Goal: Task Accomplishment & Management: Use online tool/utility

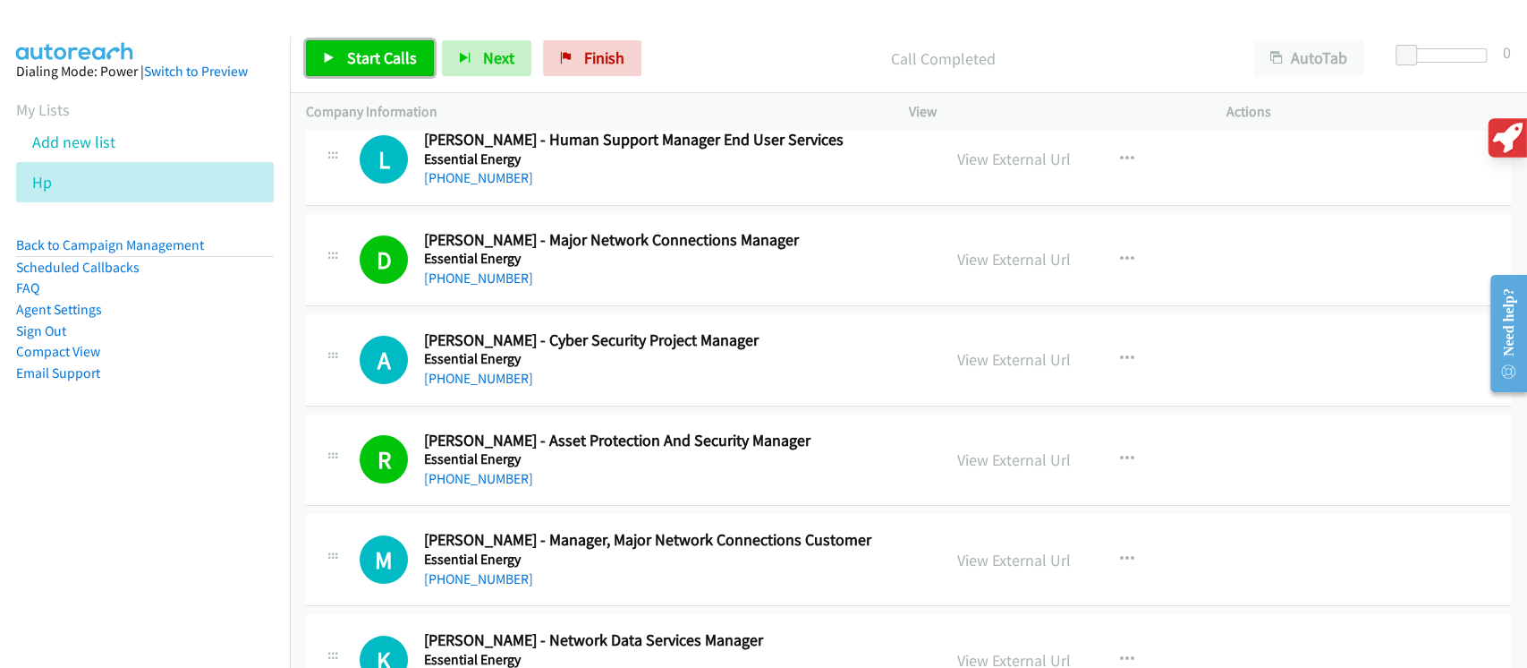
click at [404, 65] on span "Start Calls" at bounding box center [382, 57] width 70 height 21
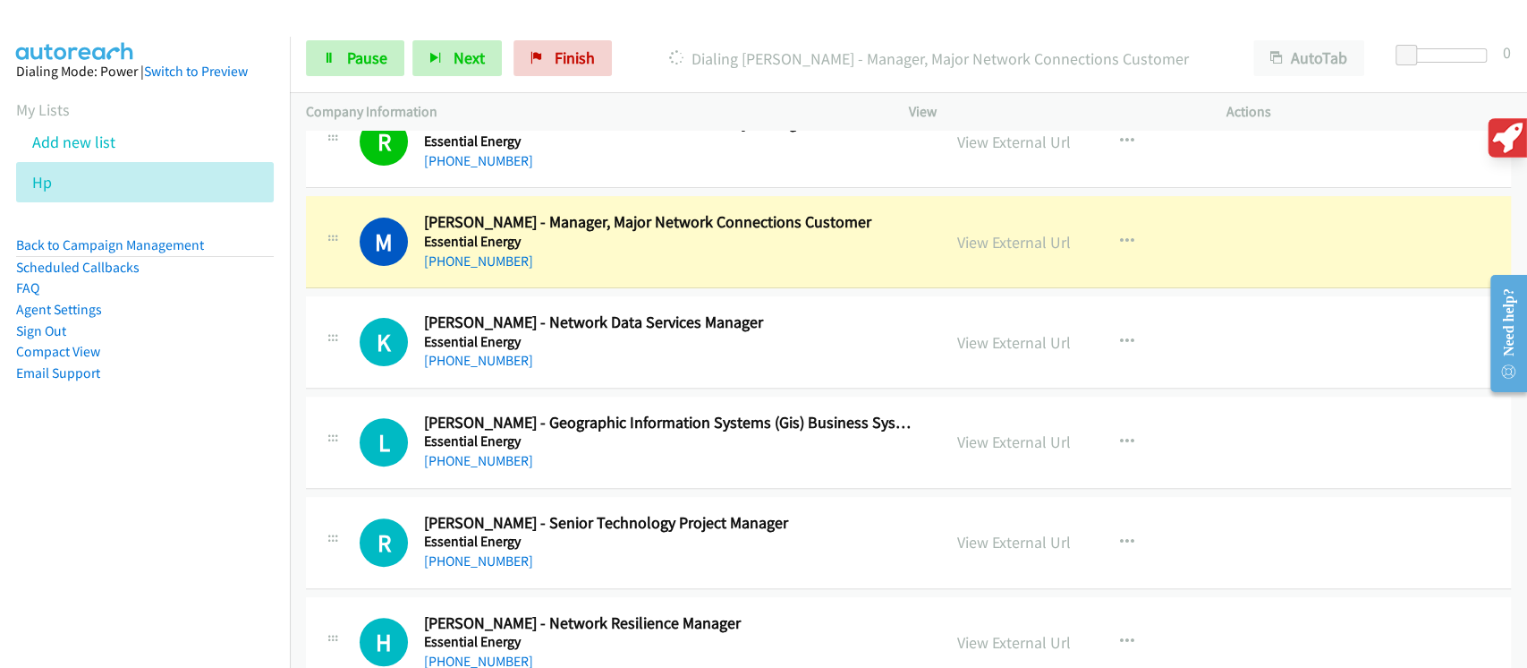
scroll to position [4939, 0]
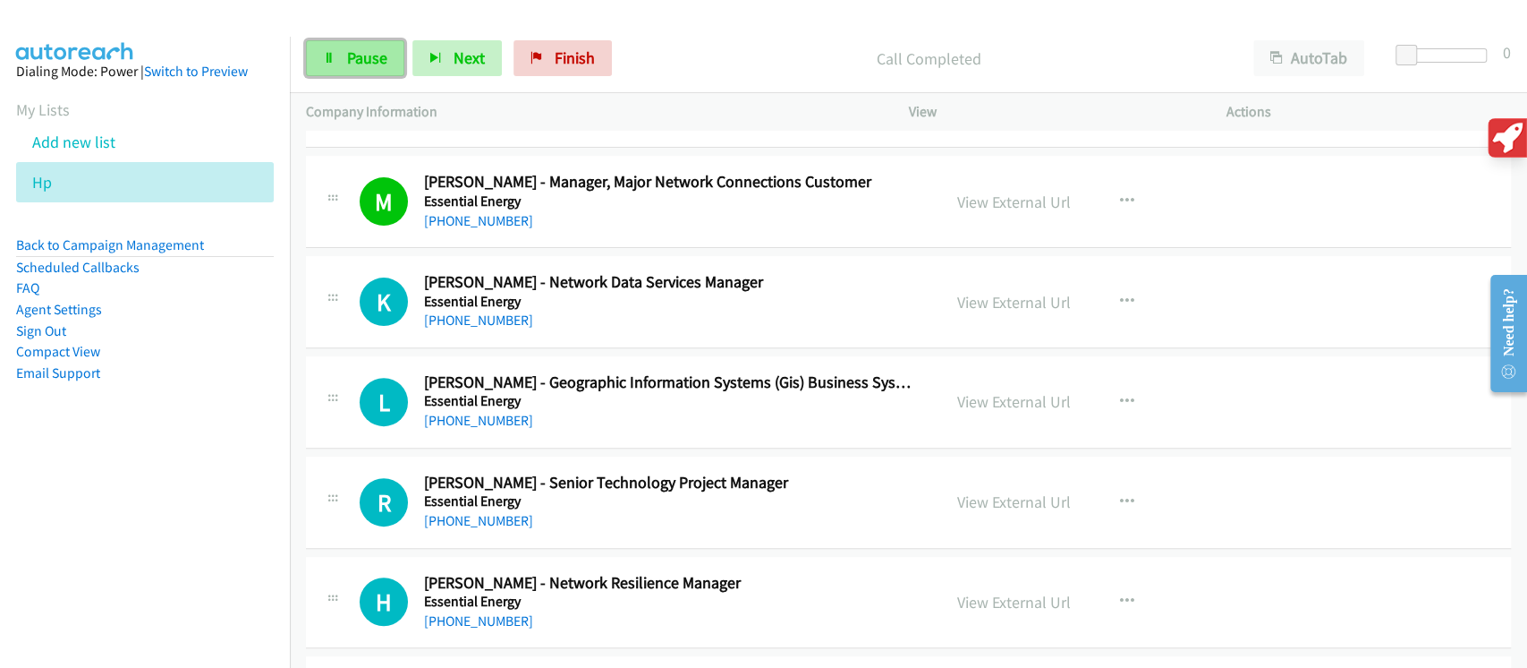
click at [353, 55] on span "Pause" at bounding box center [367, 57] width 40 height 21
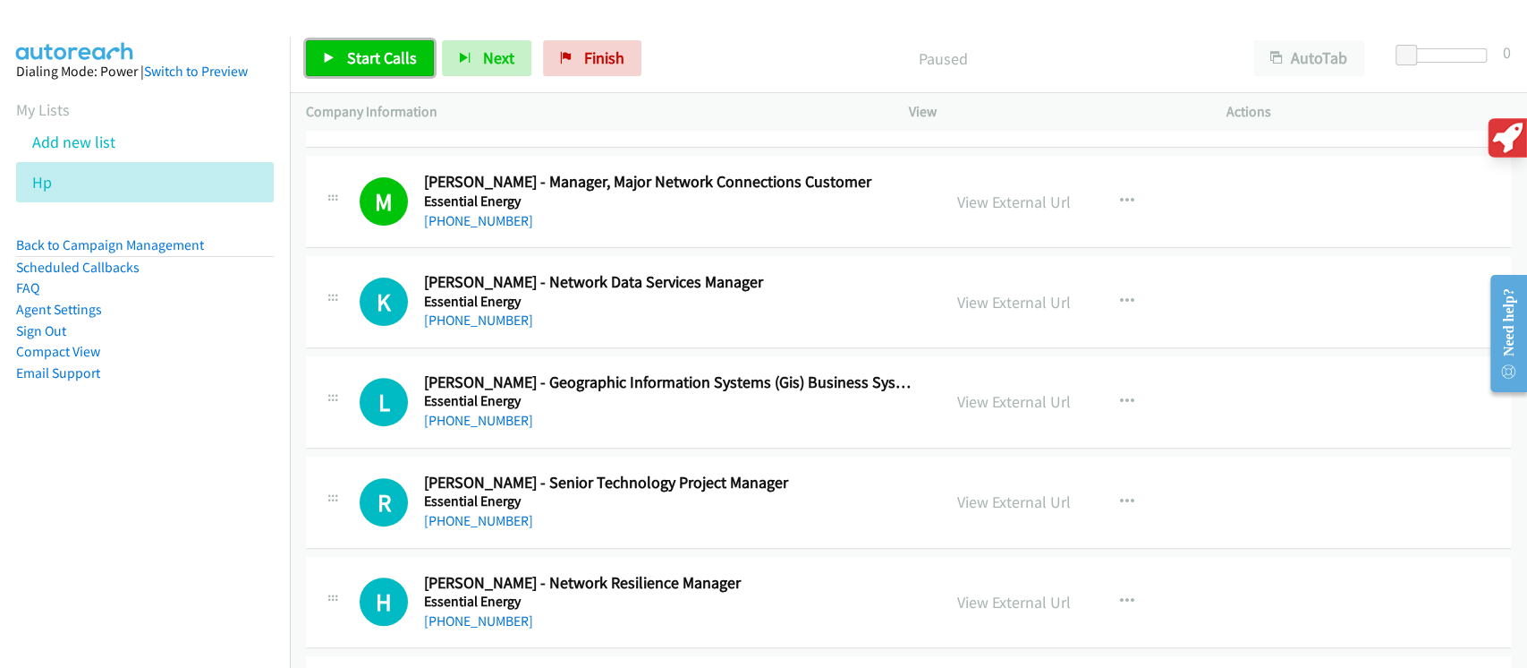
click at [353, 55] on span "Start Calls" at bounding box center [382, 57] width 70 height 21
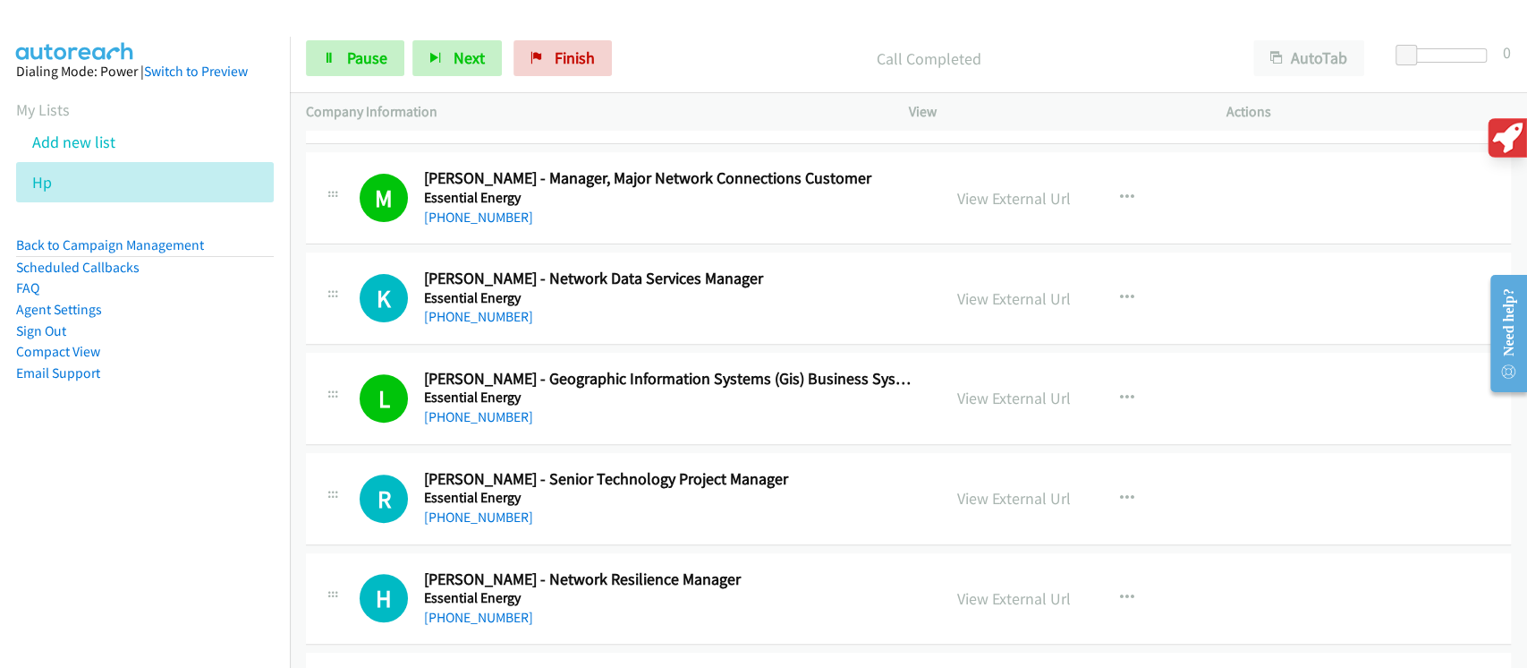
scroll to position [4819, 0]
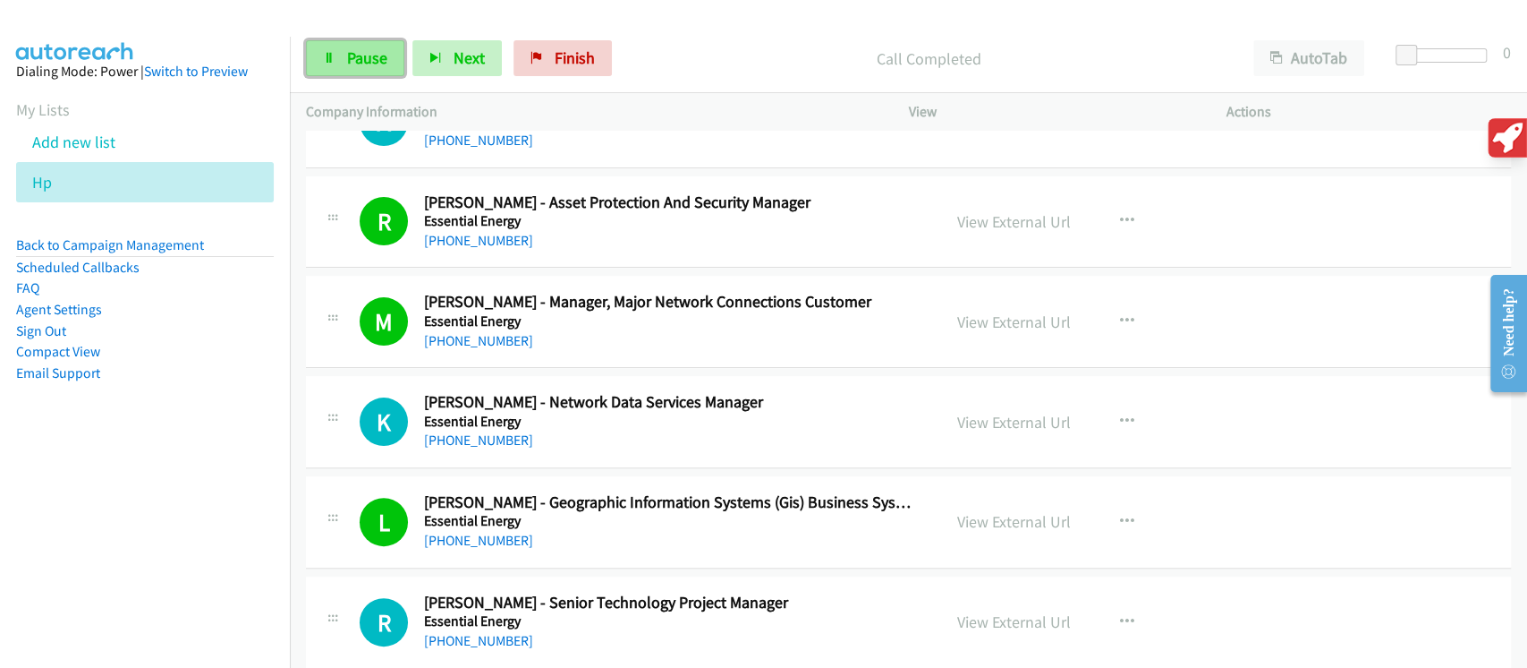
click at [363, 61] on span "Pause" at bounding box center [367, 57] width 40 height 21
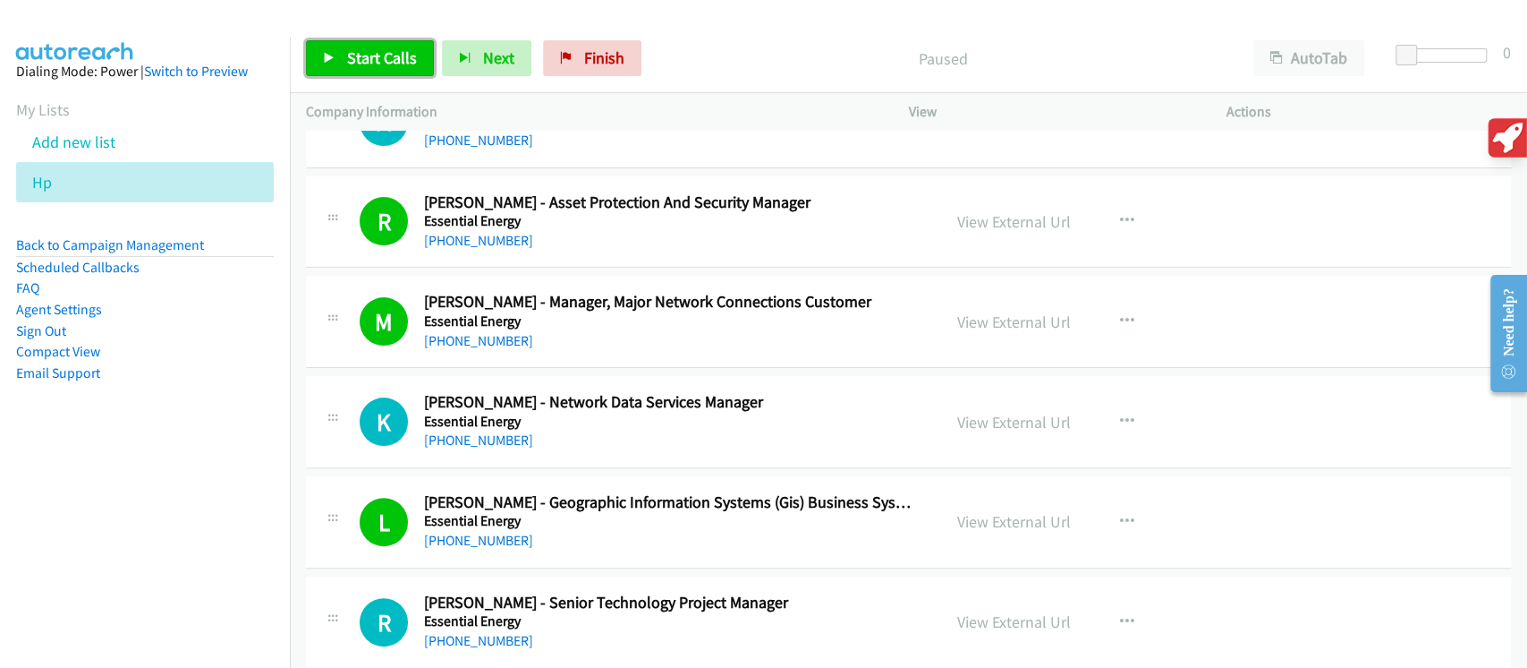
click at [373, 72] on link "Start Calls" at bounding box center [370, 58] width 128 height 36
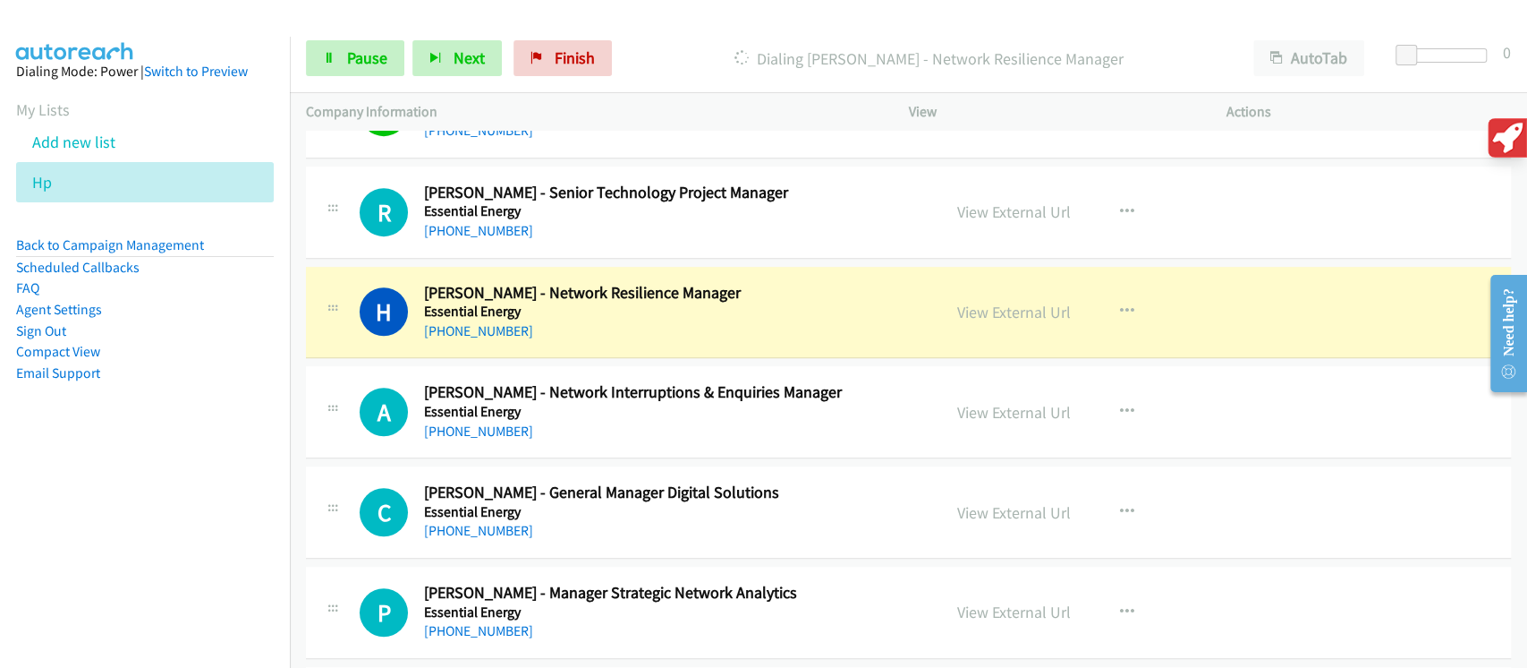
scroll to position [5177, 0]
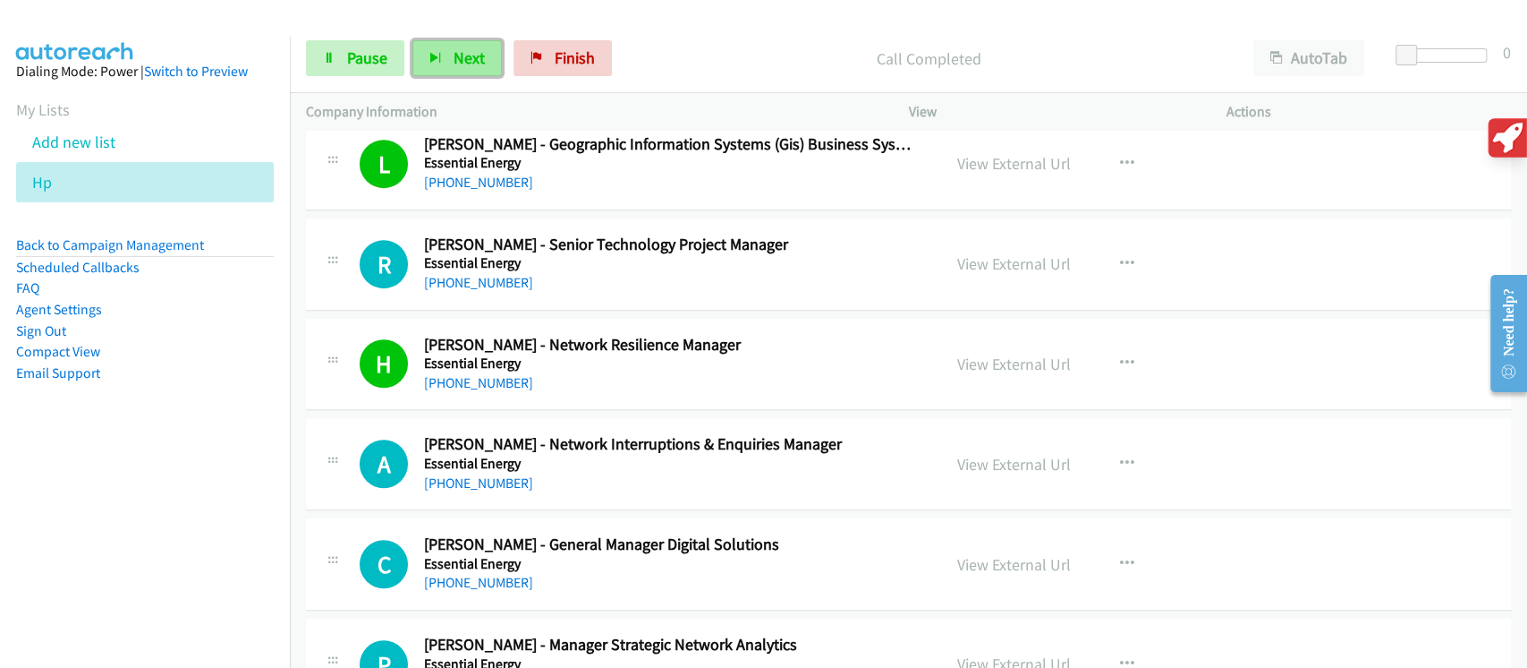
click at [472, 68] on button "Next" at bounding box center [457, 58] width 89 height 36
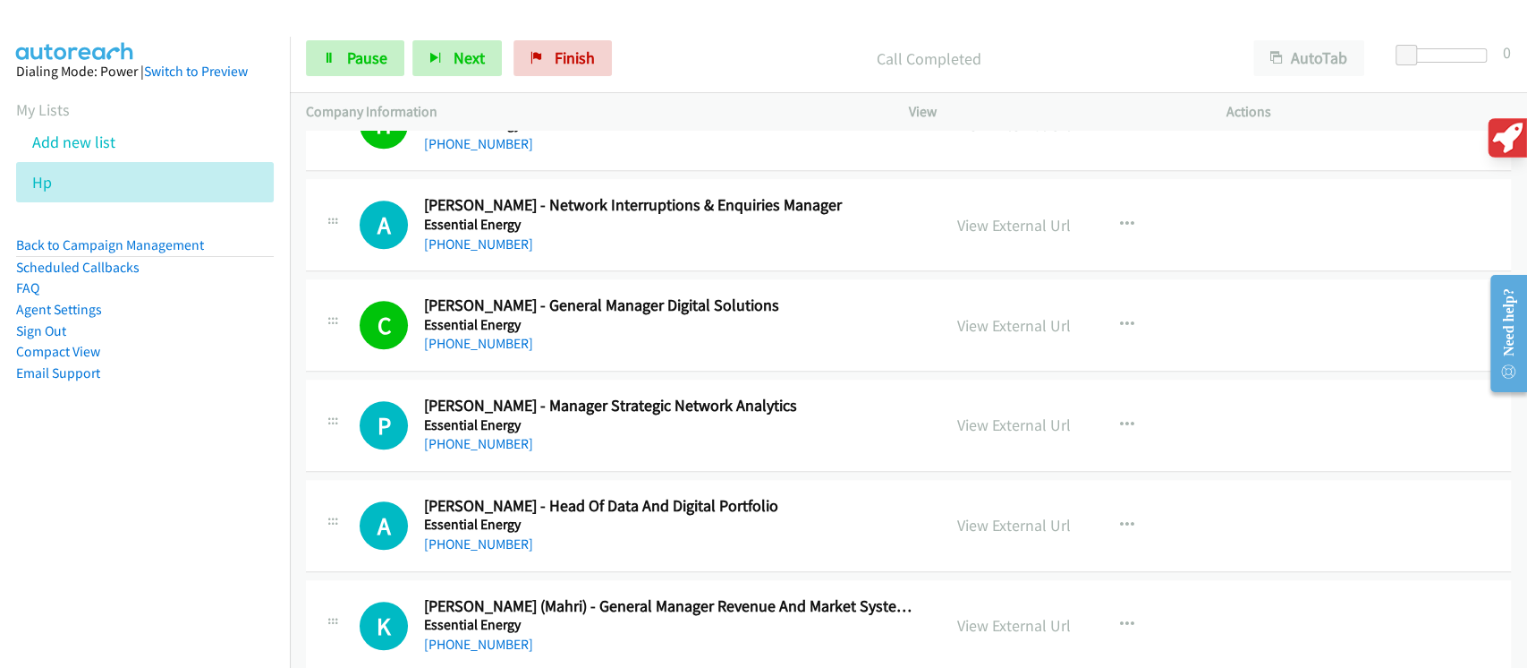
scroll to position [5535, 0]
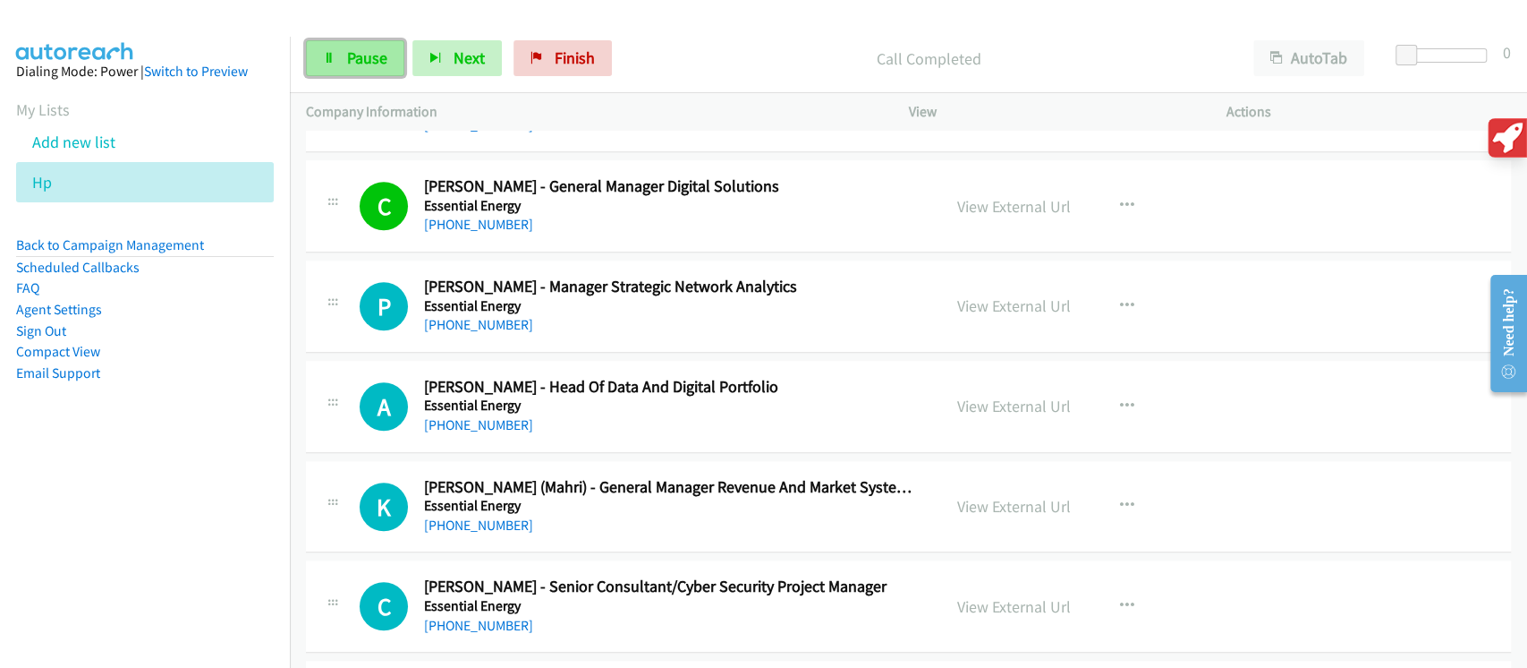
click at [361, 50] on span "Pause" at bounding box center [367, 57] width 40 height 21
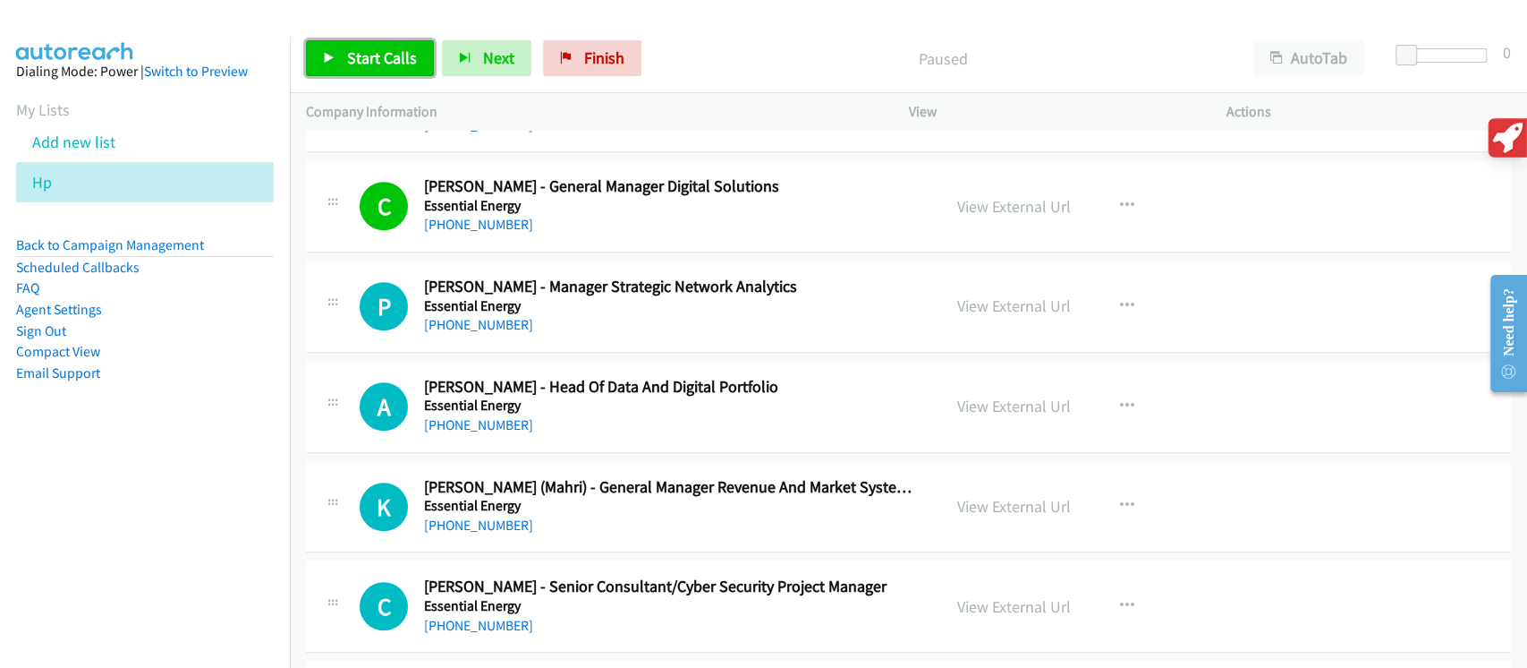
click at [362, 50] on span "Start Calls" at bounding box center [382, 57] width 70 height 21
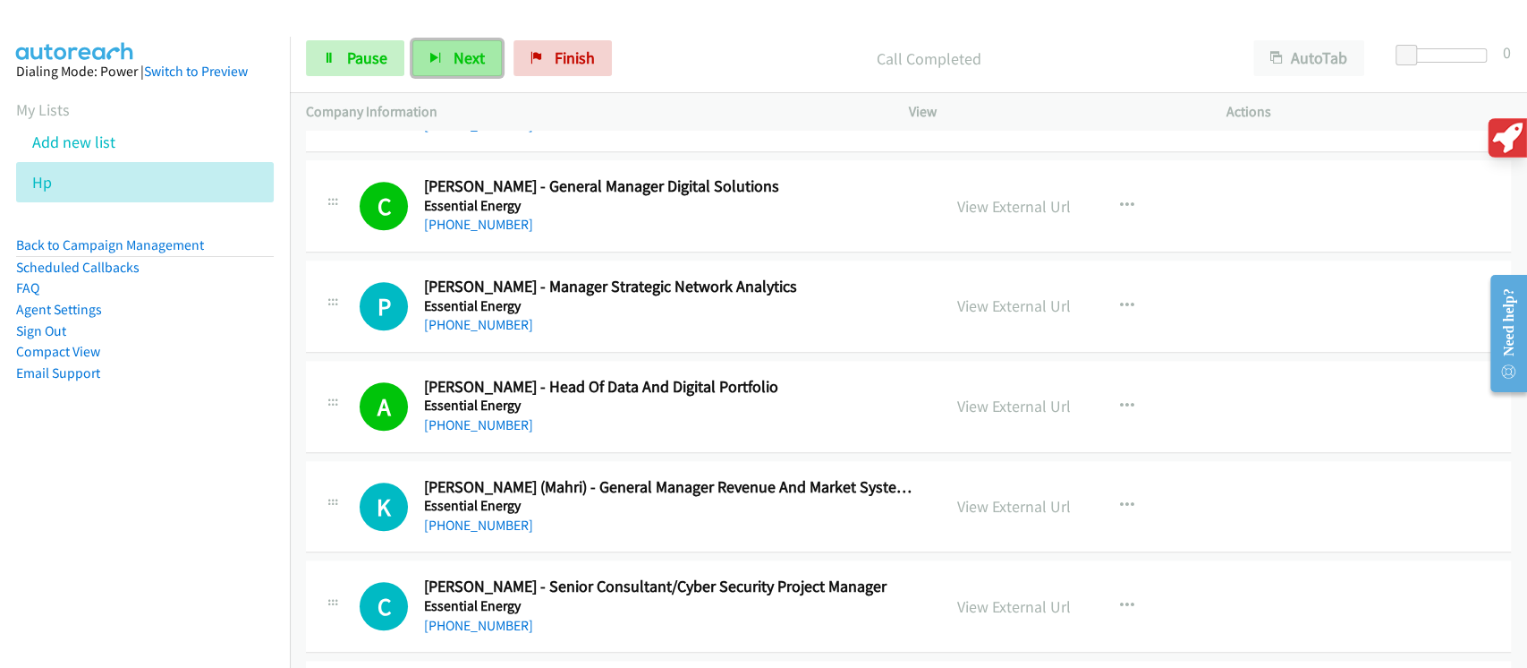
click at [454, 53] on span "Next" at bounding box center [469, 57] width 31 height 21
click at [484, 45] on button "Next" at bounding box center [457, 58] width 89 height 36
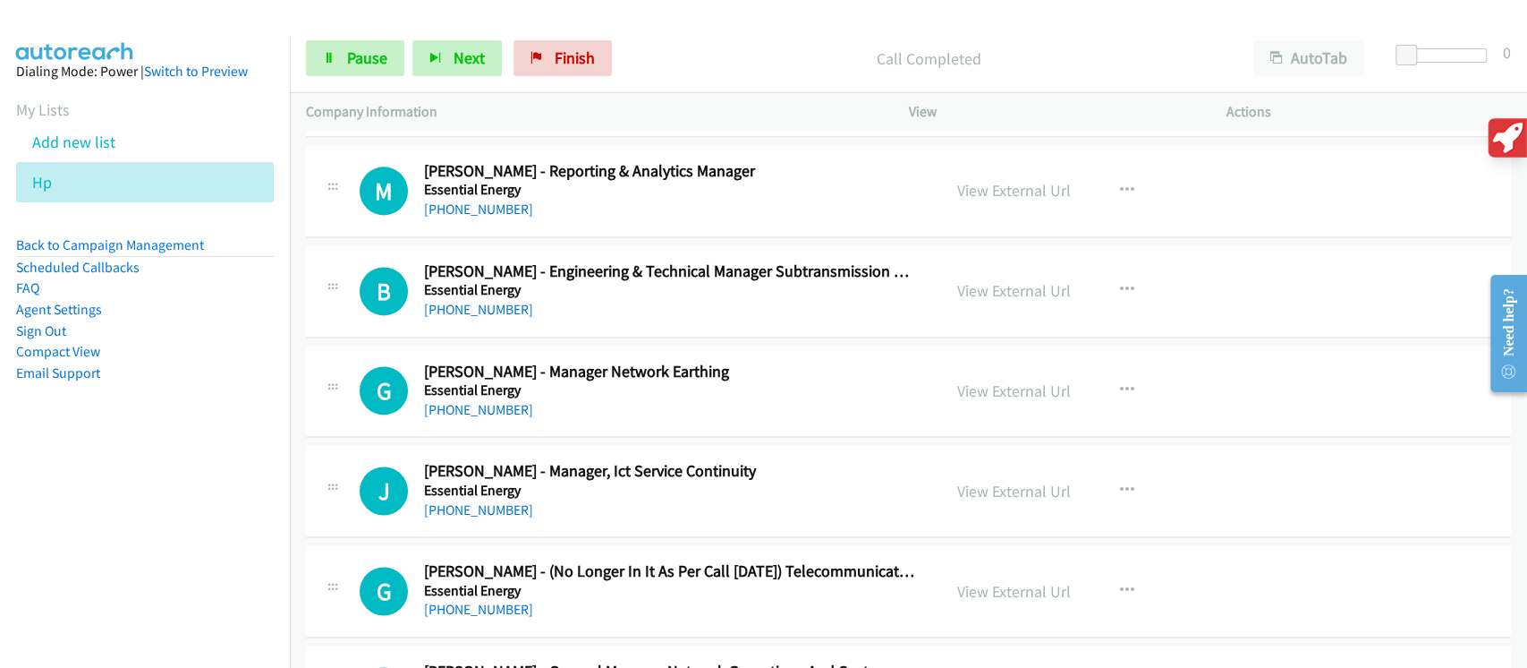
scroll to position [5655, 0]
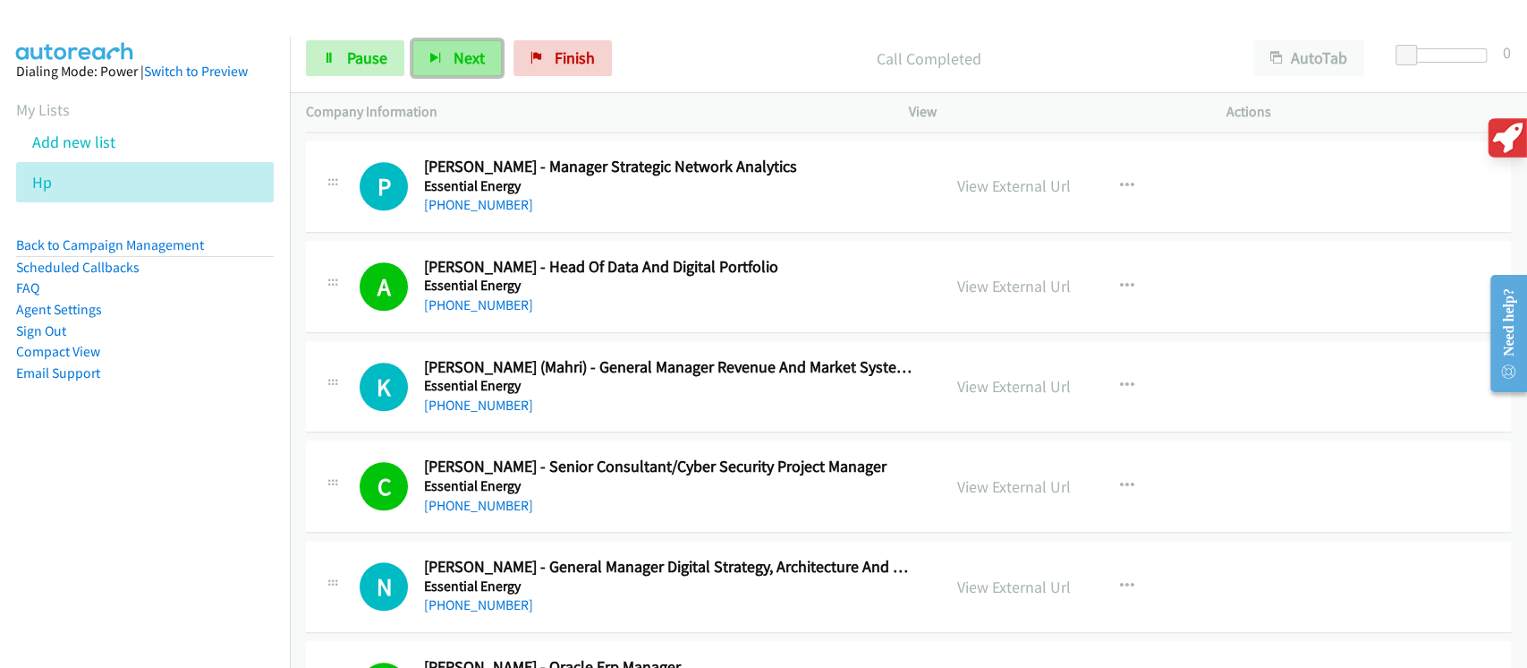
click at [478, 73] on button "Next" at bounding box center [457, 58] width 89 height 36
click at [464, 70] on button "Next" at bounding box center [457, 58] width 89 height 36
click at [480, 55] on span "Next" at bounding box center [469, 57] width 31 height 21
click at [447, 58] on button "Next" at bounding box center [457, 58] width 89 height 36
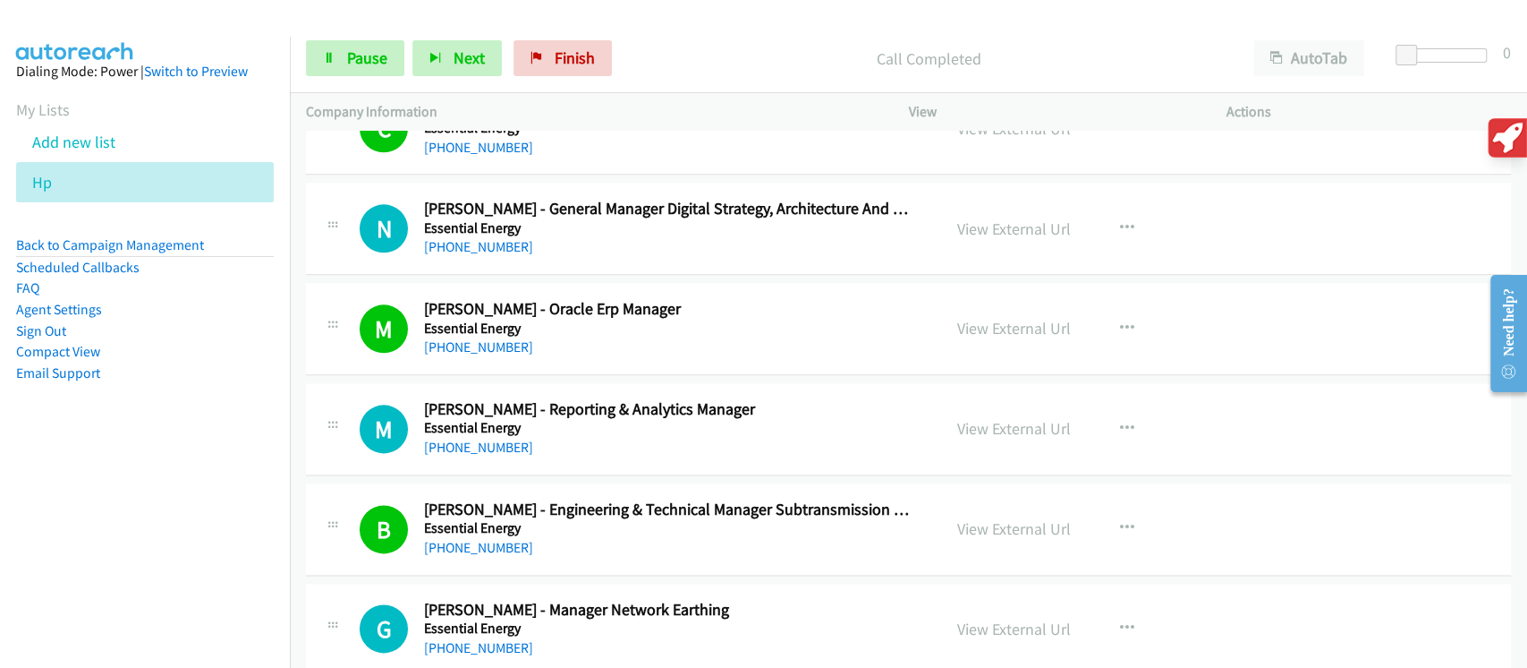
scroll to position [6131, 0]
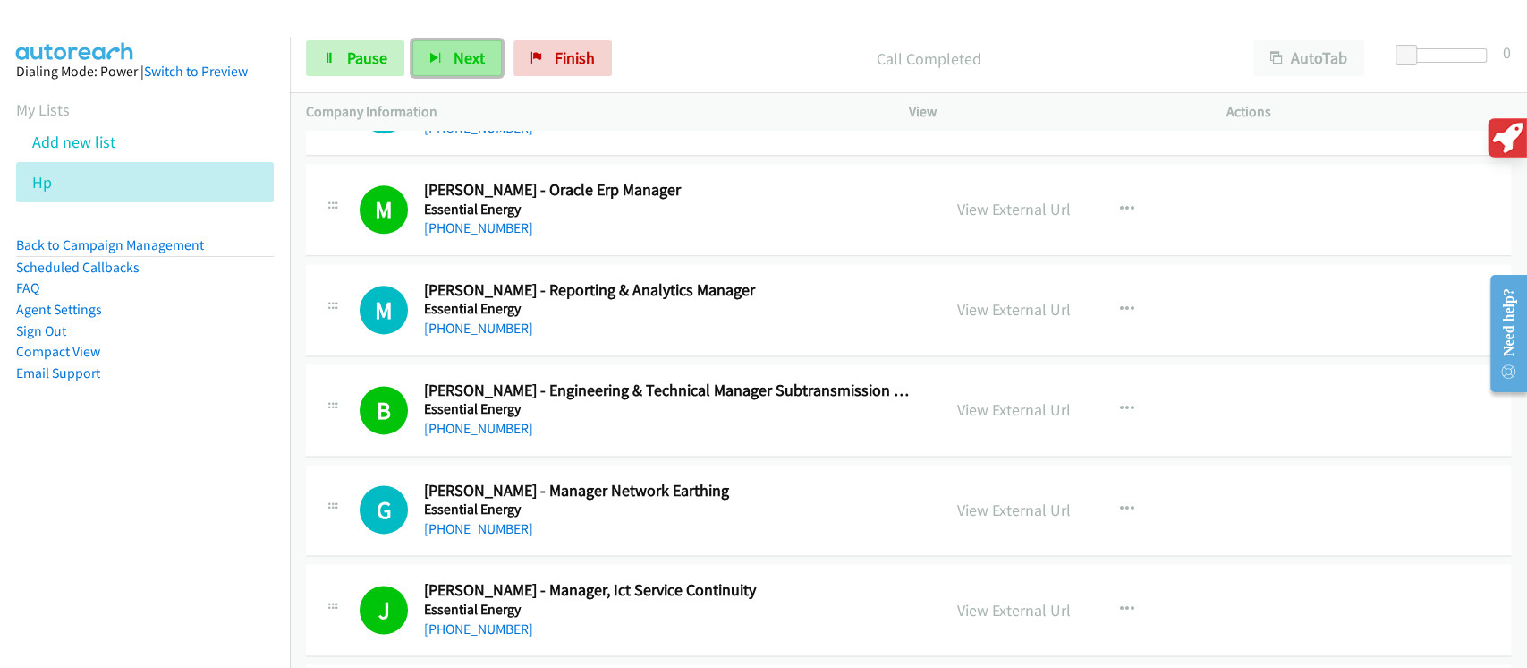
click at [476, 64] on span "Next" at bounding box center [469, 57] width 31 height 21
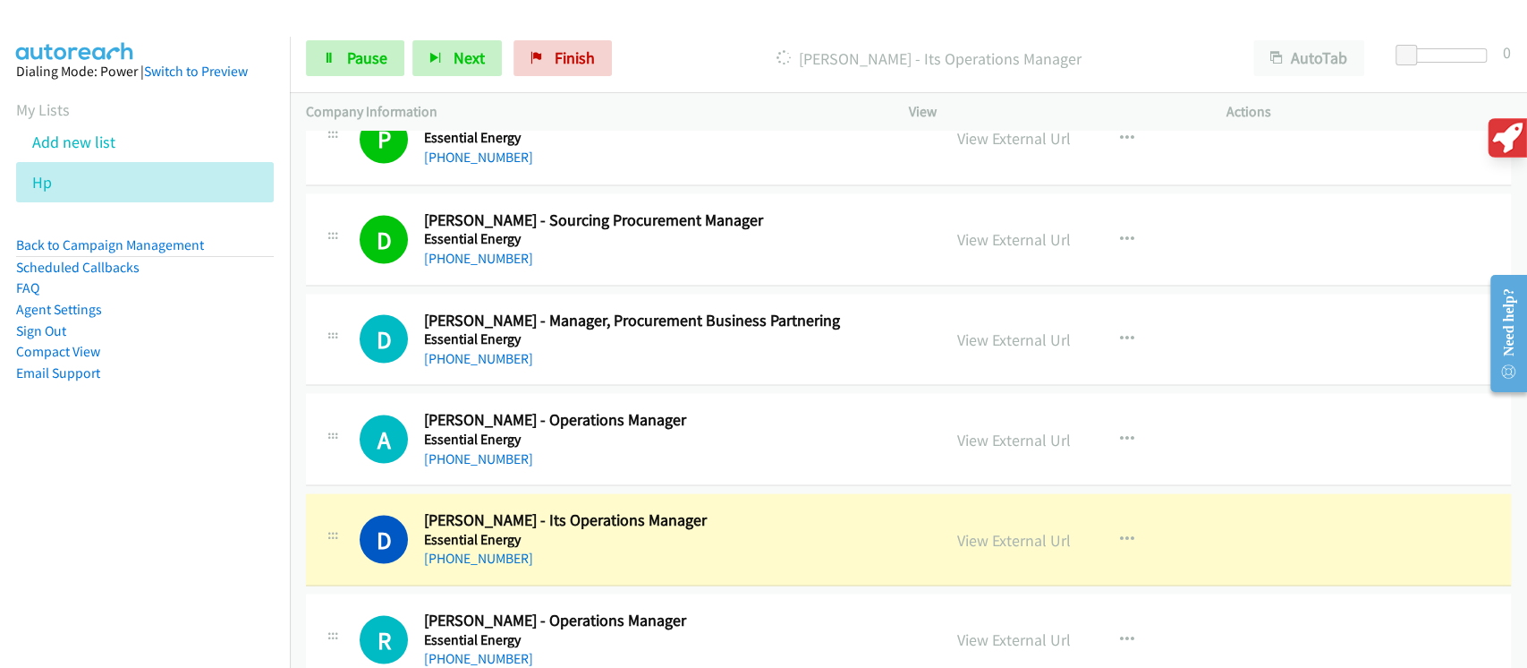
scroll to position [6847, 0]
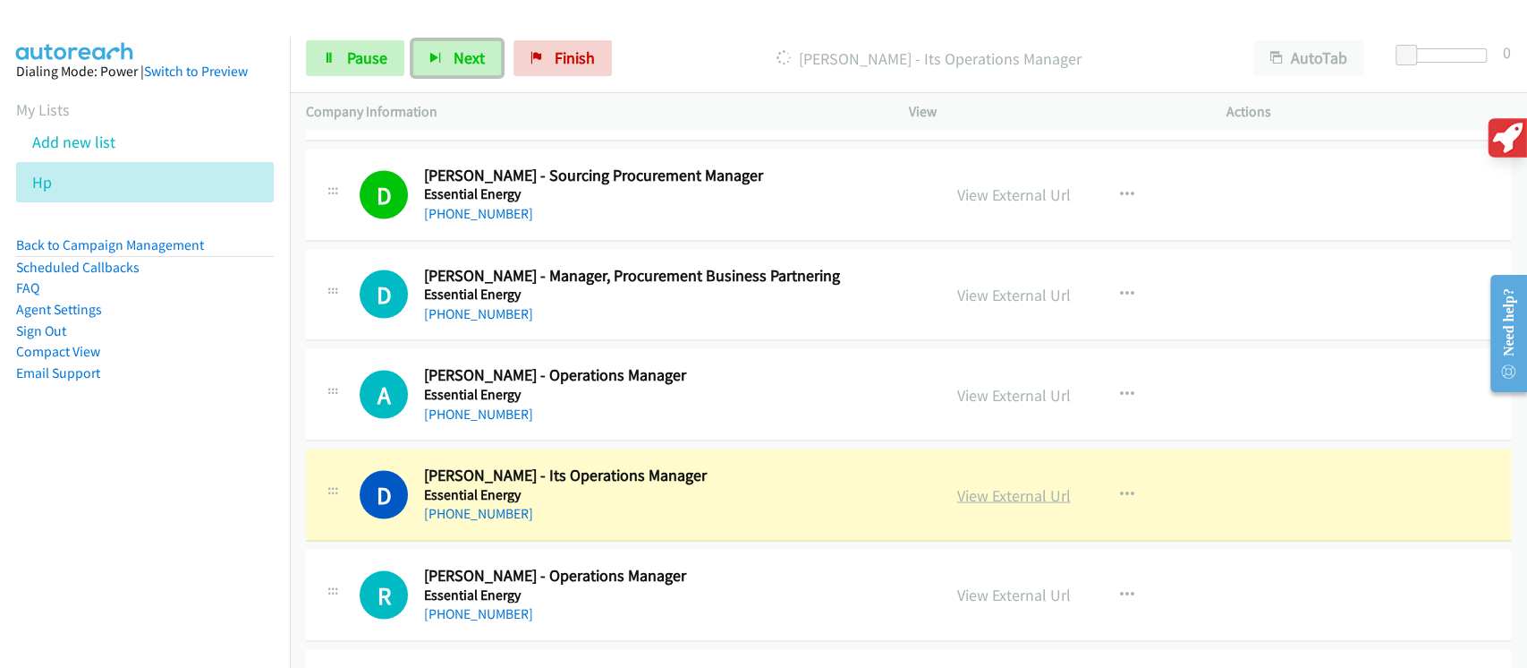
click at [1030, 484] on link "View External Url" at bounding box center [1014, 494] width 114 height 21
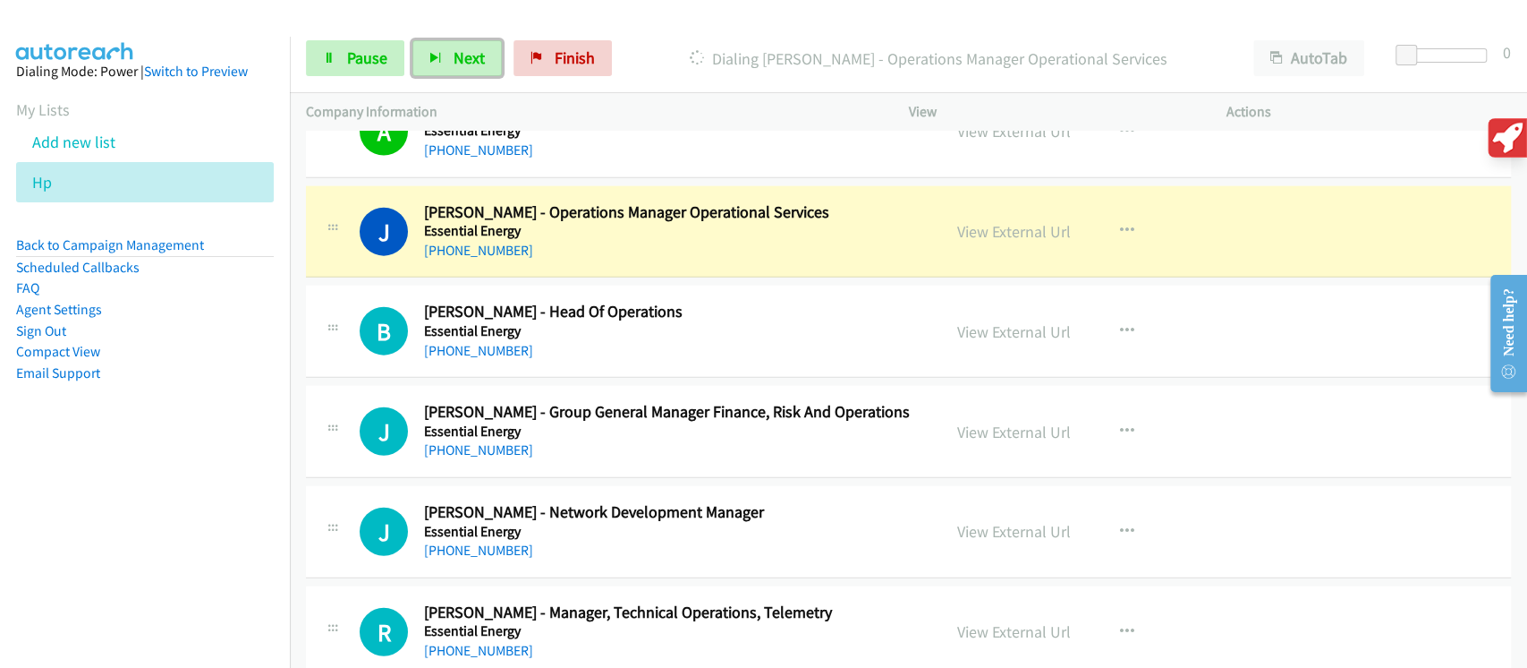
scroll to position [7444, 0]
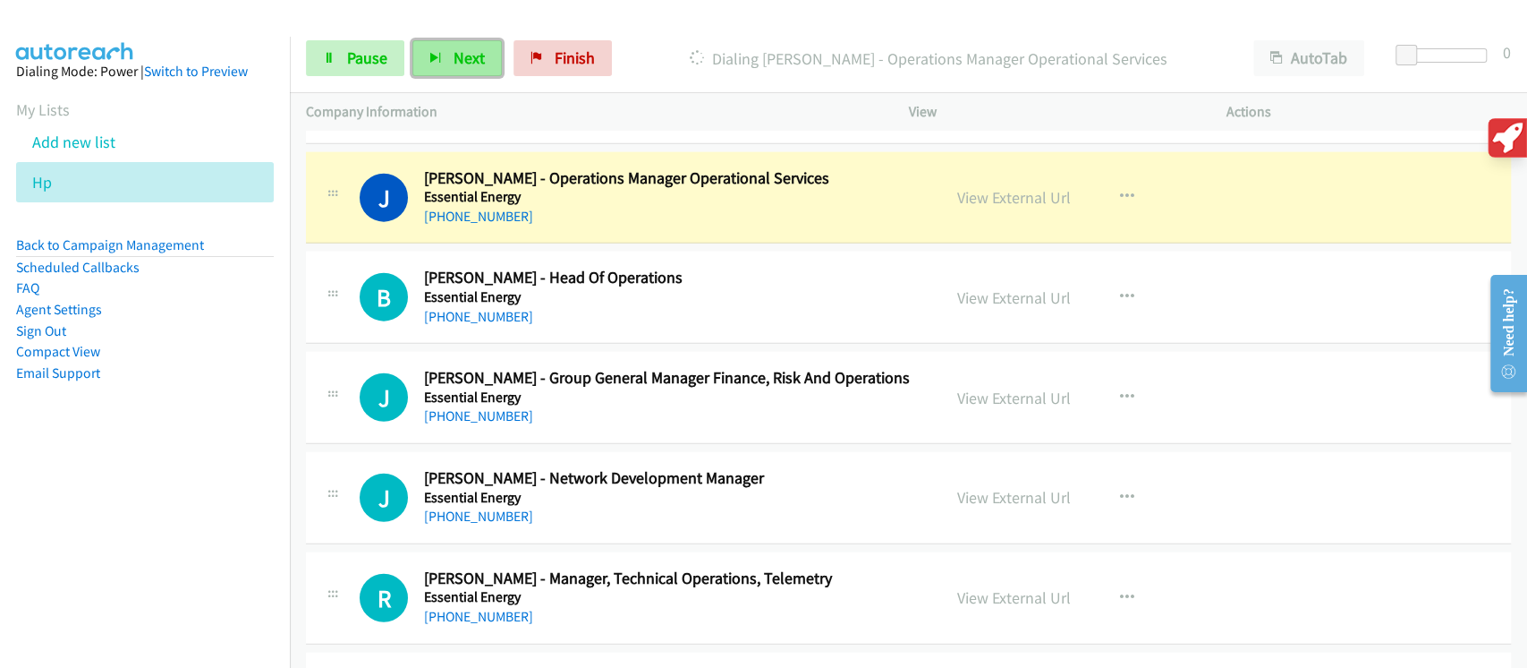
click at [486, 54] on button "Next" at bounding box center [457, 58] width 89 height 36
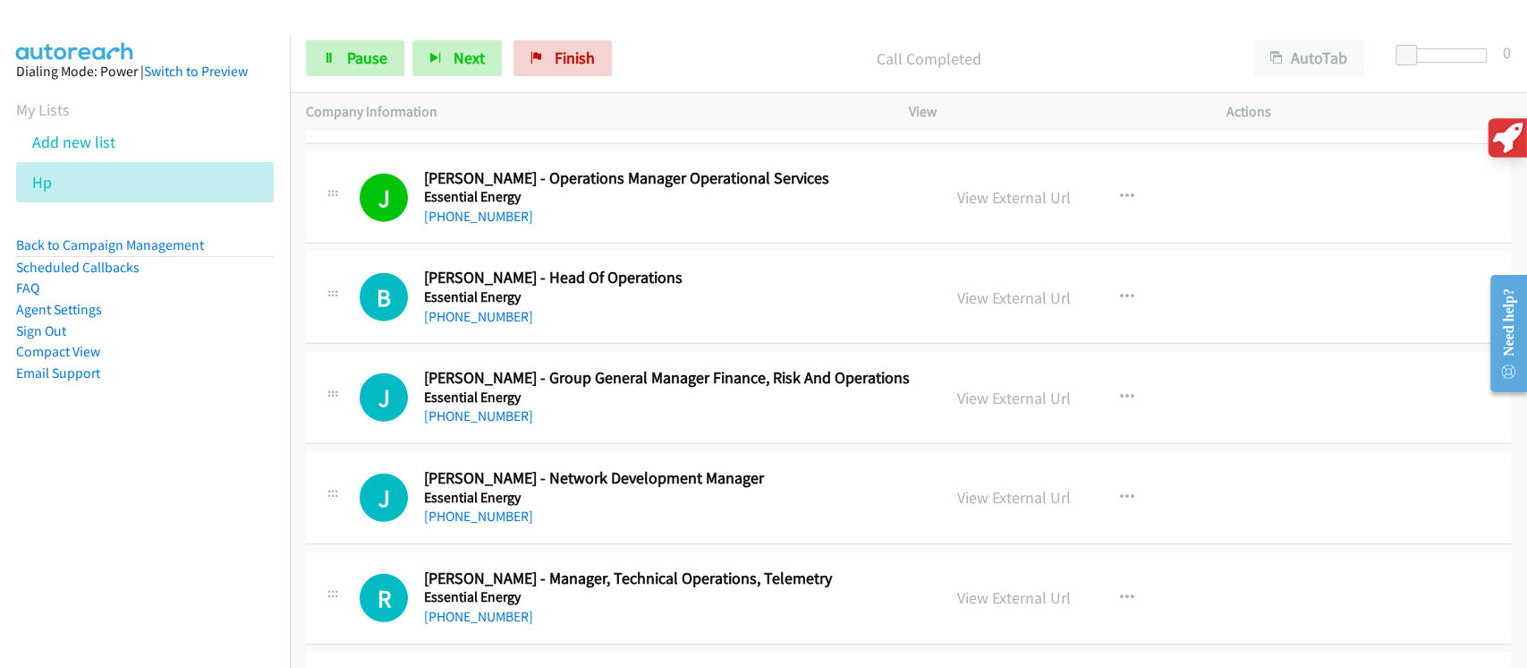
click at [808, 47] on p "Call Completed" at bounding box center [928, 59] width 585 height 24
click at [437, 53] on icon "button" at bounding box center [436, 59] width 13 height 13
click at [481, 70] on button "Next" at bounding box center [457, 58] width 89 height 36
click at [451, 55] on button "Next" at bounding box center [457, 58] width 89 height 36
drag, startPoint x: 450, startPoint y: 55, endPoint x: 451, endPoint y: 13, distance: 43.0
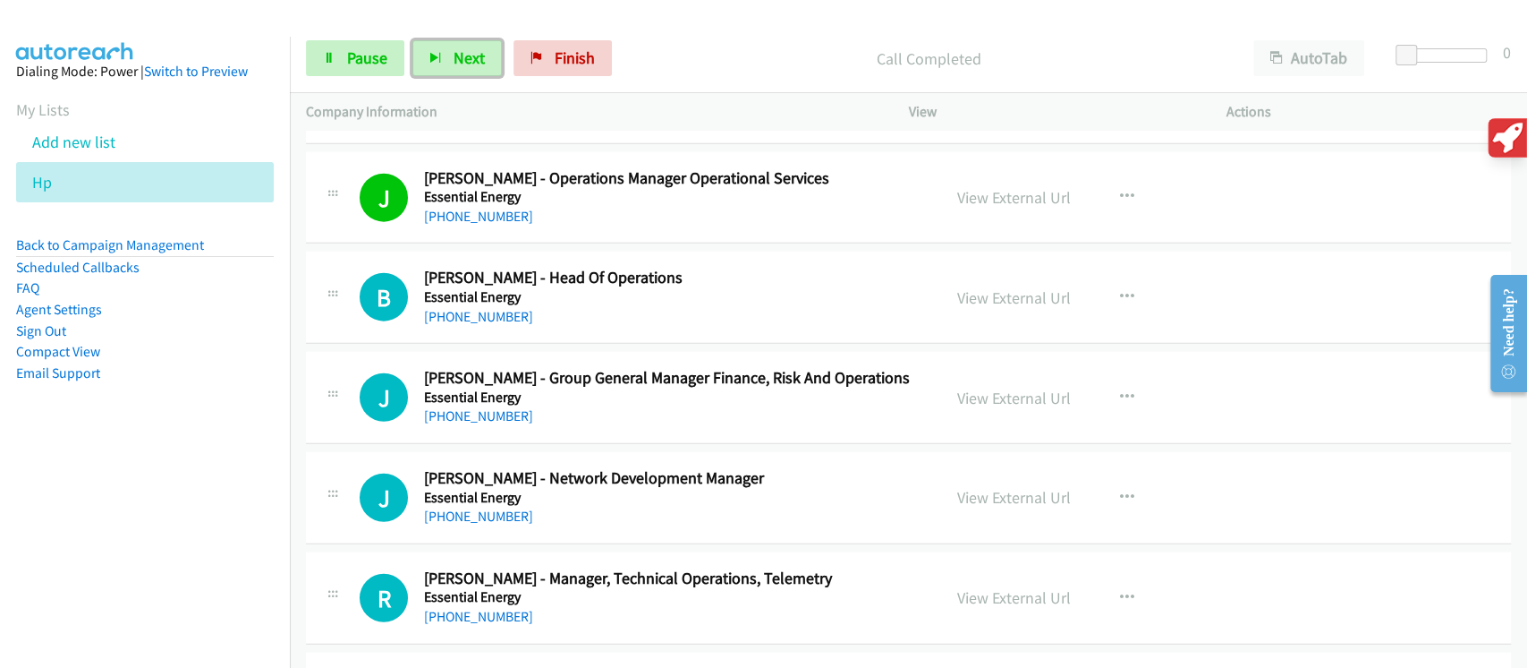
click at [455, 47] on button "Next" at bounding box center [457, 58] width 89 height 36
drag, startPoint x: 464, startPoint y: 52, endPoint x: 476, endPoint y: 54, distance: 11.8
click at [472, 51] on span "Next" at bounding box center [469, 57] width 31 height 21
click at [476, 54] on span "Next" at bounding box center [469, 57] width 31 height 21
click at [461, 55] on span "Next" at bounding box center [469, 57] width 31 height 21
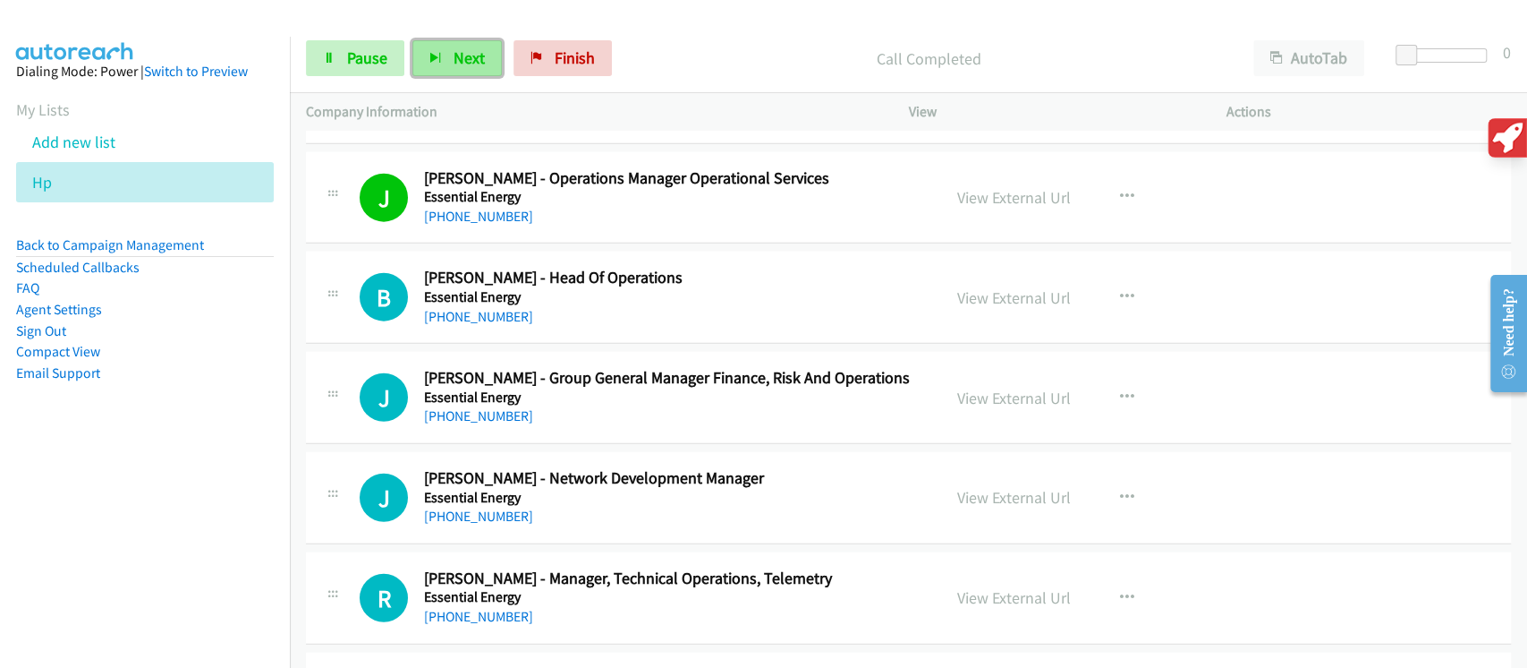
click at [487, 64] on button "Next" at bounding box center [457, 58] width 89 height 36
click at [488, 64] on button "Next" at bounding box center [457, 58] width 89 height 36
click at [461, 66] on span "Next" at bounding box center [469, 57] width 31 height 21
click at [348, 68] on span "Pause" at bounding box center [367, 57] width 40 height 21
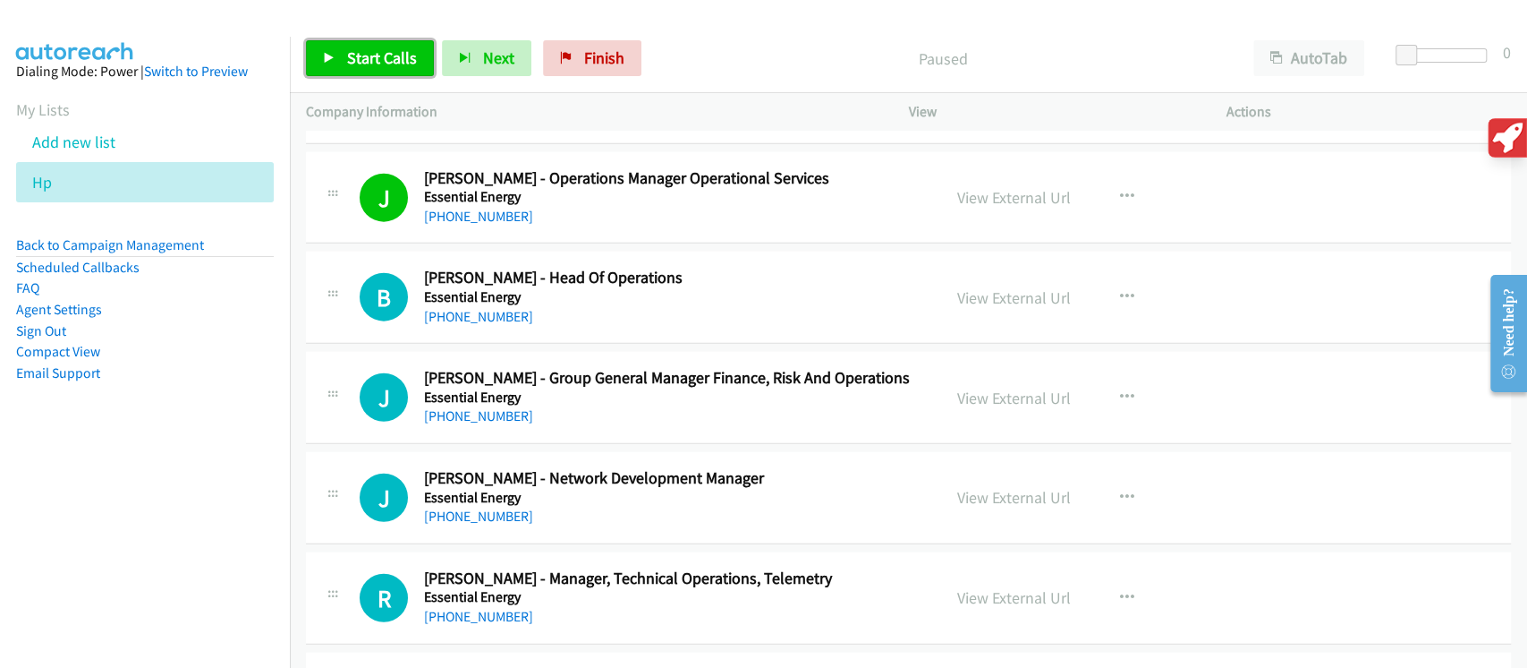
click at [409, 65] on span "Start Calls" at bounding box center [382, 57] width 70 height 21
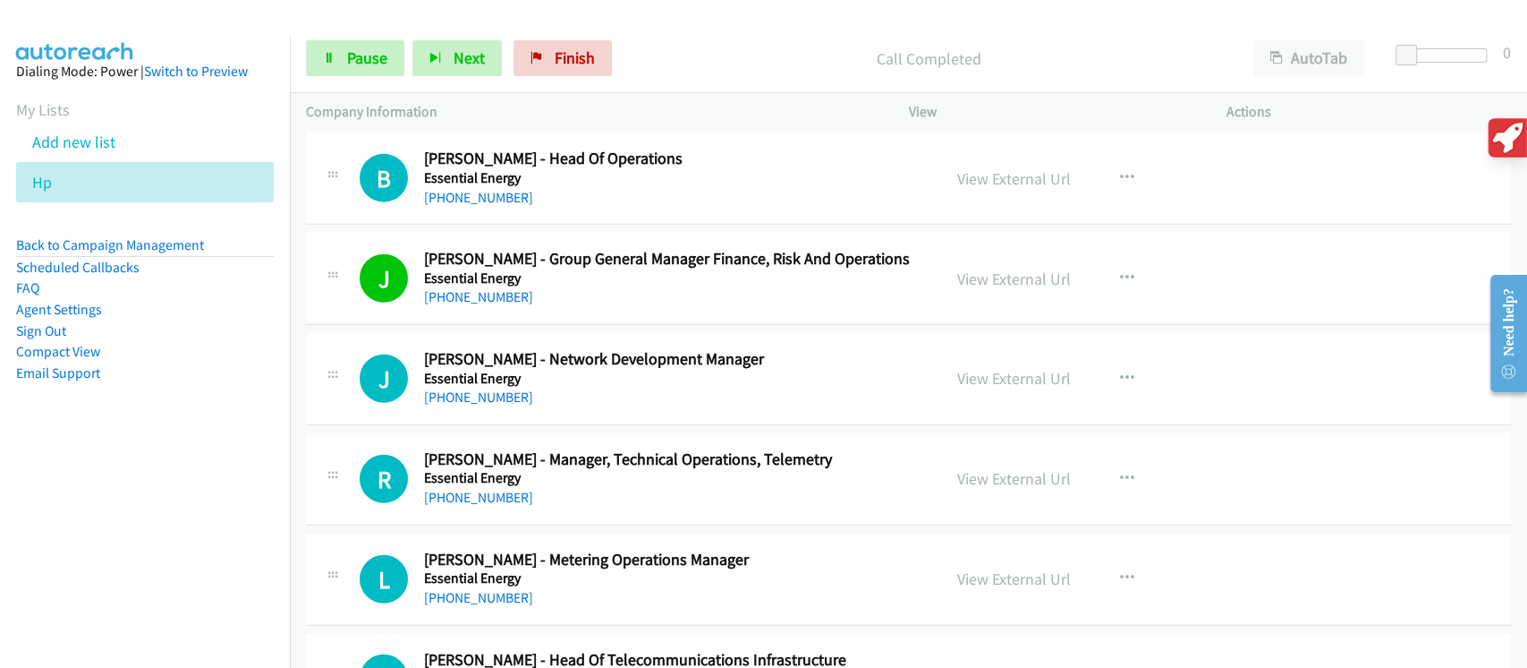
scroll to position [7682, 0]
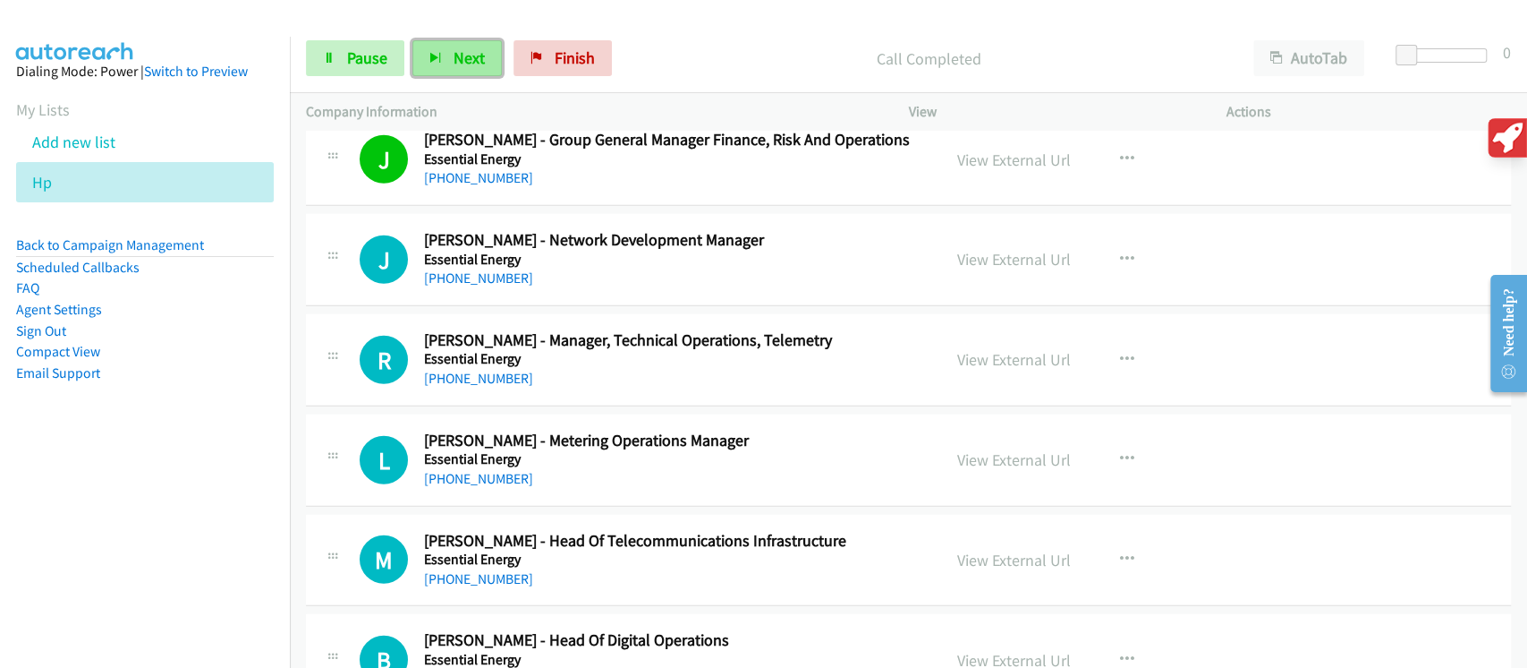
click at [472, 66] on span "Next" at bounding box center [469, 57] width 31 height 21
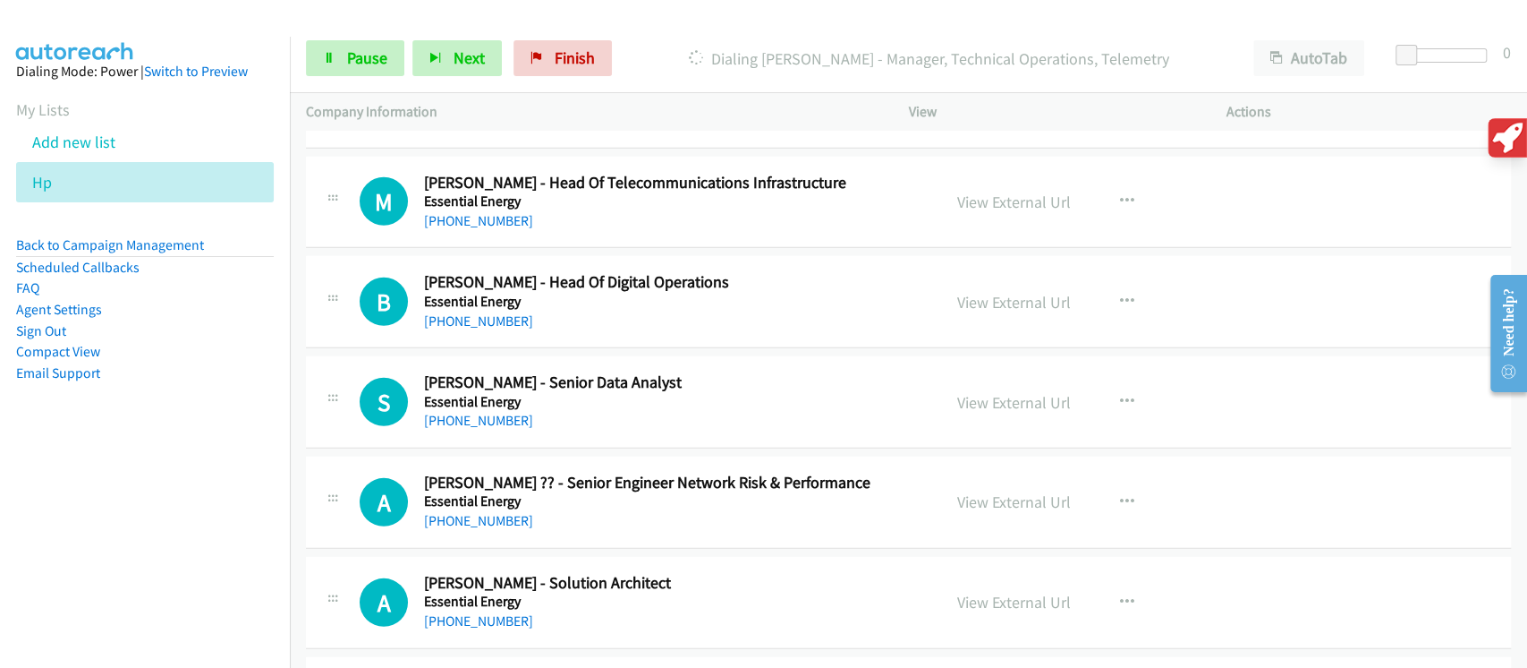
scroll to position [7802, 0]
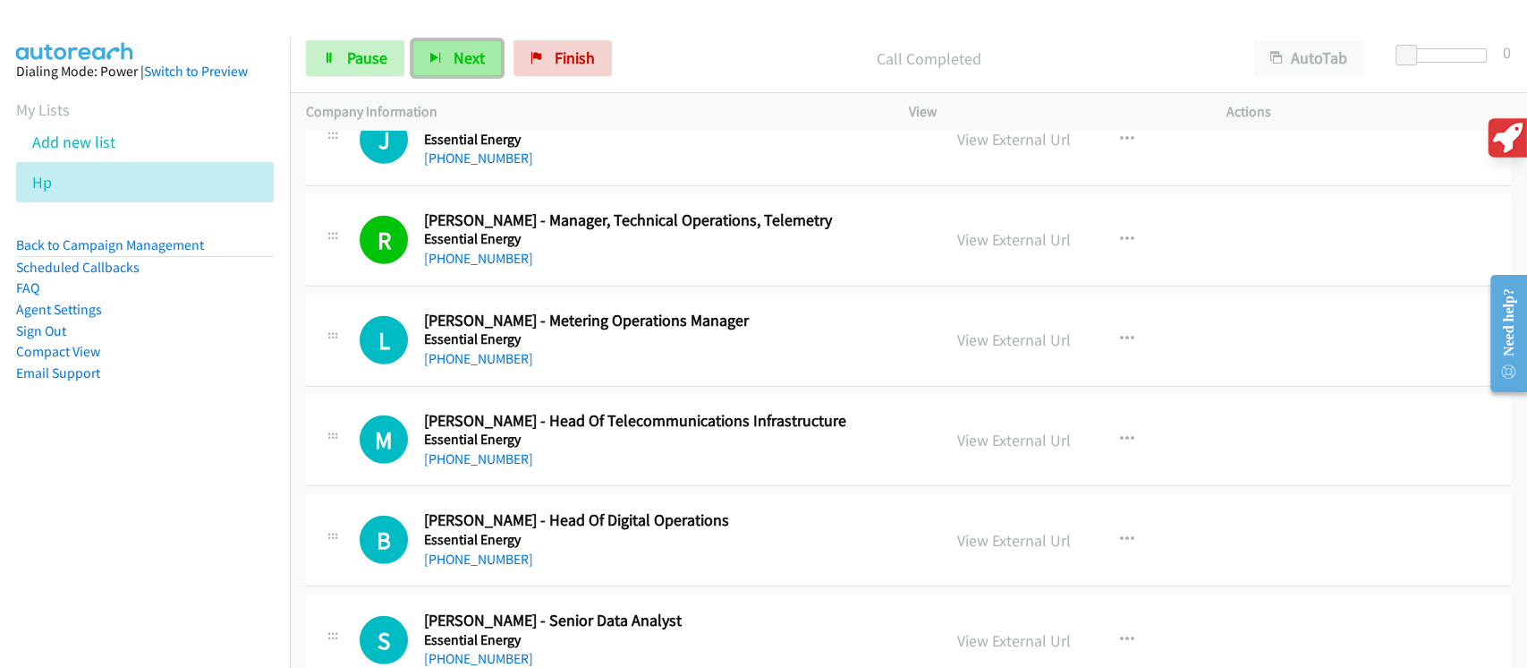
click at [430, 53] on icon "button" at bounding box center [436, 59] width 13 height 13
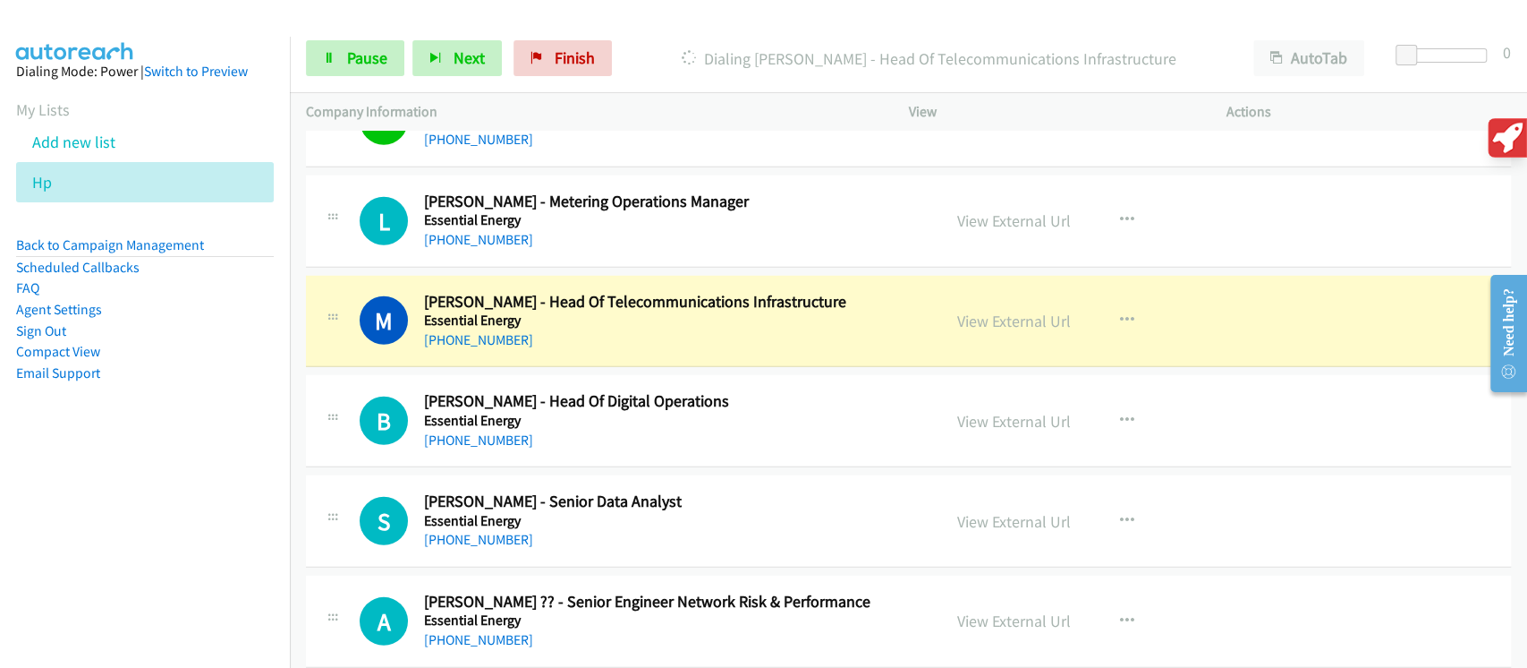
scroll to position [8040, 0]
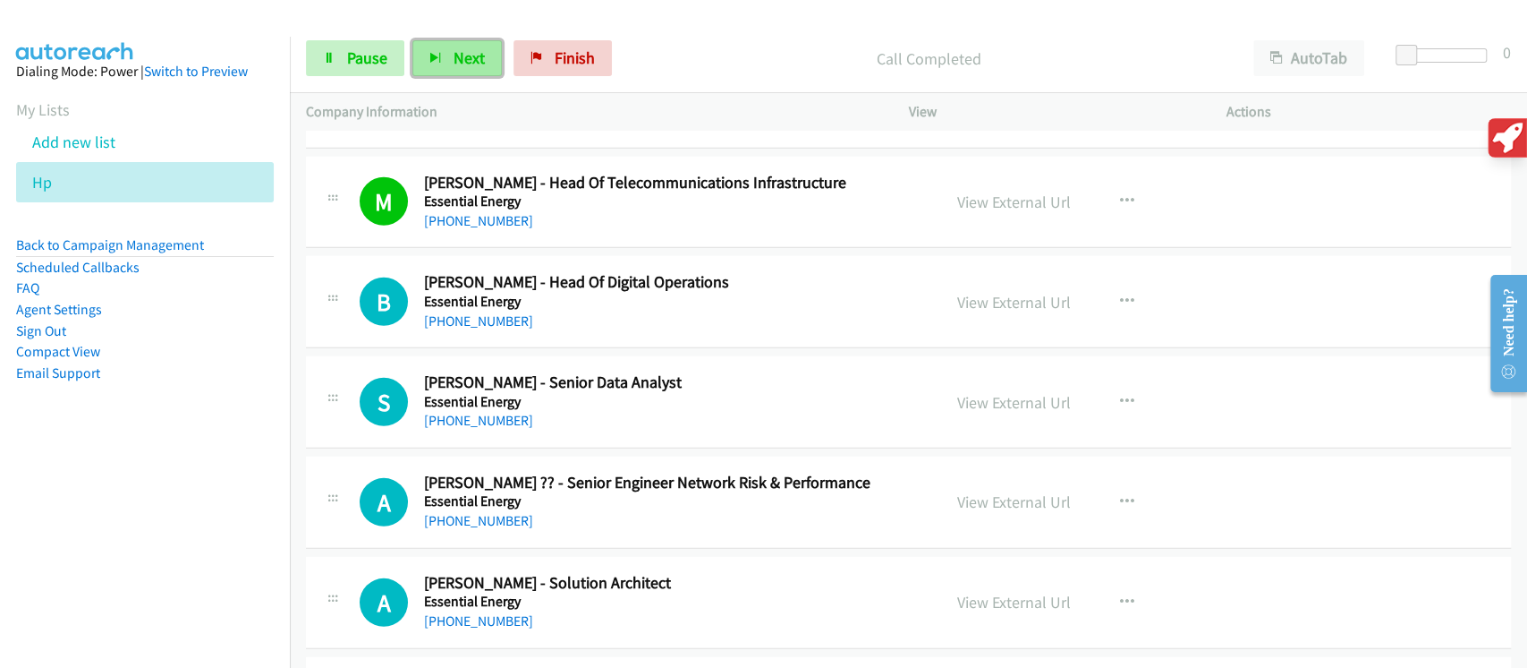
click at [463, 54] on span "Next" at bounding box center [469, 57] width 31 height 21
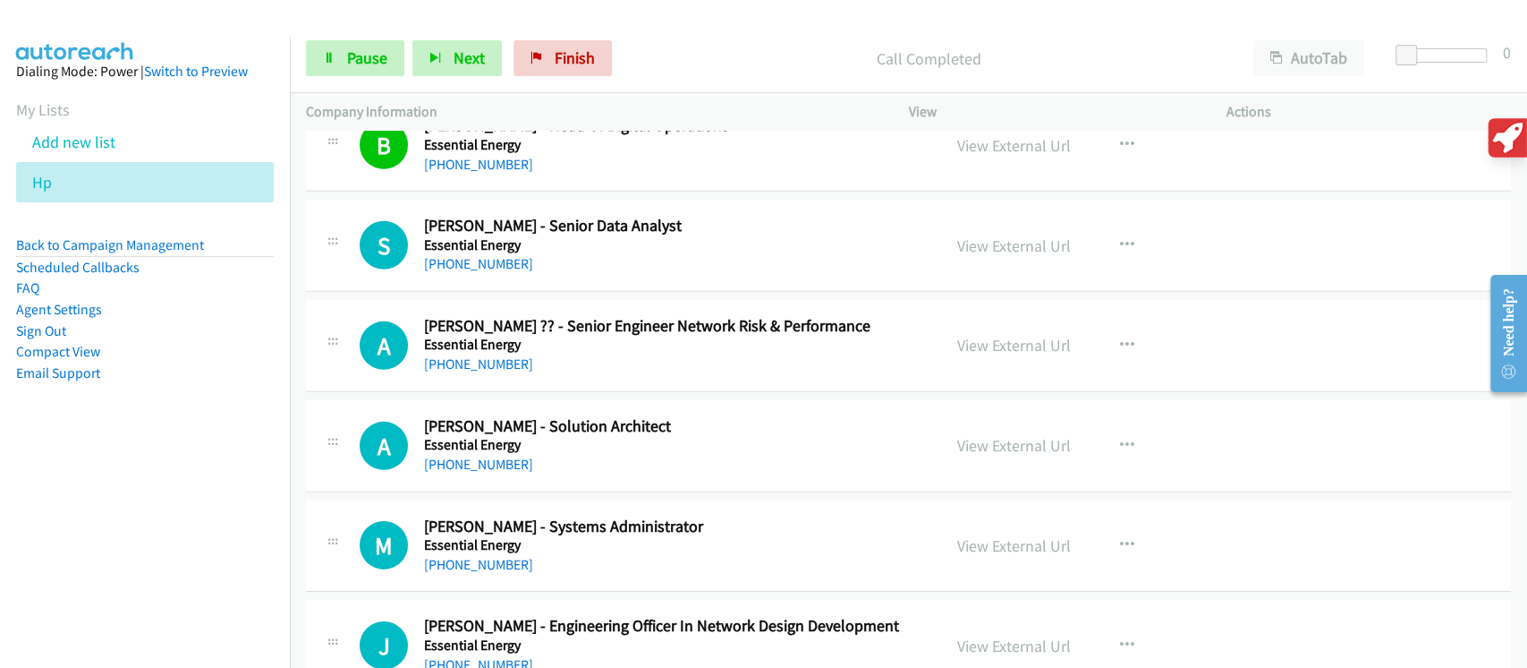
scroll to position [8160, 0]
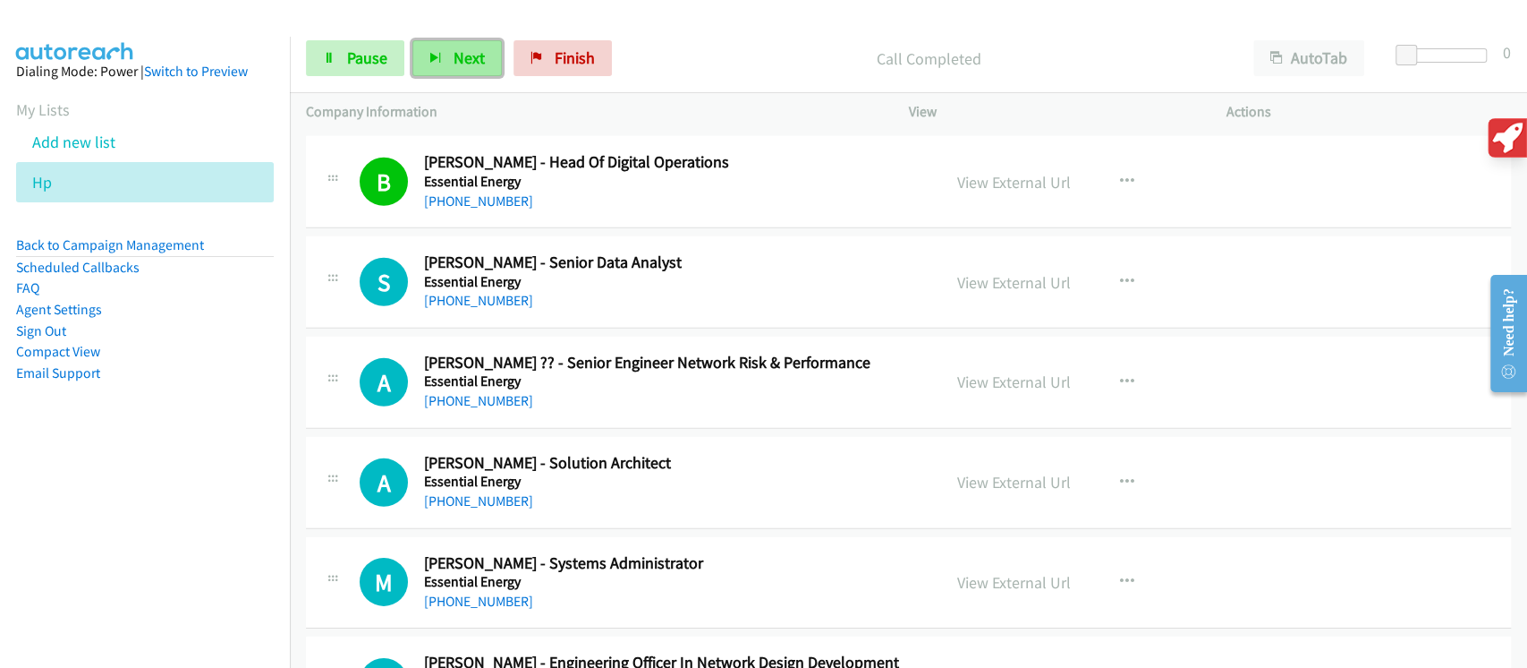
click at [477, 53] on span "Next" at bounding box center [469, 57] width 31 height 21
click at [462, 55] on span "Next" at bounding box center [469, 57] width 31 height 21
click at [465, 47] on button "Next" at bounding box center [457, 58] width 89 height 36
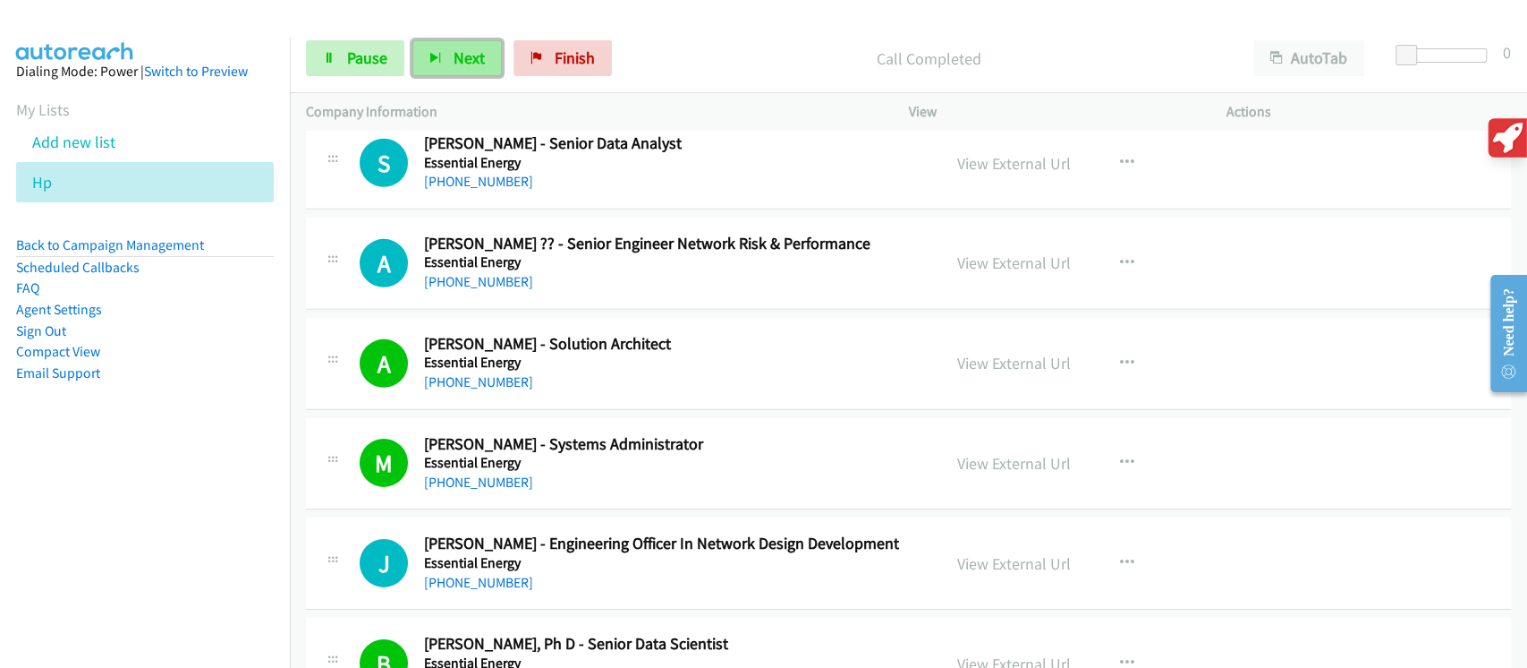
click at [474, 59] on span "Next" at bounding box center [469, 57] width 31 height 21
click at [459, 52] on span "Next" at bounding box center [469, 57] width 31 height 21
click at [464, 63] on span "Next" at bounding box center [469, 57] width 31 height 21
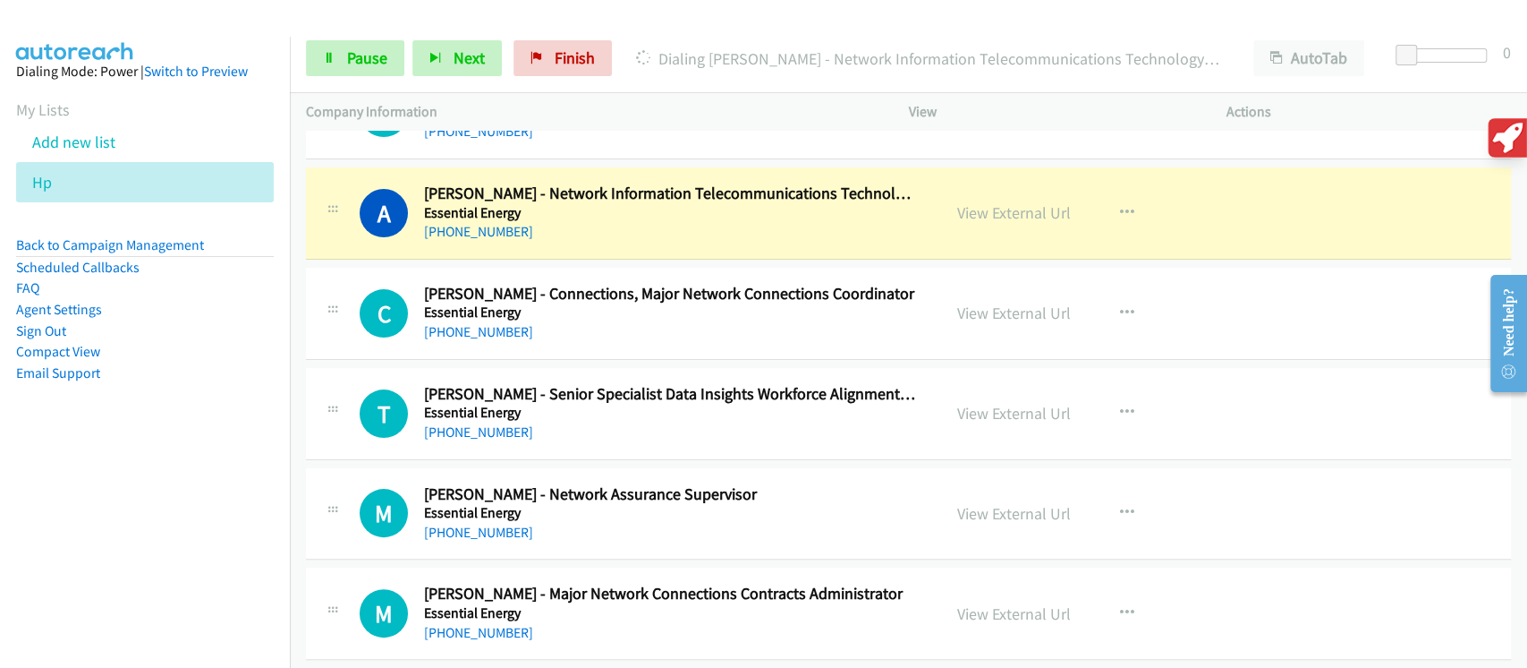
scroll to position [9353, 0]
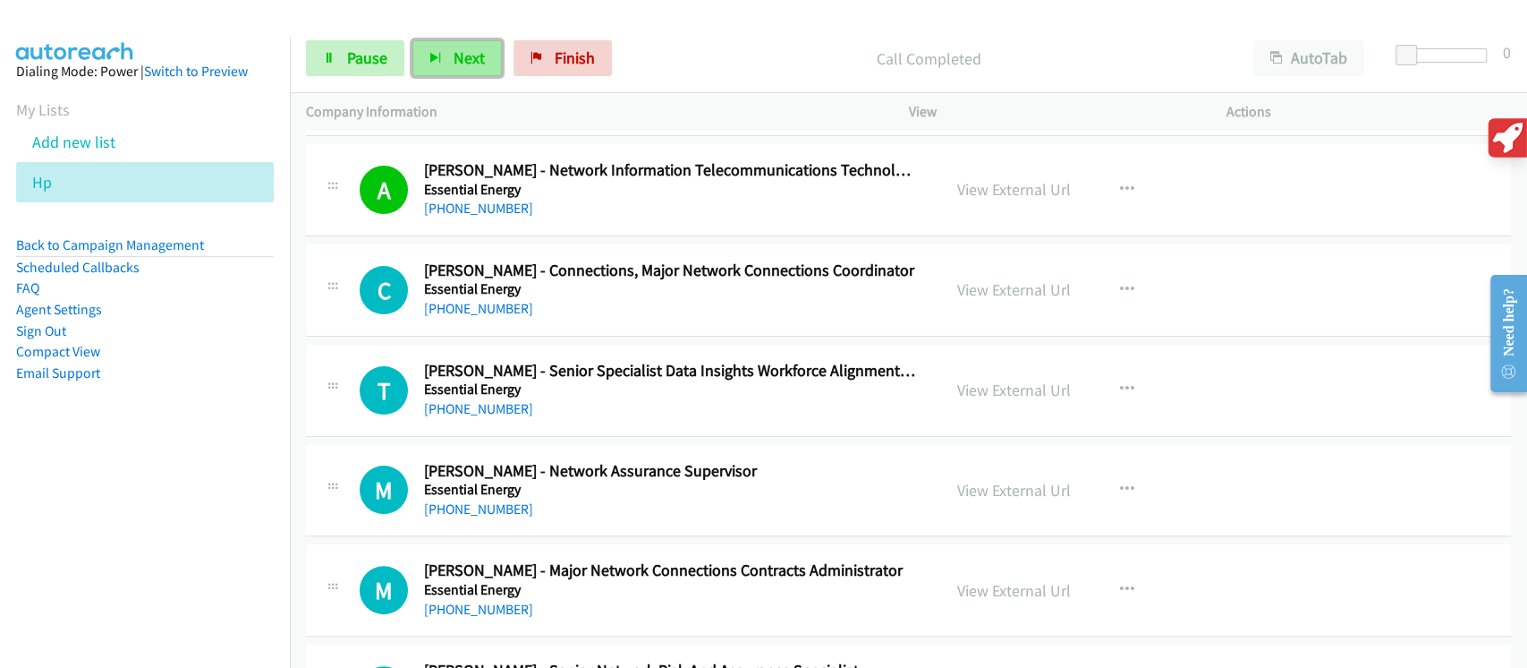
click at [432, 70] on button "Next" at bounding box center [457, 58] width 89 height 36
click at [460, 74] on button "Next" at bounding box center [457, 58] width 89 height 36
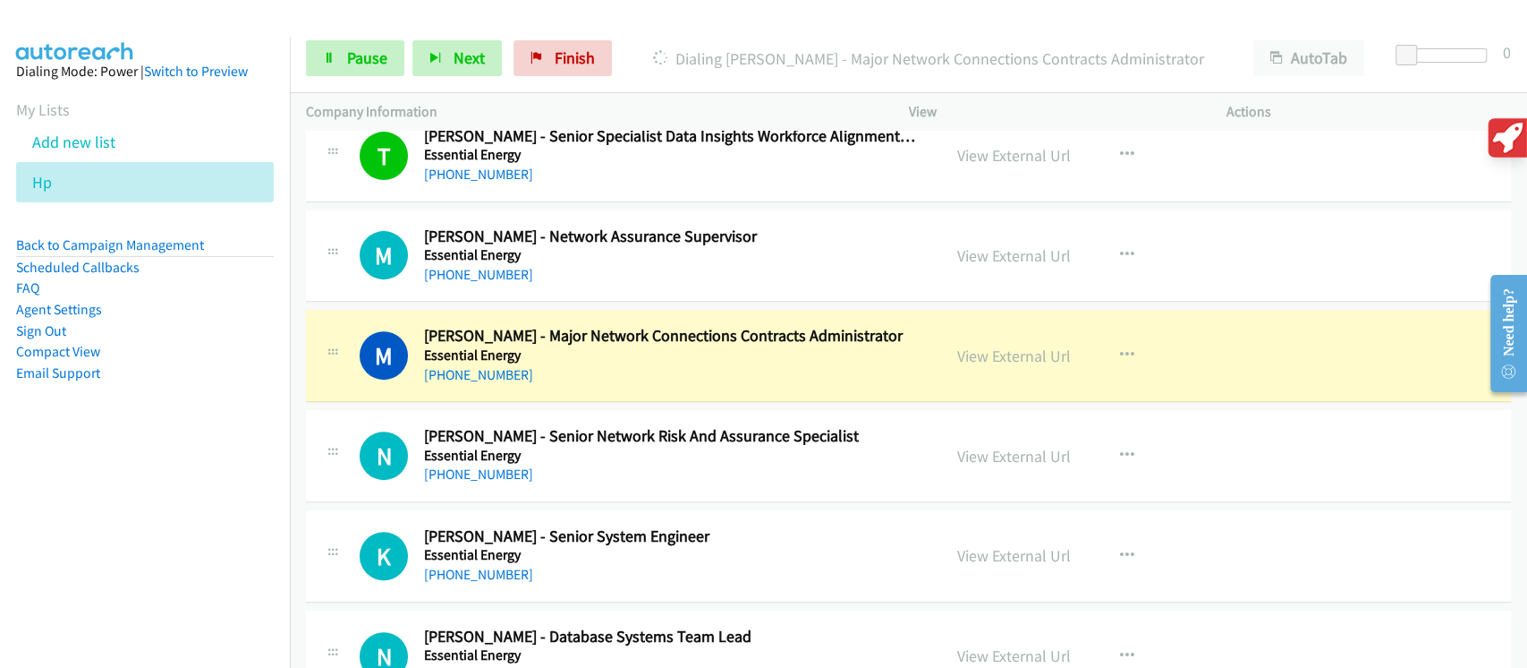
scroll to position [9592, 0]
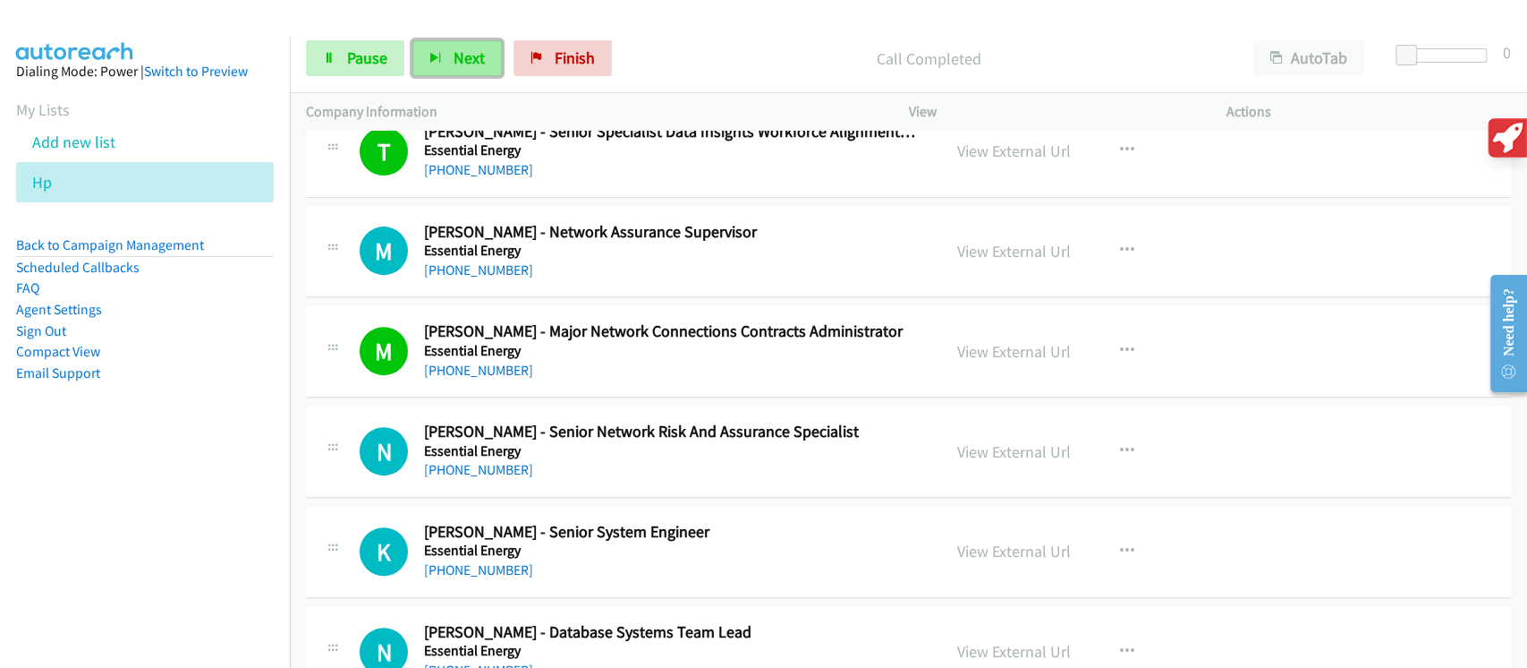
click at [451, 70] on button "Next" at bounding box center [457, 58] width 89 height 36
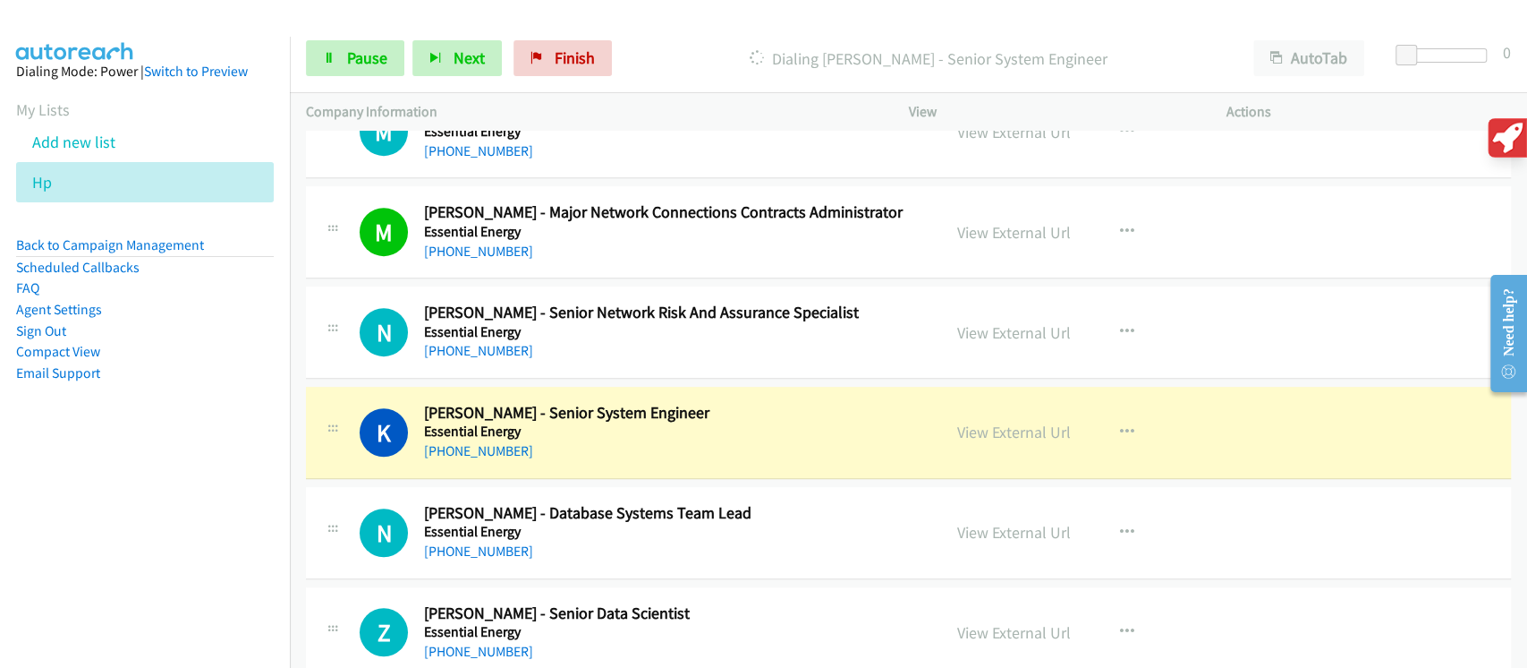
scroll to position [9830, 0]
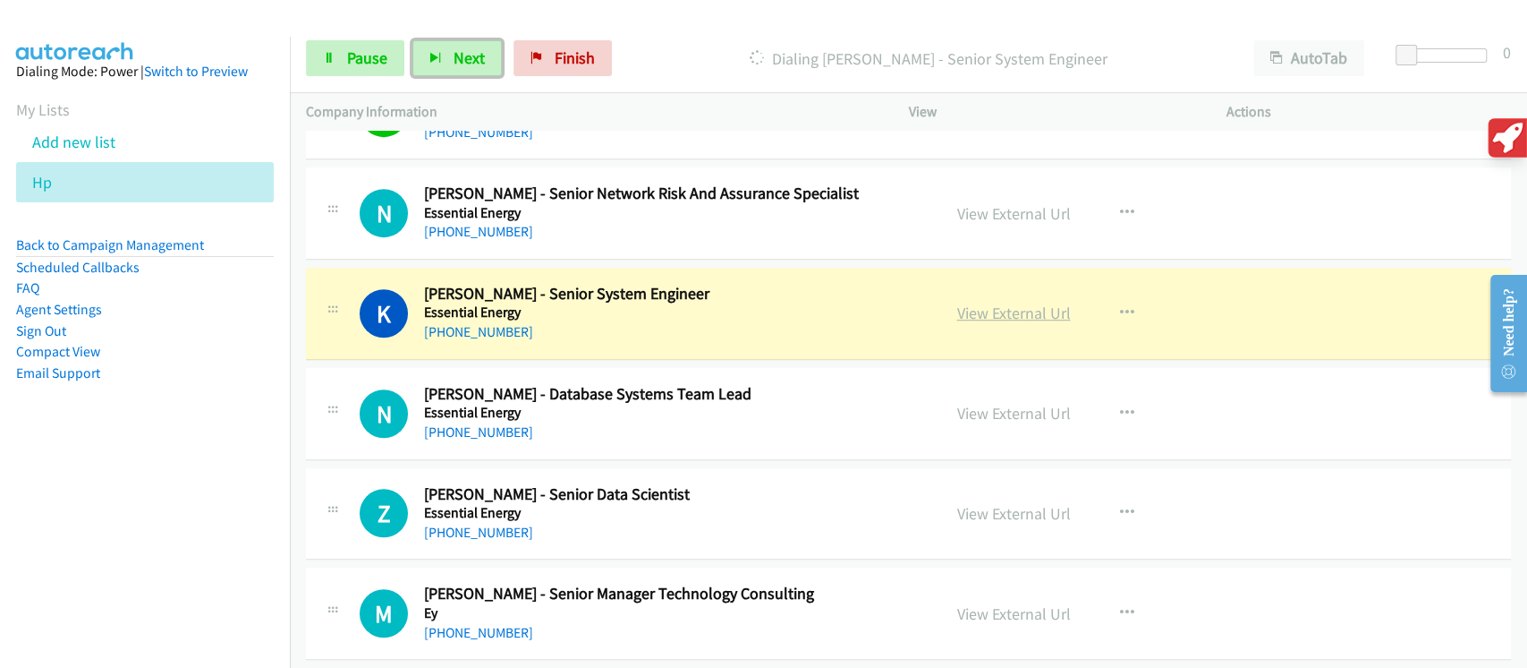
click at [1010, 306] on link "View External Url" at bounding box center [1014, 312] width 114 height 21
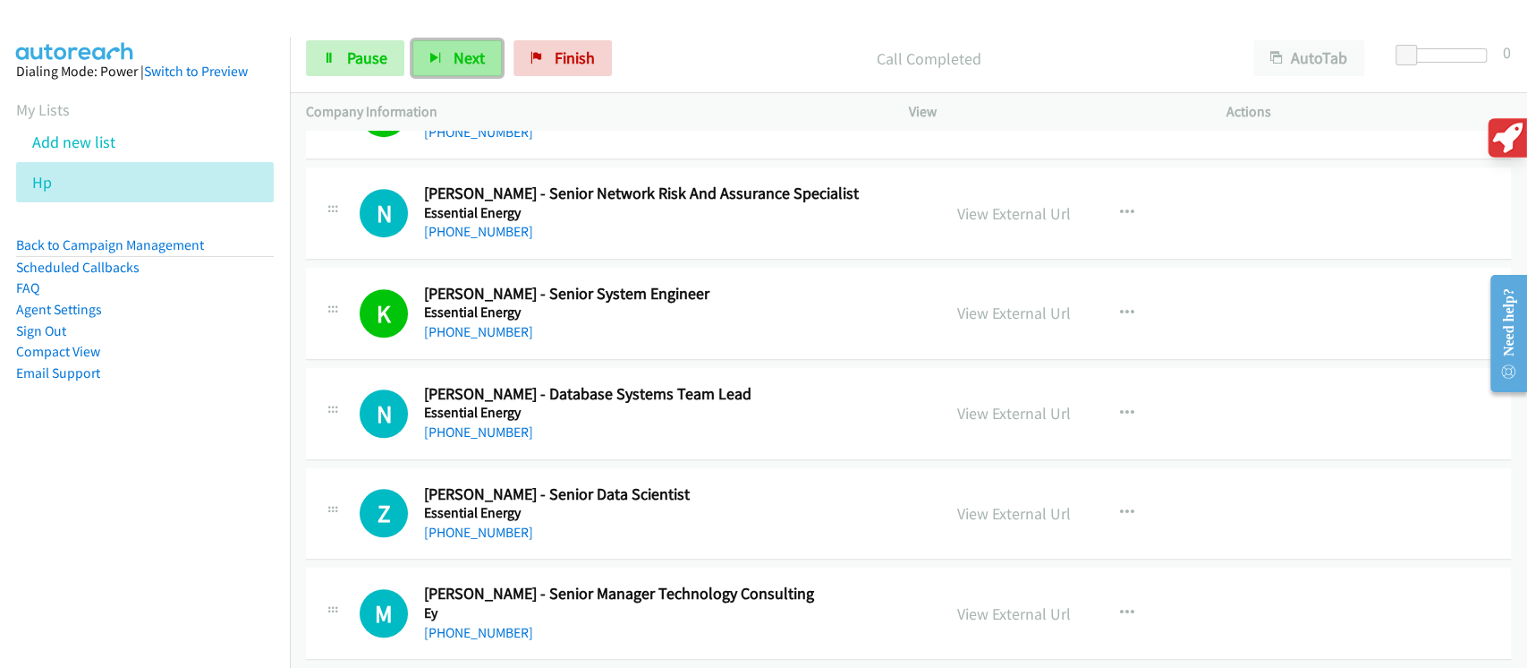
click at [467, 50] on span "Next" at bounding box center [469, 57] width 31 height 21
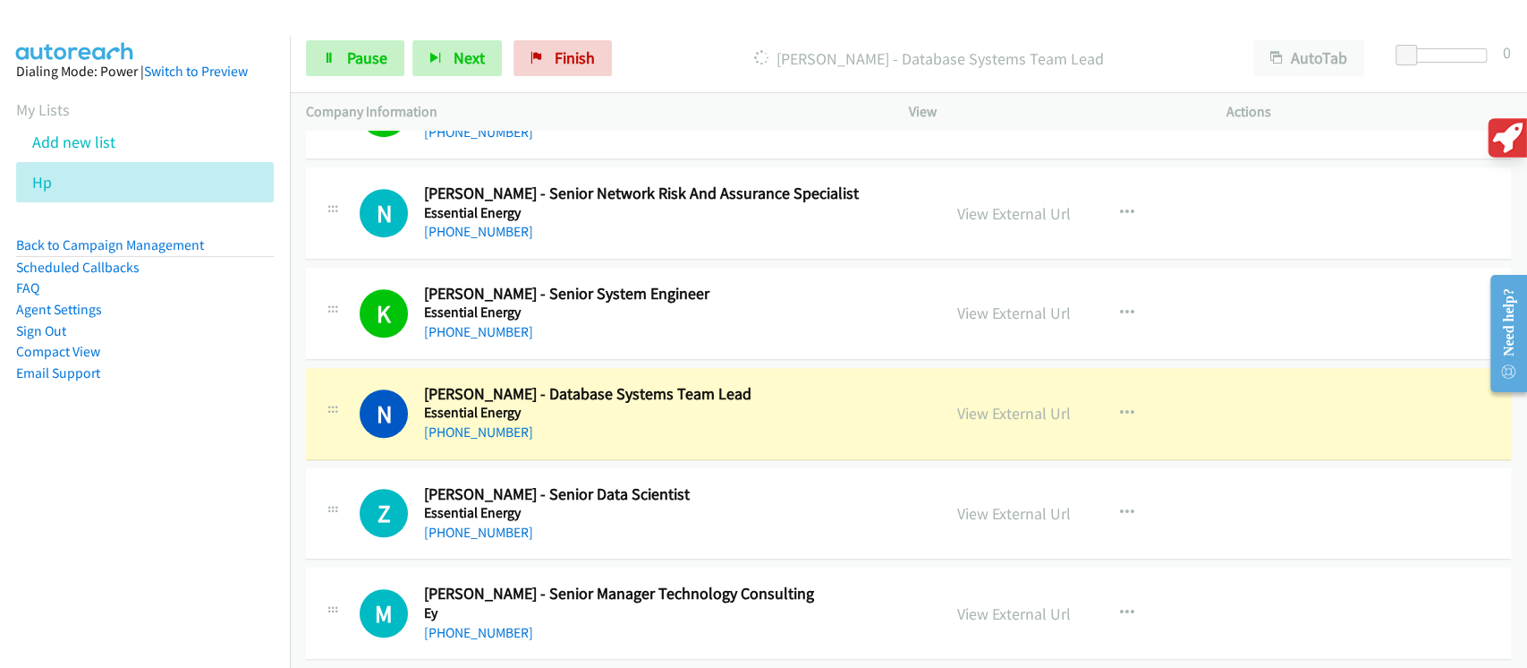
scroll to position [9950, 0]
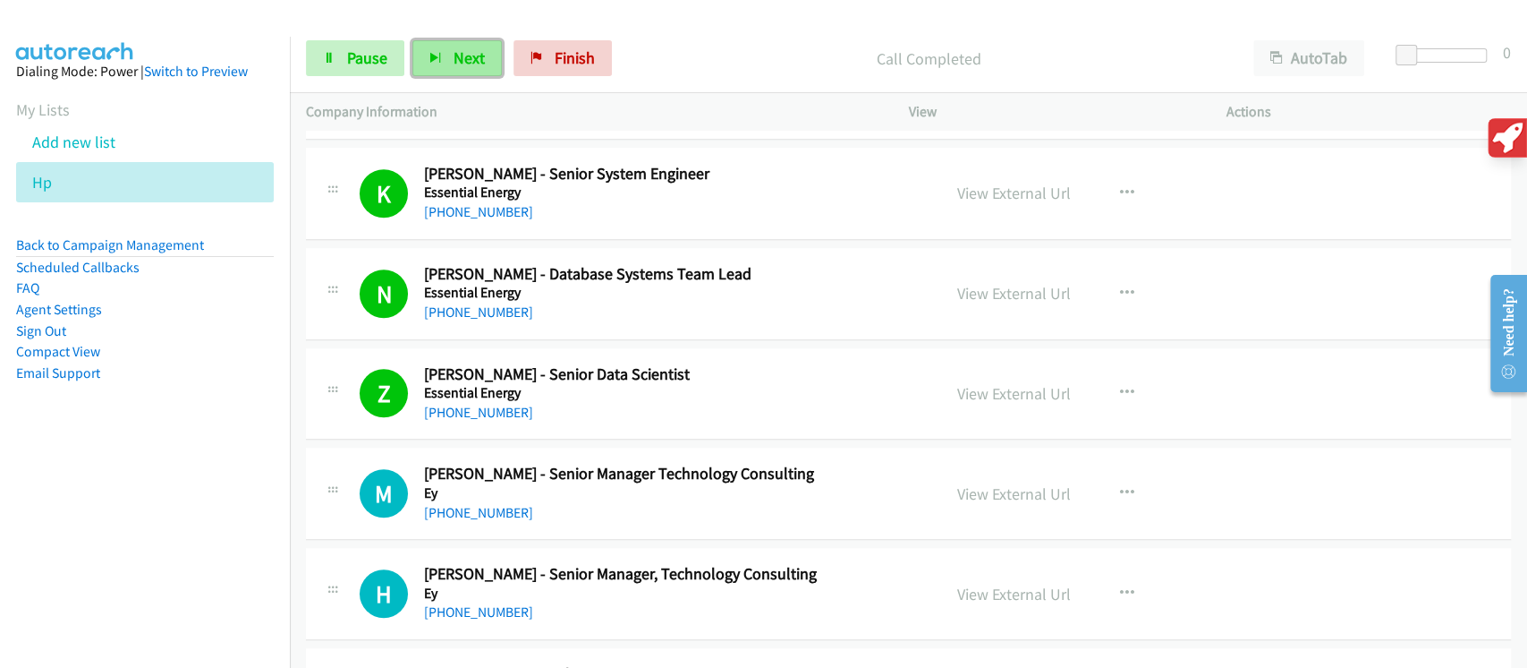
click at [467, 52] on span "Next" at bounding box center [469, 57] width 31 height 21
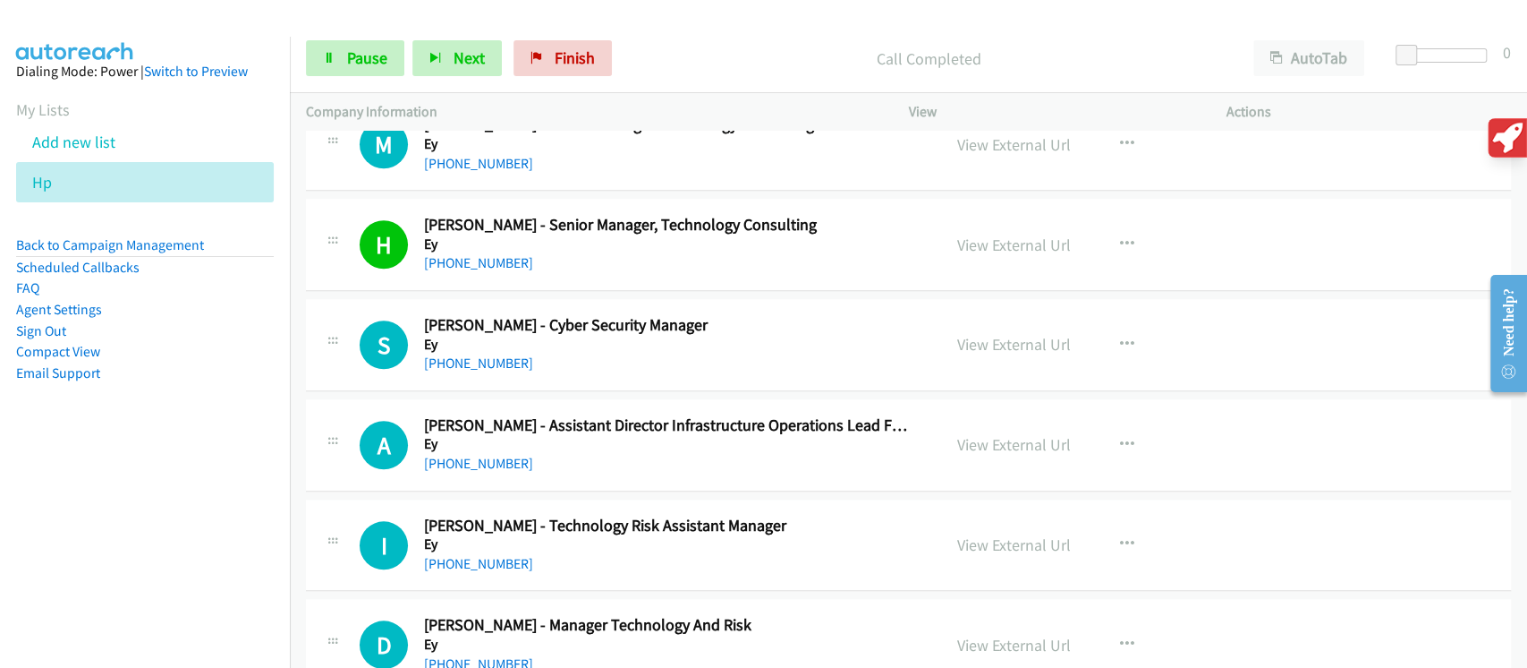
scroll to position [10308, 0]
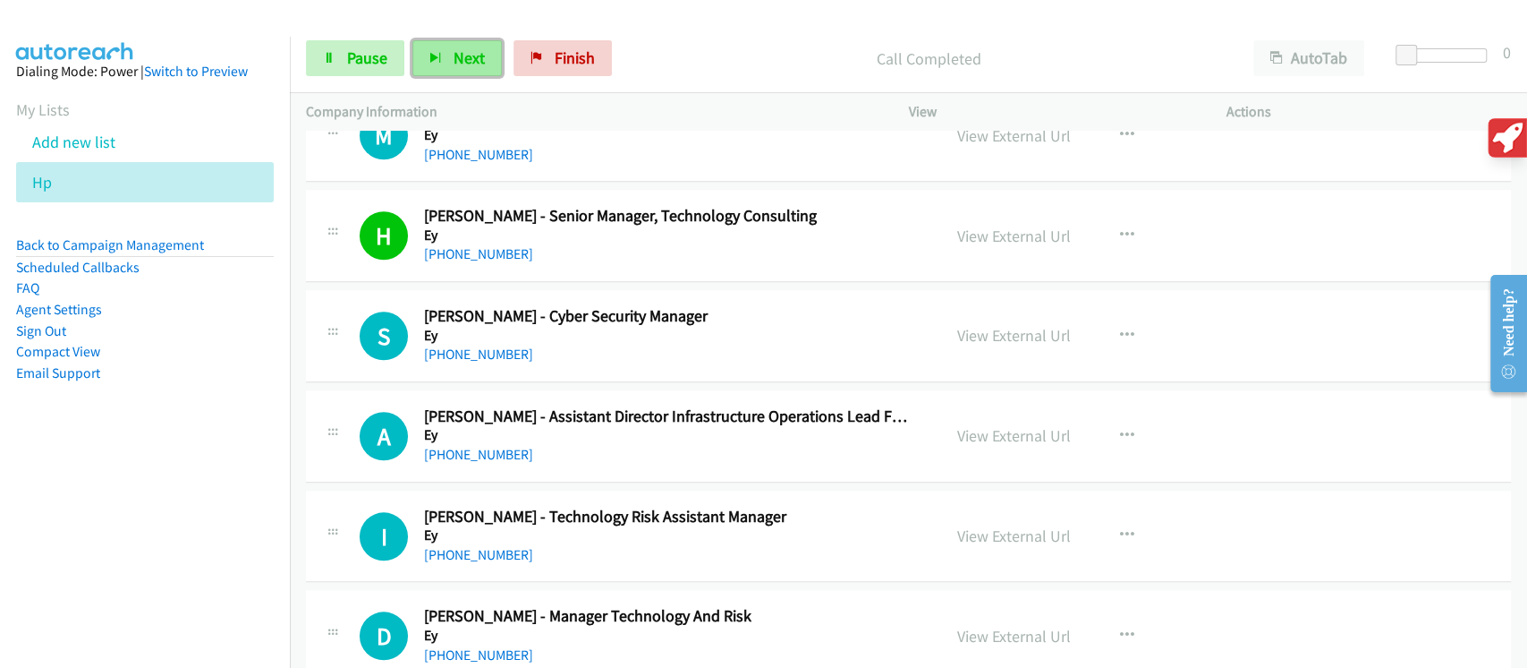
click at [462, 58] on span "Next" at bounding box center [469, 57] width 31 height 21
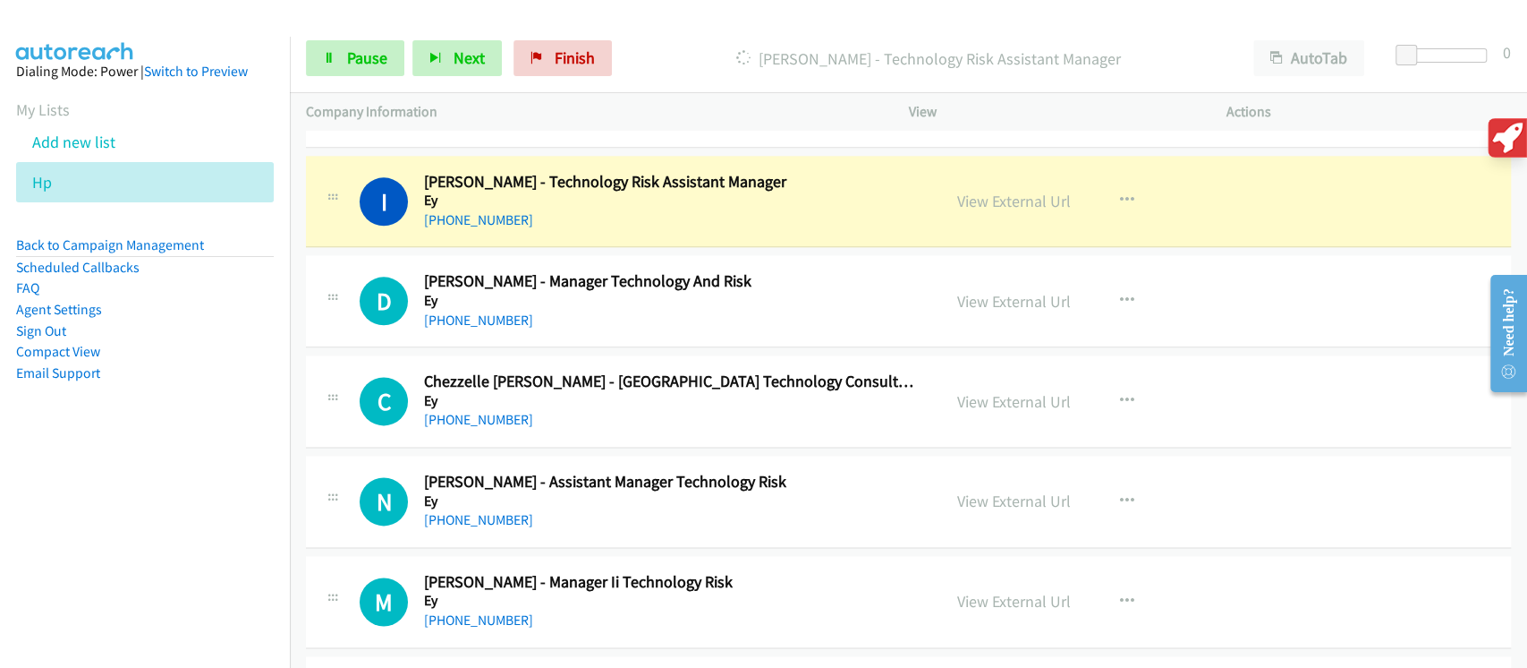
scroll to position [10666, 0]
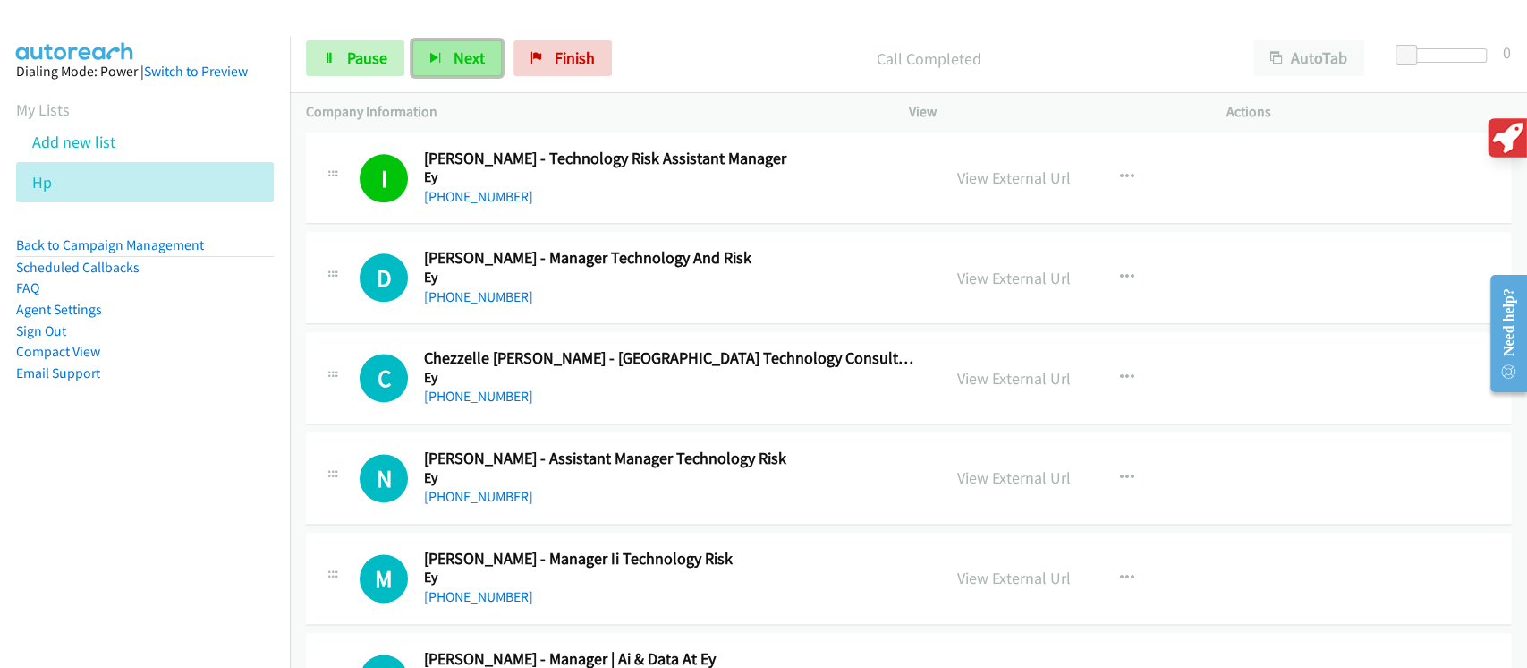
click at [498, 64] on button "Next" at bounding box center [457, 58] width 89 height 36
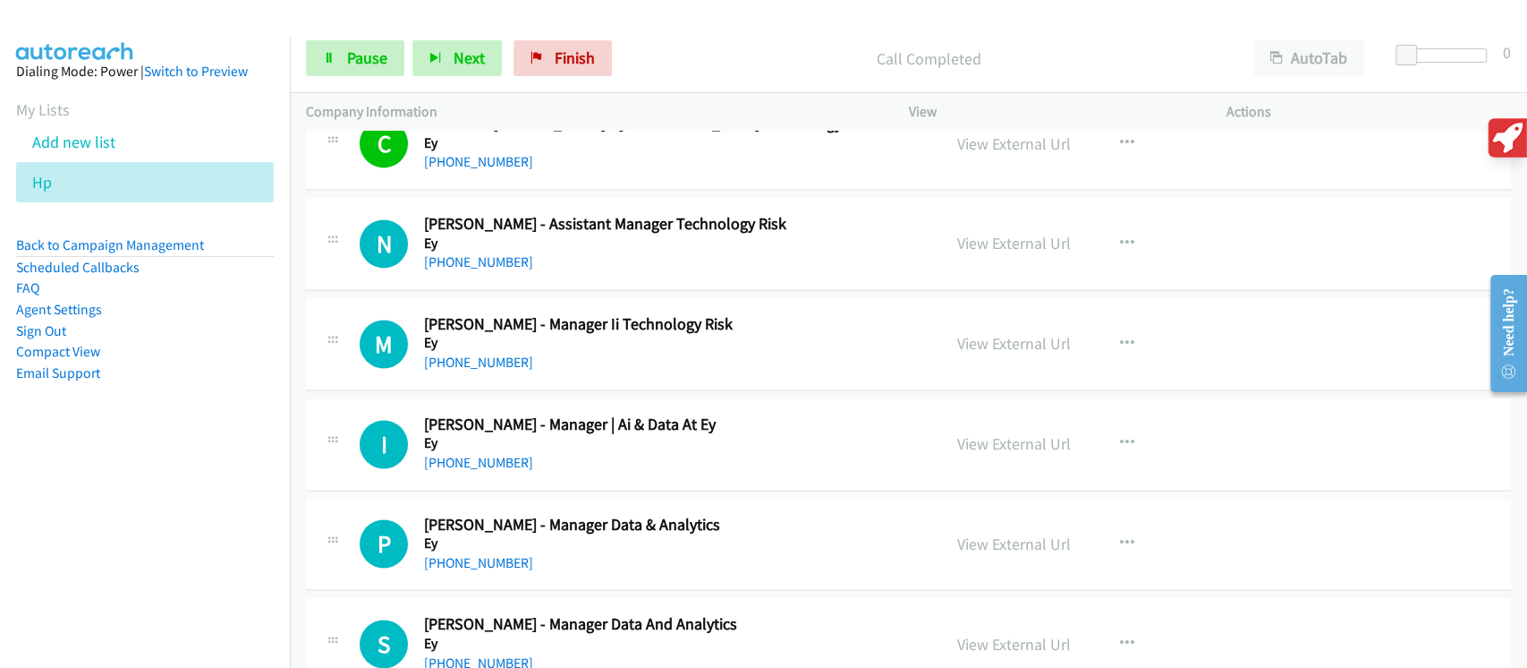
scroll to position [10904, 0]
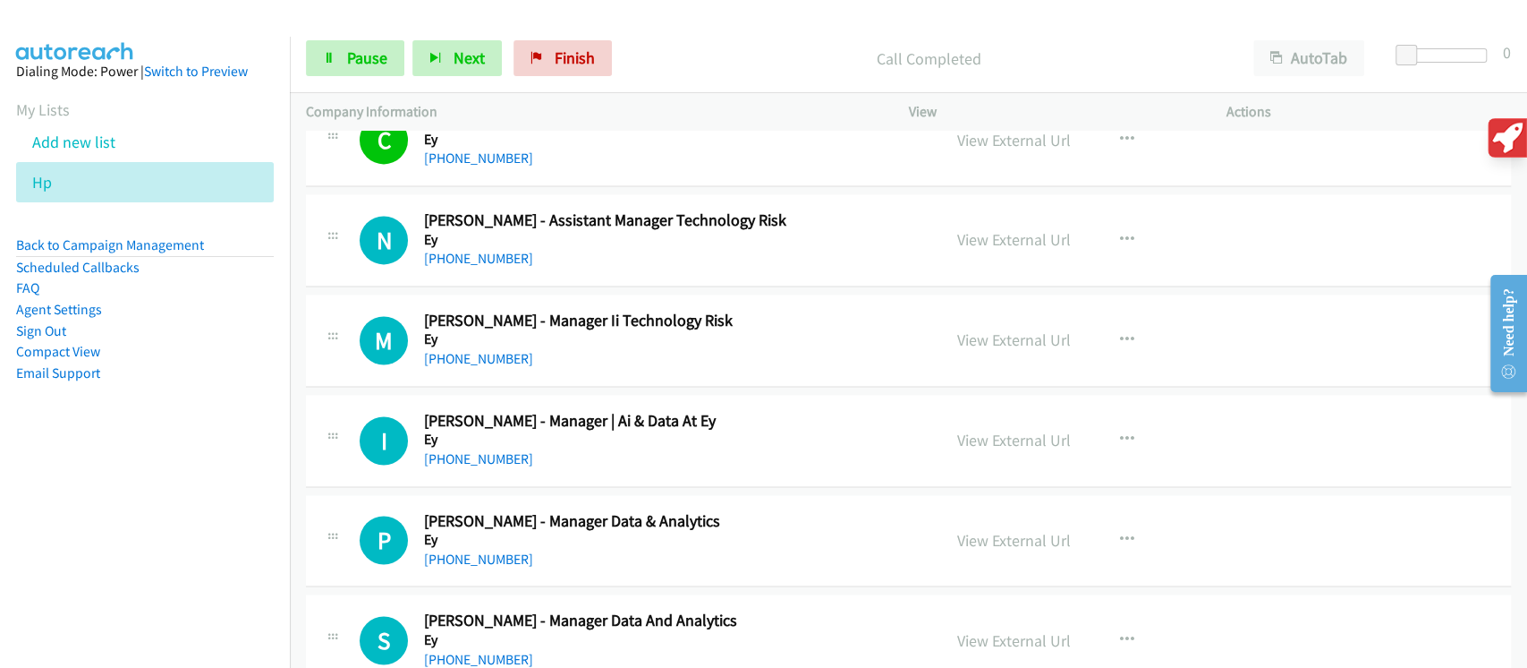
click at [487, 90] on div "Start Calls Pause Next Finish Call Completed AutoTab AutoTab 0" at bounding box center [909, 58] width 1238 height 69
click at [480, 47] on span "Next" at bounding box center [469, 57] width 31 height 21
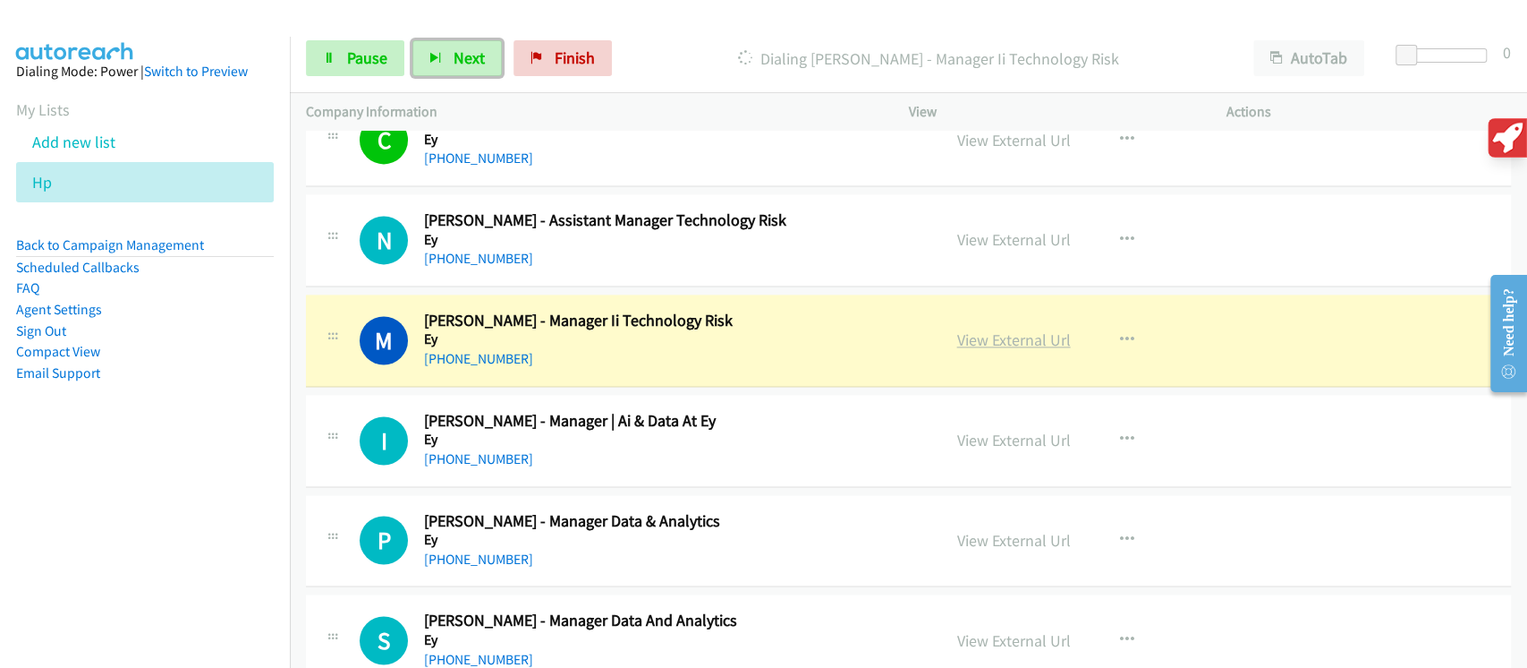
click at [1030, 329] on link "View External Url" at bounding box center [1014, 339] width 114 height 21
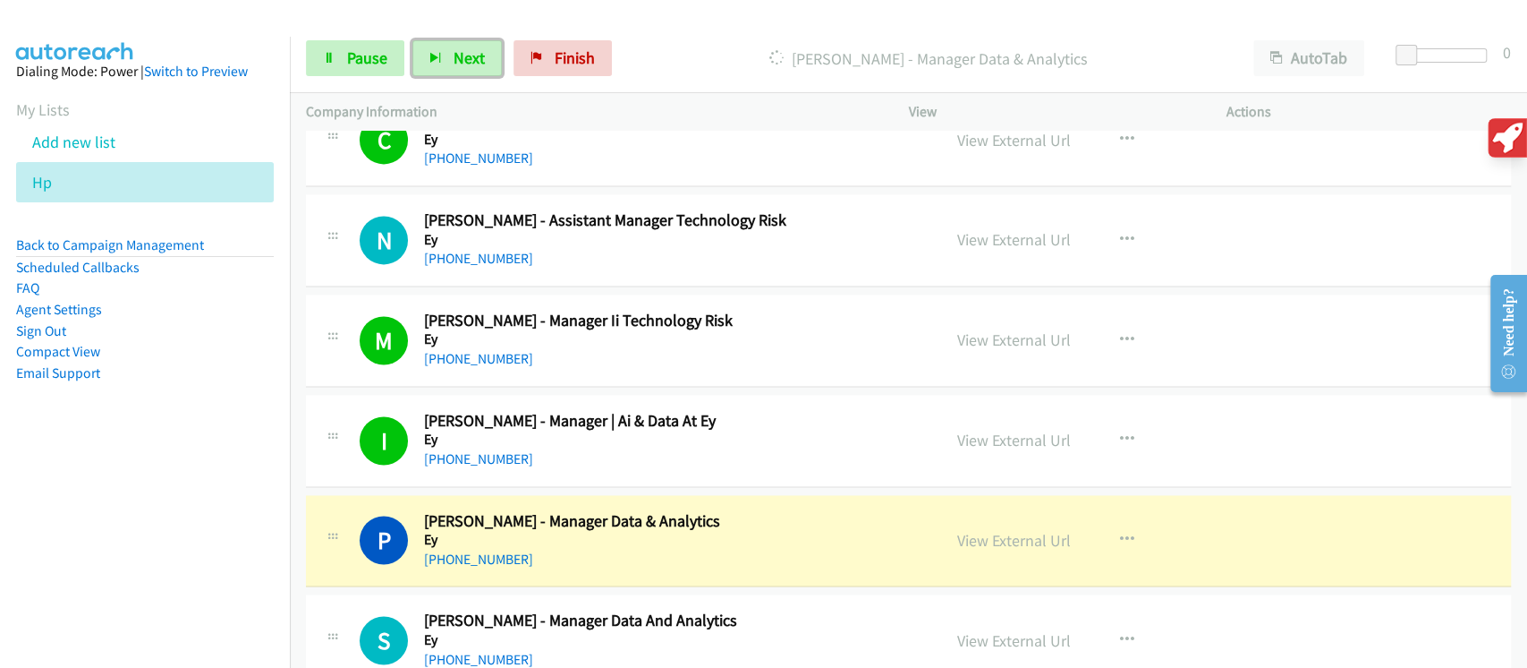
scroll to position [11143, 0]
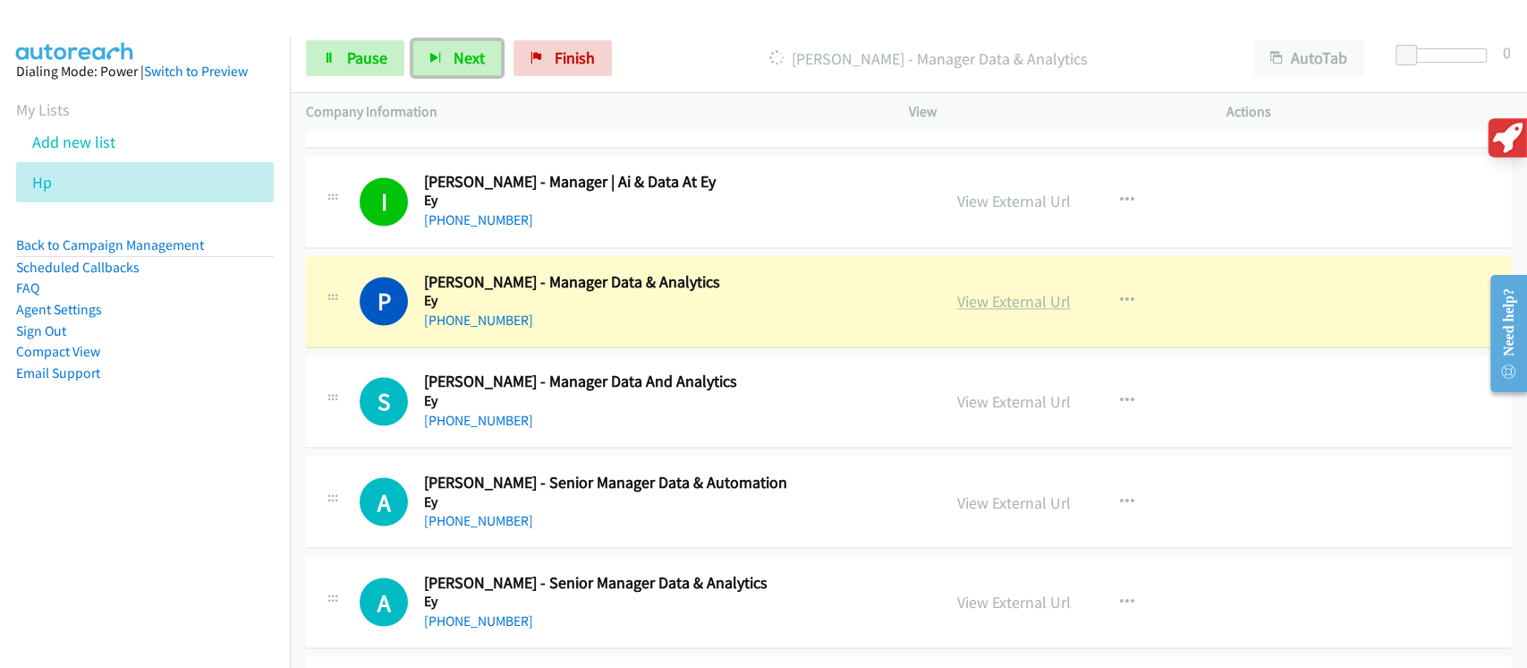
click at [1017, 291] on link "View External Url" at bounding box center [1014, 301] width 114 height 21
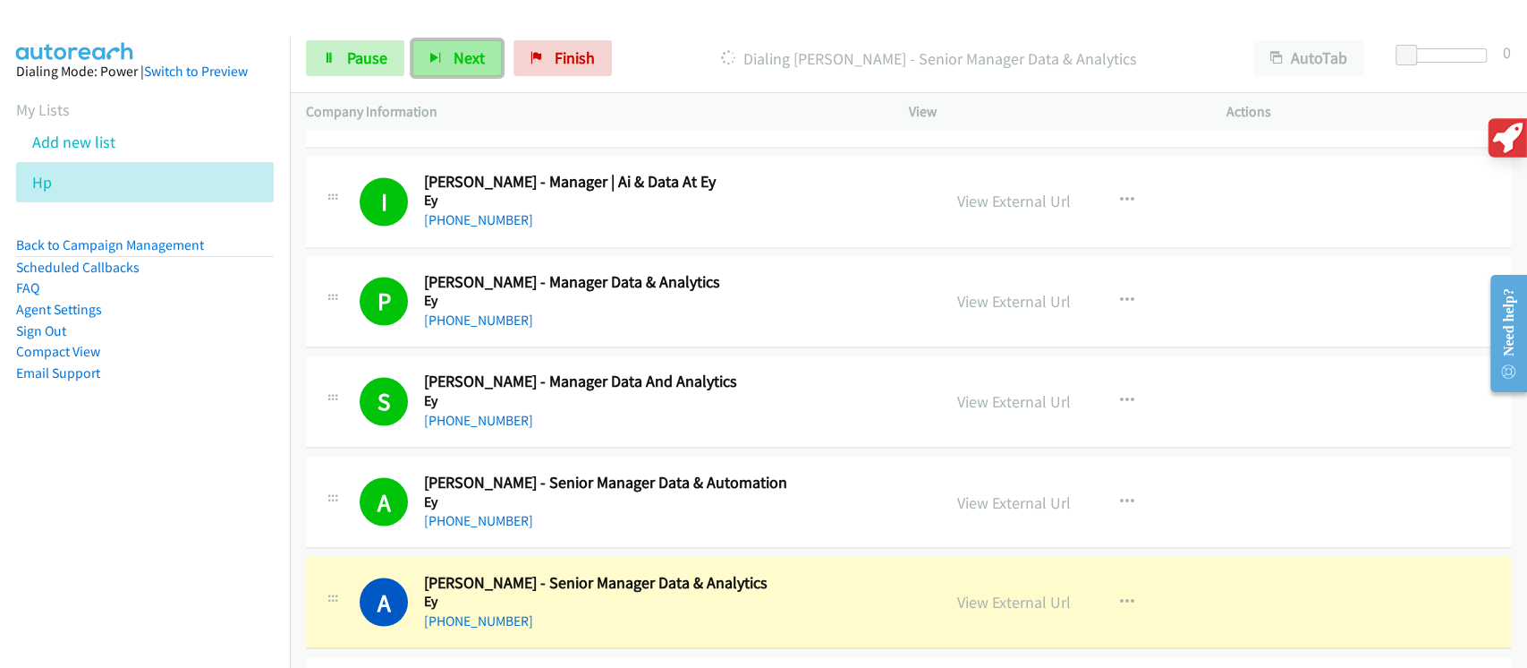
click at [473, 65] on span "Next" at bounding box center [469, 57] width 31 height 21
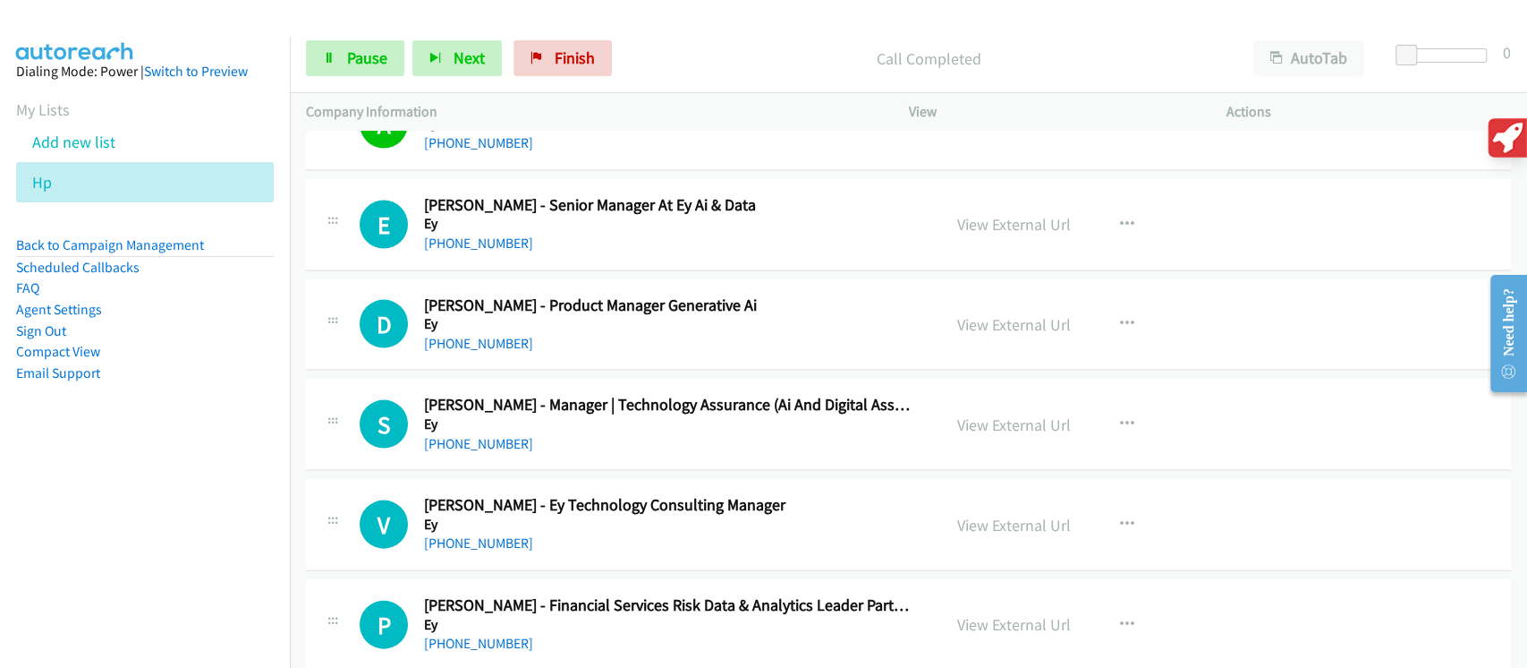
scroll to position [11501, 0]
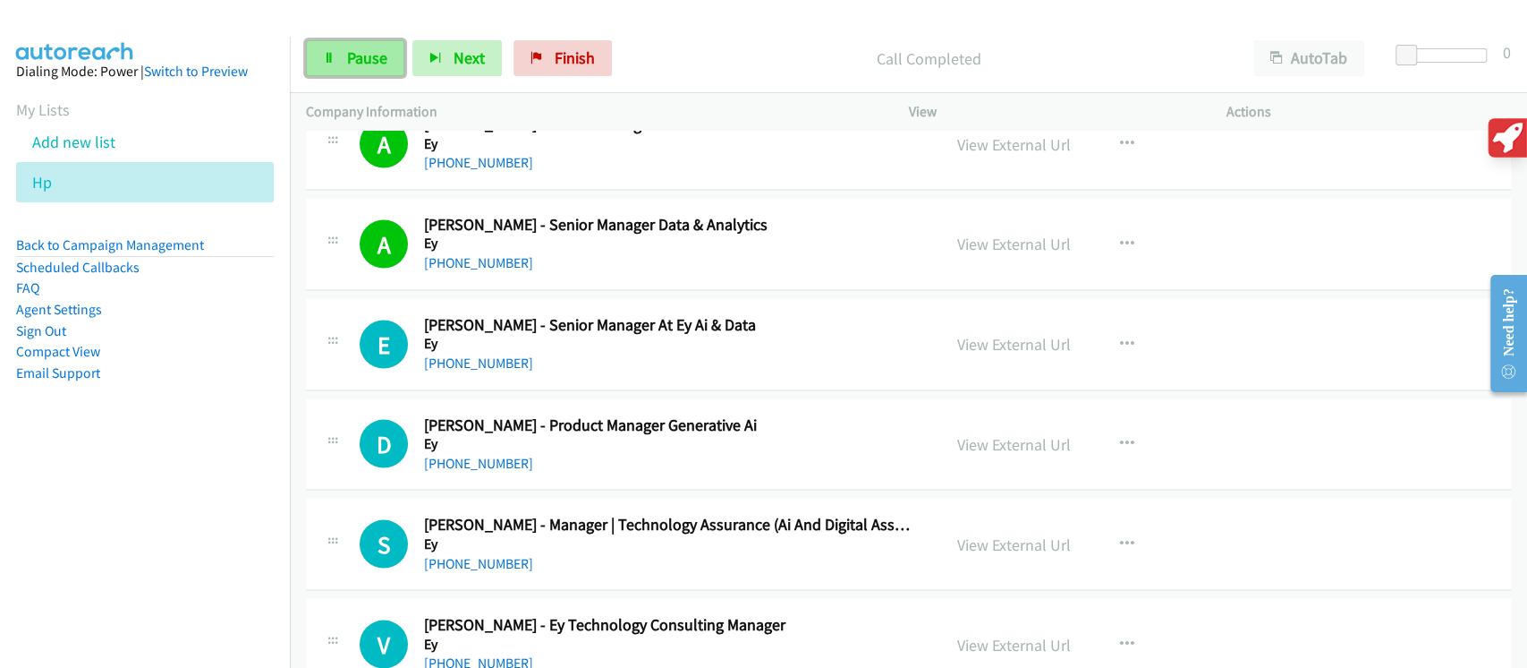
click at [376, 58] on span "Pause" at bounding box center [367, 57] width 40 height 21
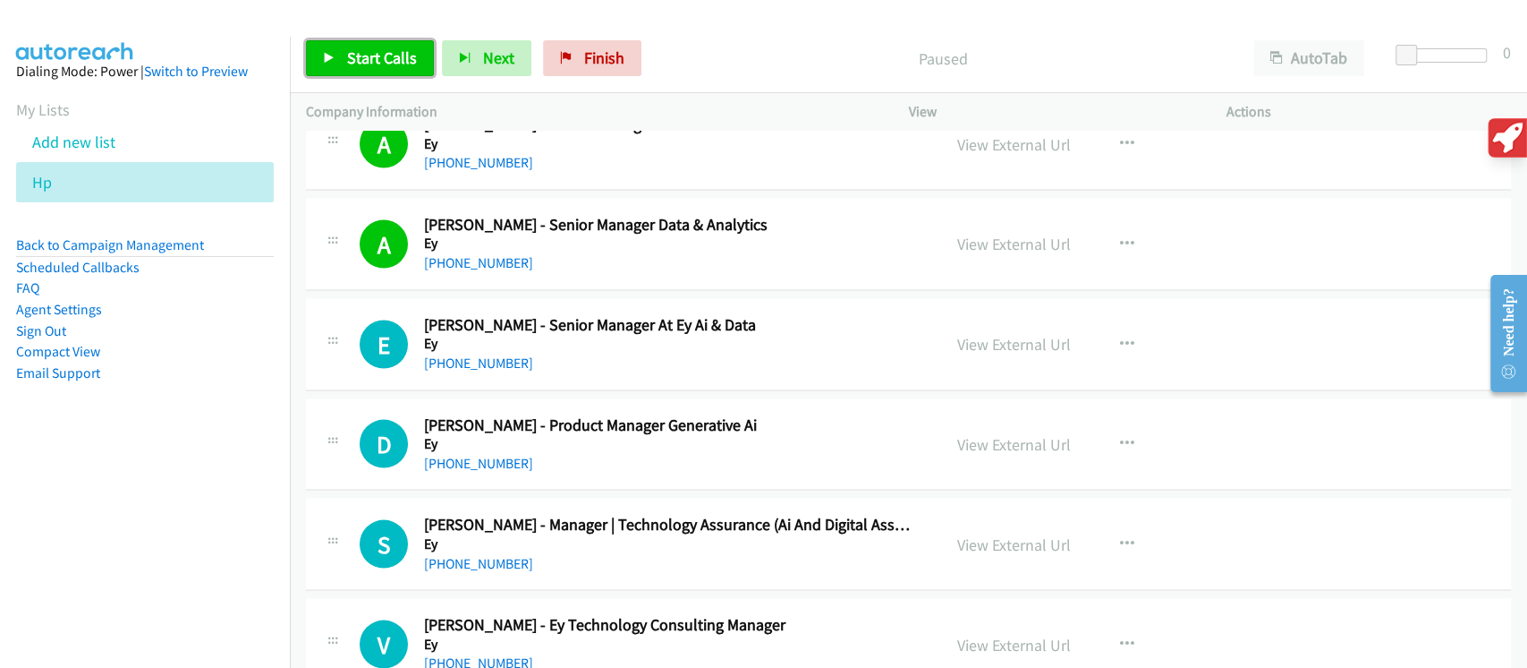
click at [376, 58] on span "Start Calls" at bounding box center [382, 57] width 70 height 21
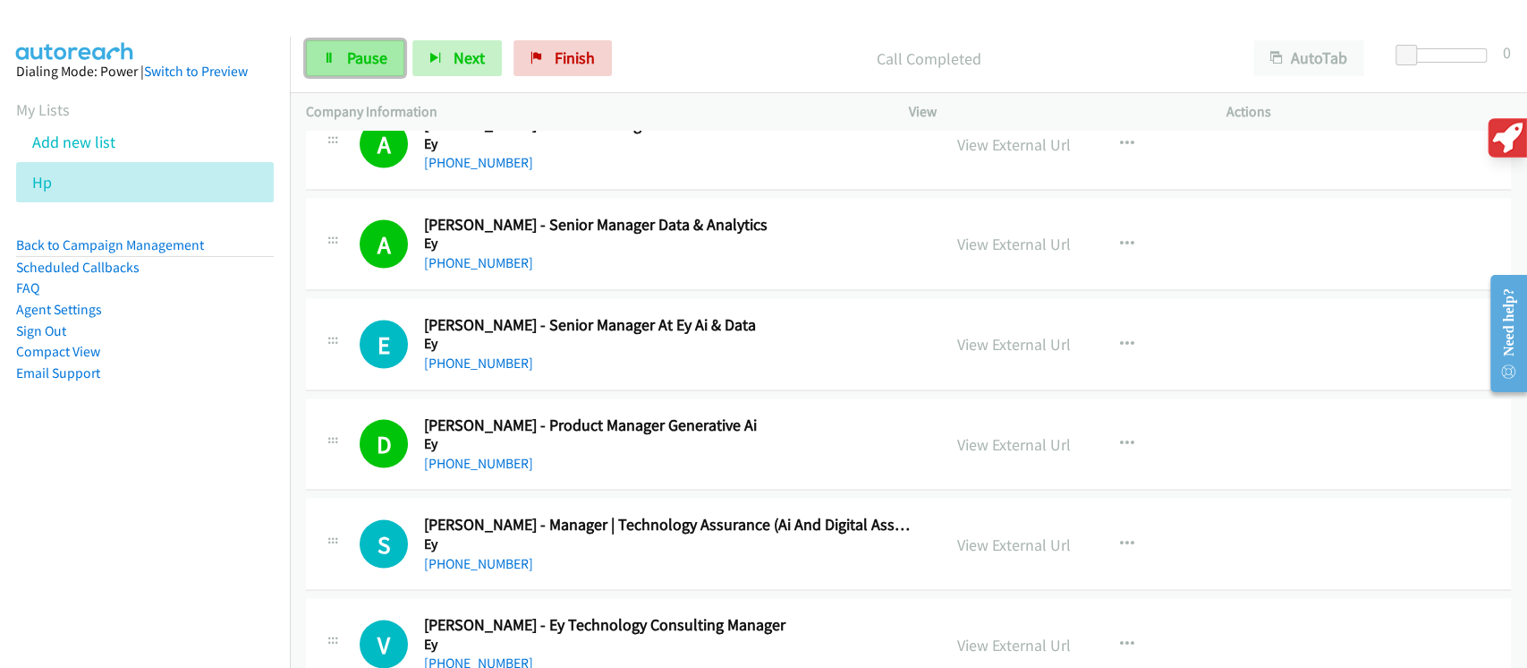
click at [379, 55] on span "Pause" at bounding box center [367, 57] width 40 height 21
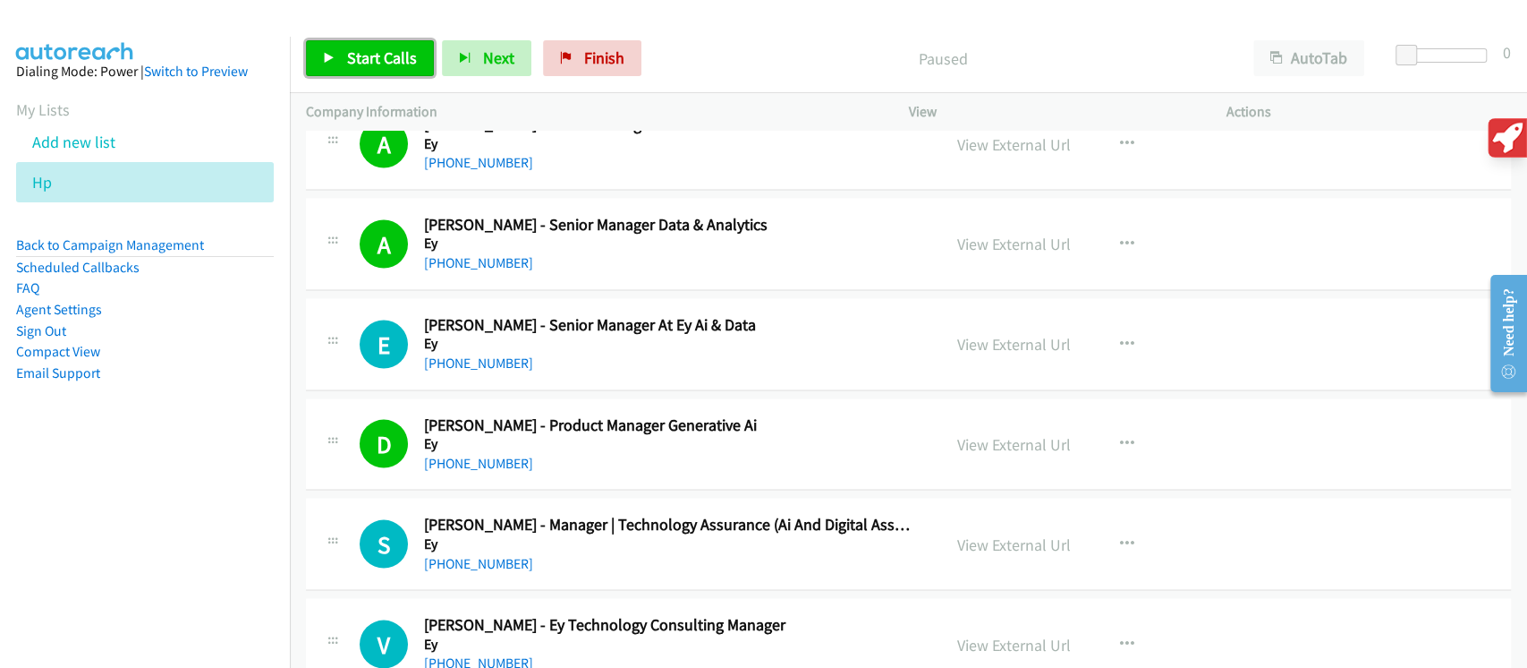
click at [379, 55] on span "Start Calls" at bounding box center [382, 57] width 70 height 21
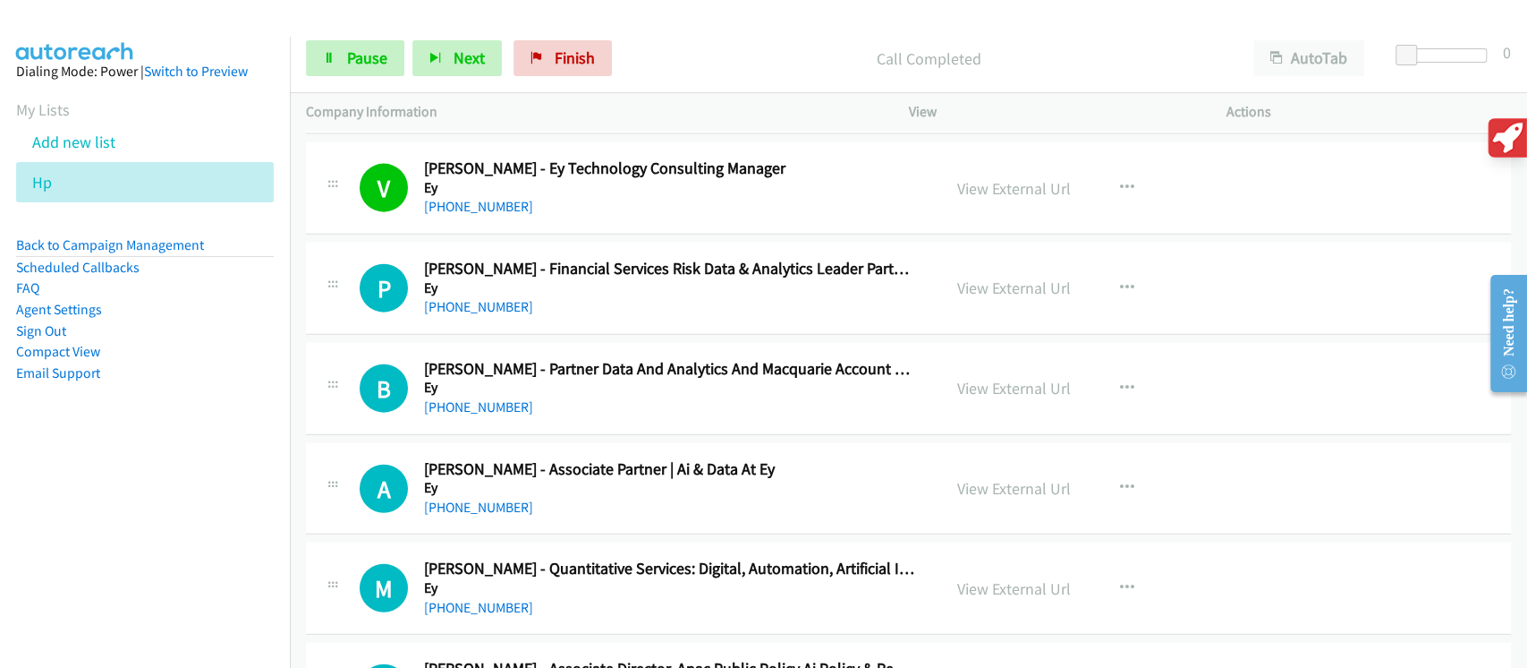
scroll to position [11977, 0]
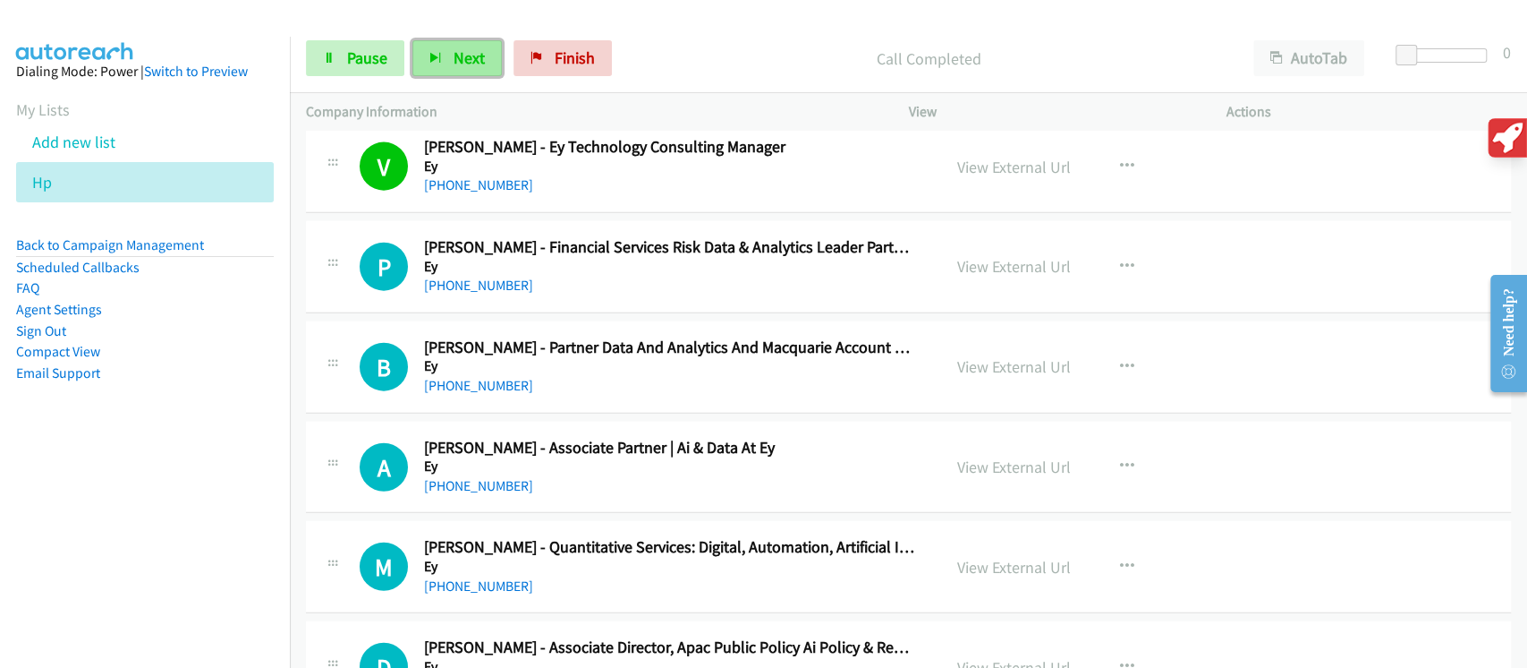
click at [493, 47] on button "Next" at bounding box center [457, 58] width 89 height 36
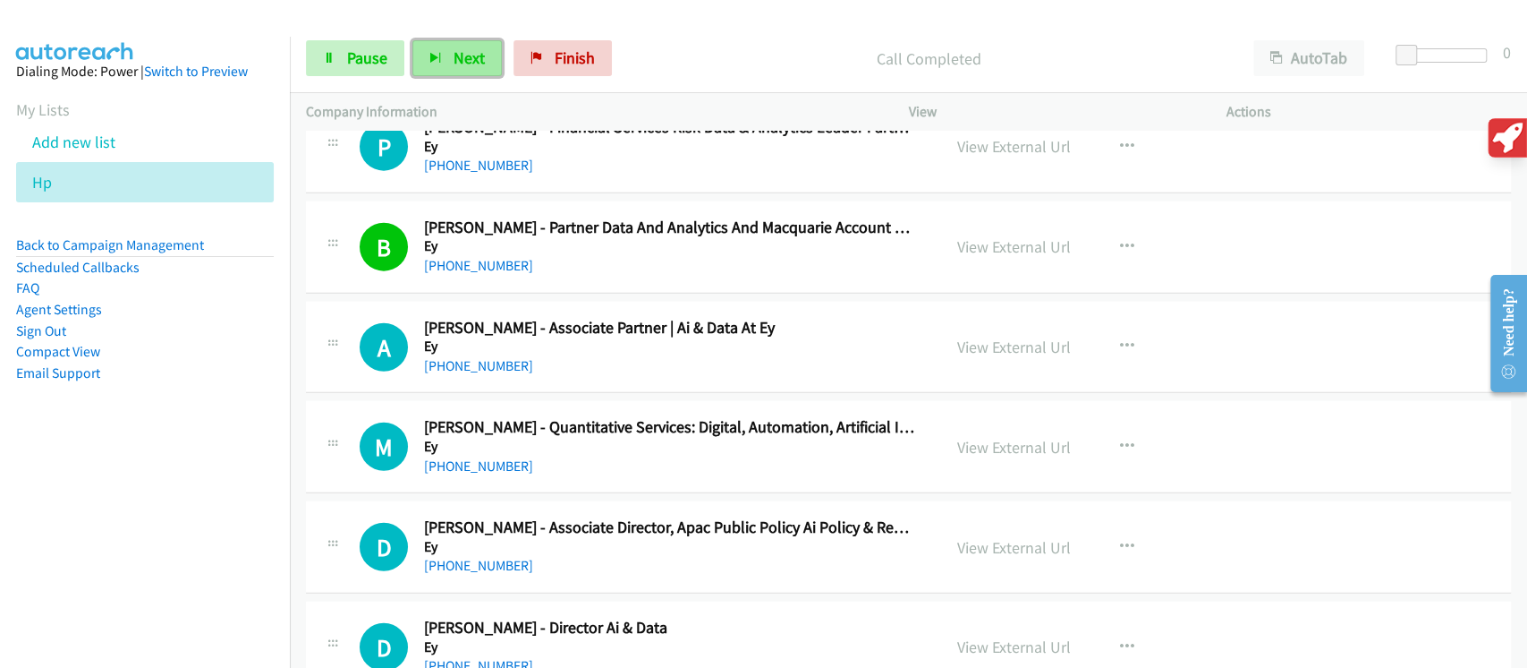
click at [465, 55] on span "Next" at bounding box center [469, 57] width 31 height 21
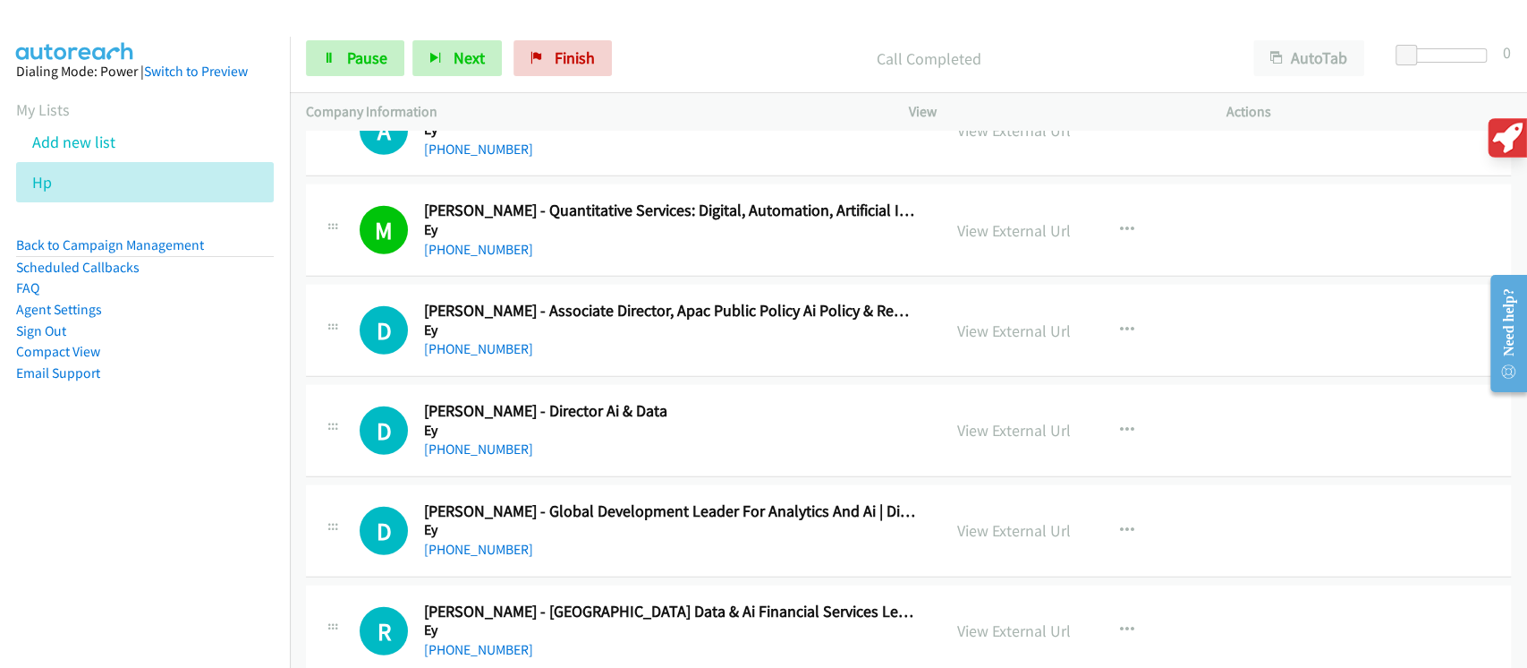
scroll to position [12335, 0]
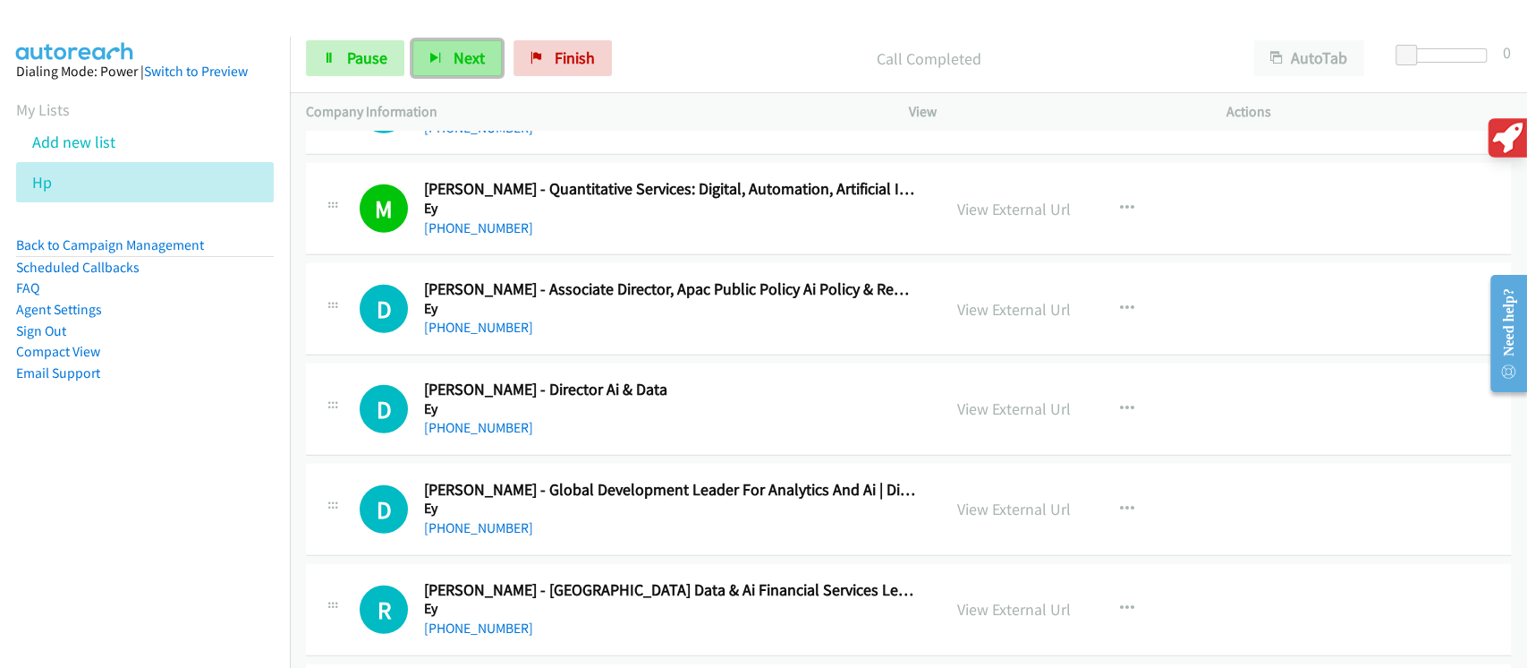
click at [463, 54] on span "Next" at bounding box center [469, 57] width 31 height 21
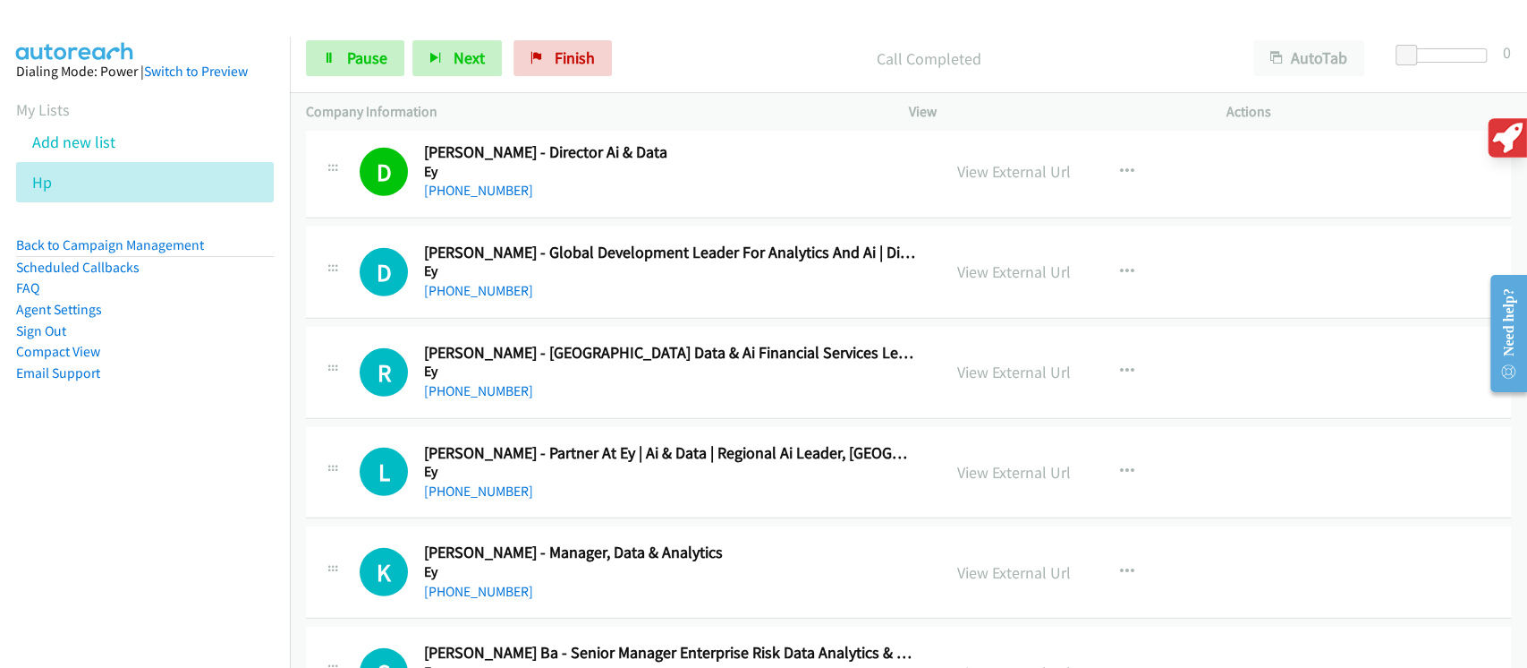
scroll to position [12574, 0]
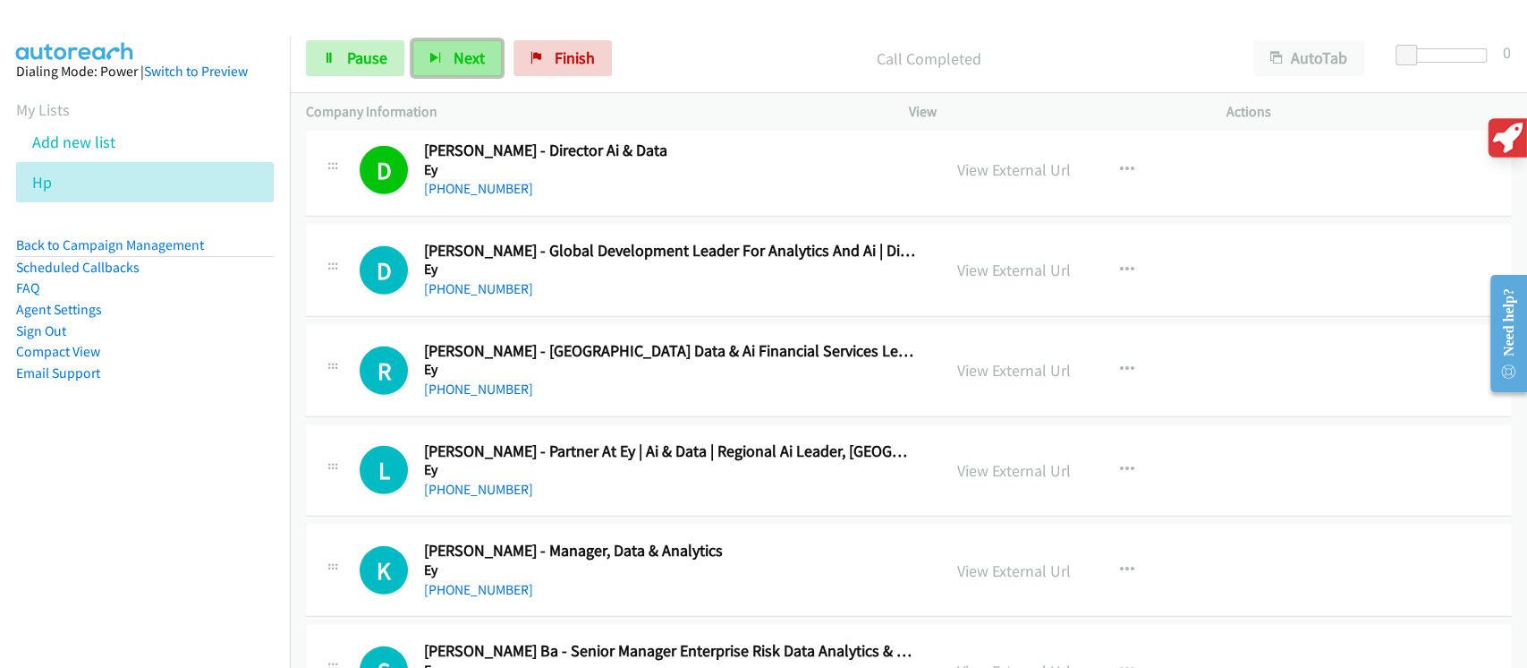
click at [457, 50] on span "Next" at bounding box center [469, 57] width 31 height 21
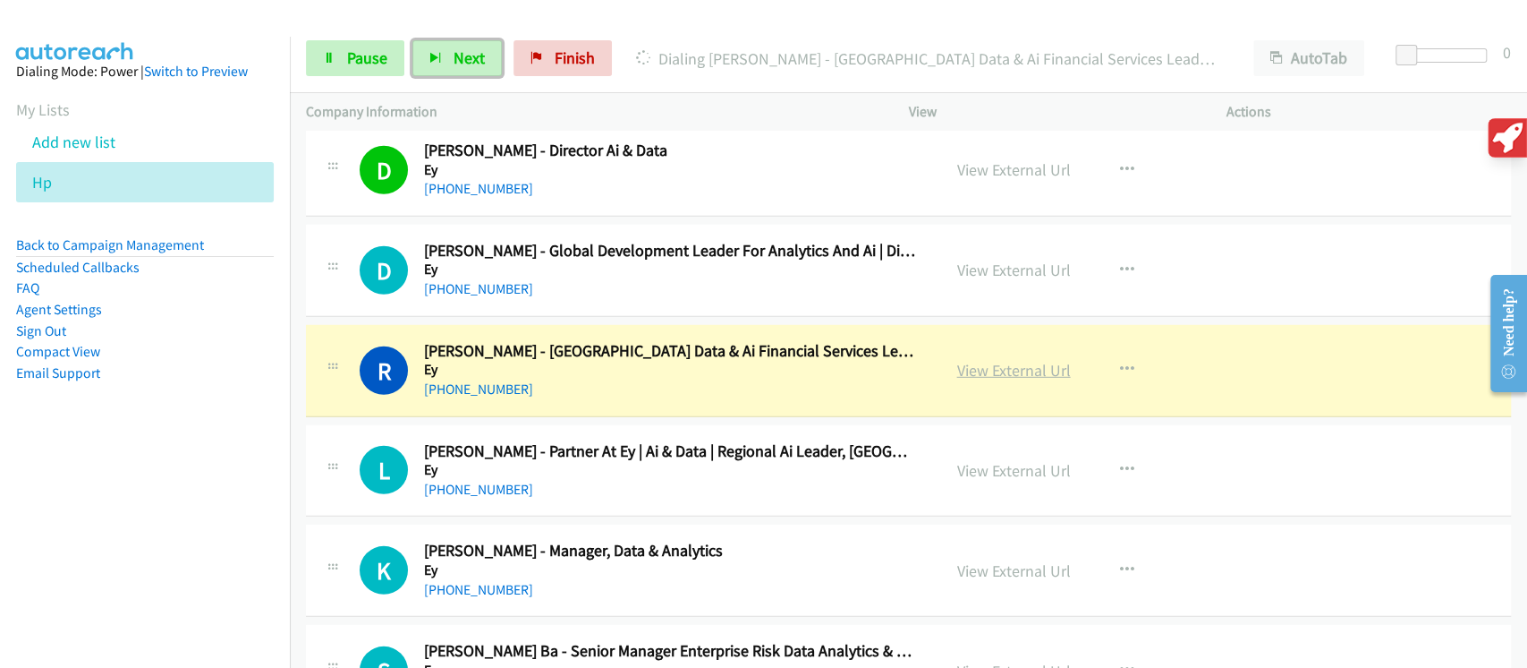
click at [991, 360] on link "View External Url" at bounding box center [1014, 370] width 114 height 21
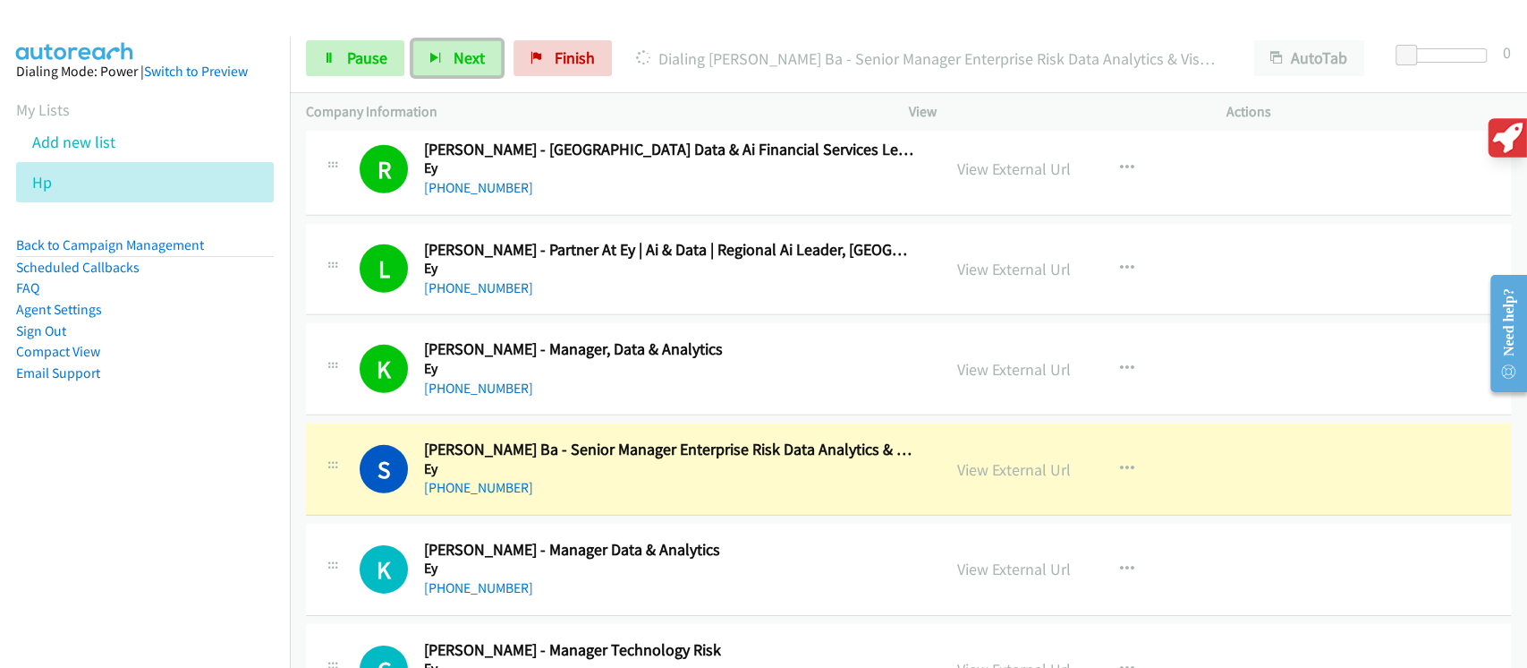
scroll to position [12932, 0]
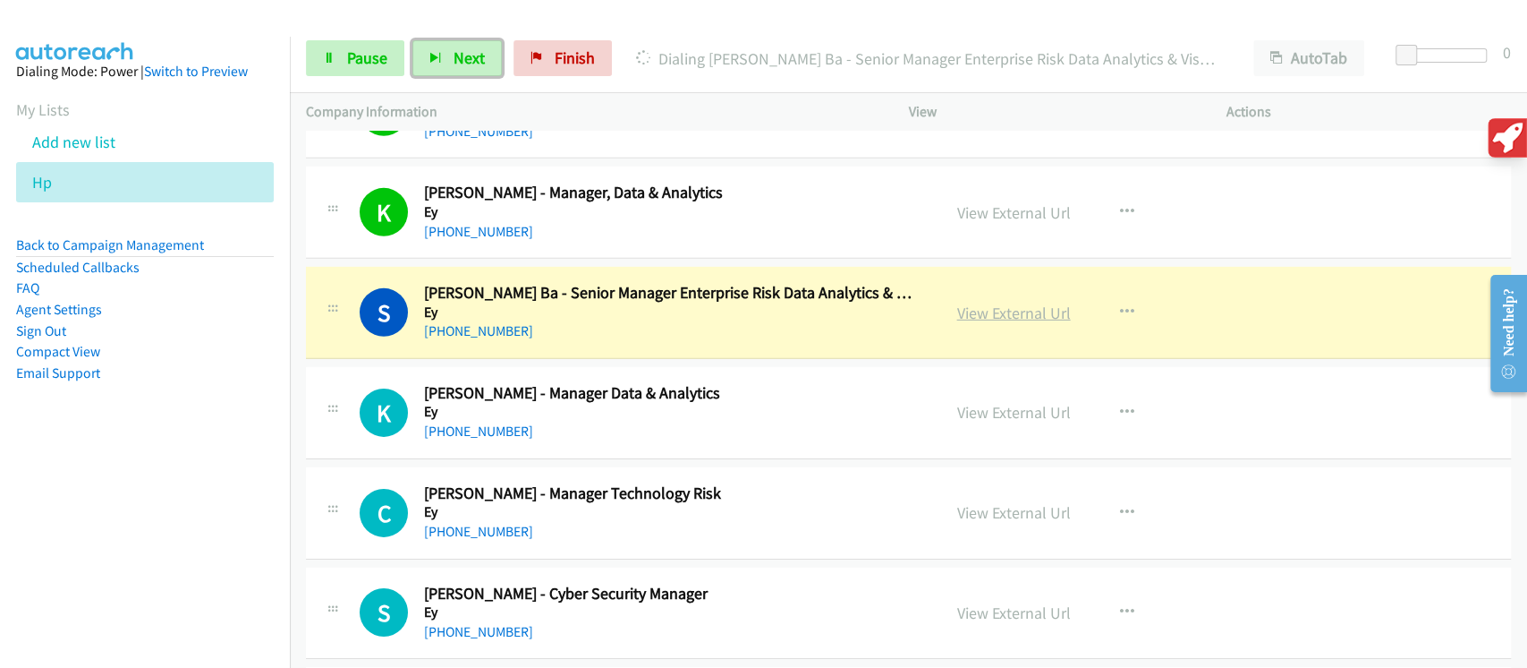
click at [1010, 302] on link "View External Url" at bounding box center [1014, 312] width 114 height 21
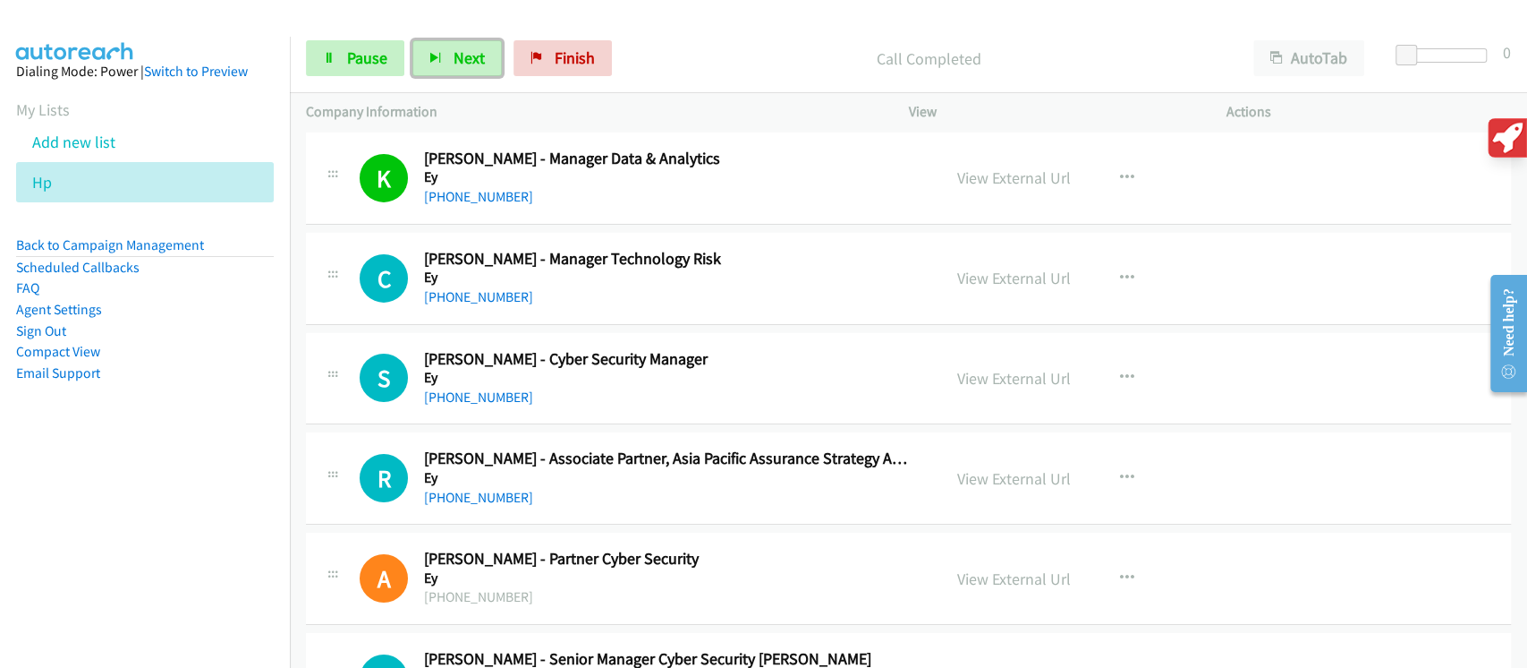
scroll to position [13171, 0]
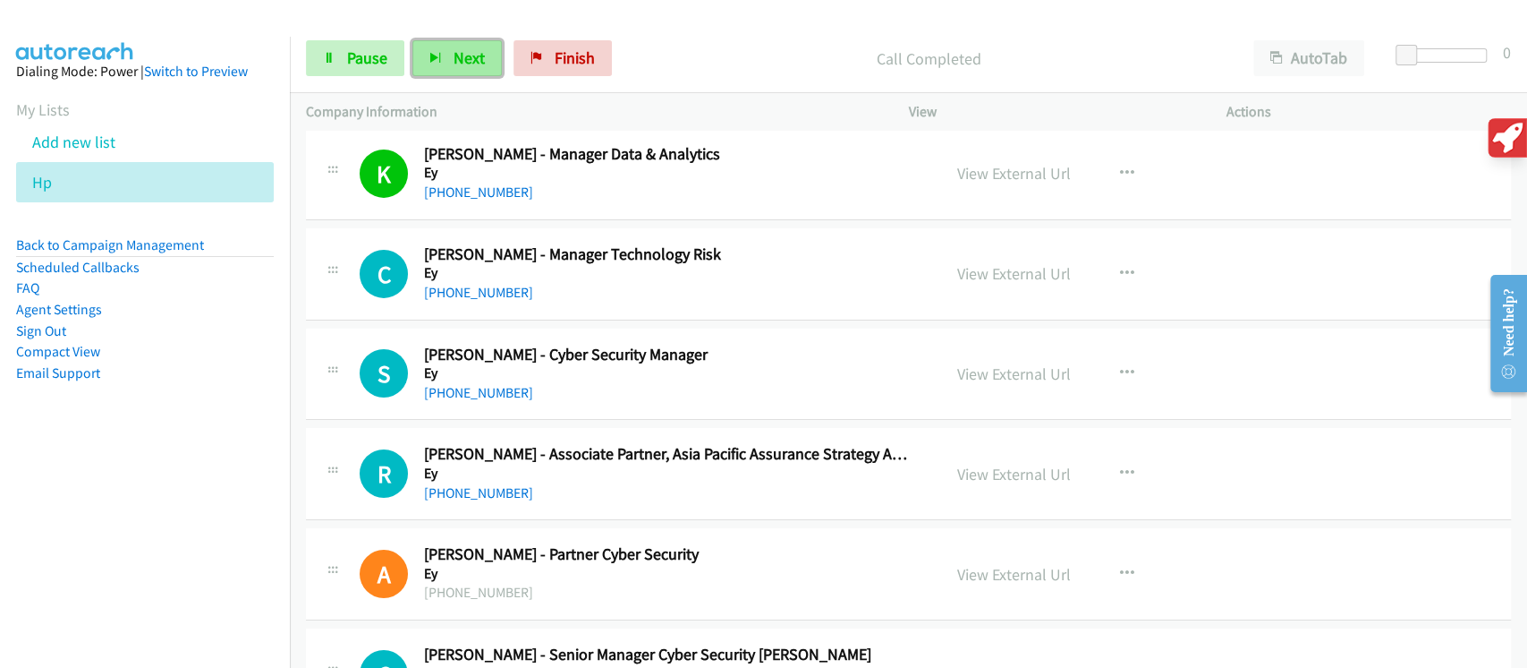
click at [466, 42] on button "Next" at bounding box center [457, 58] width 89 height 36
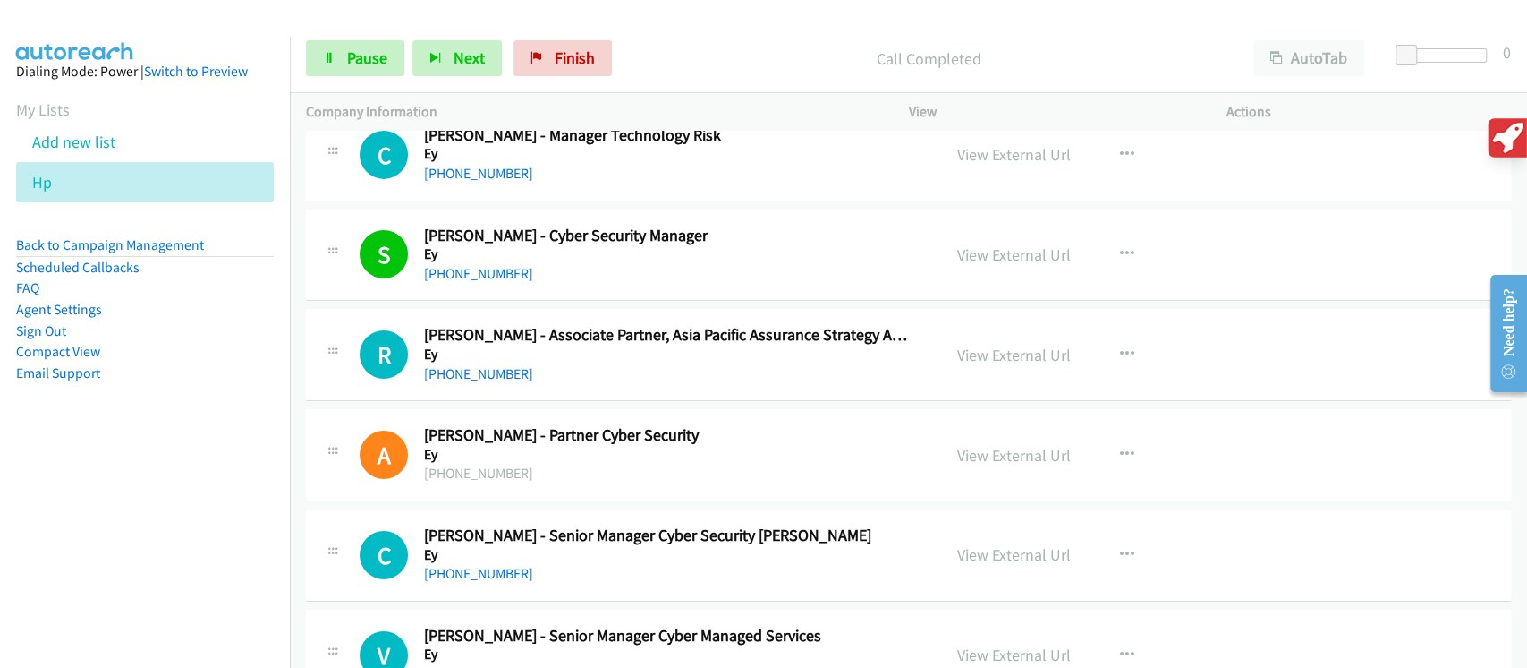
scroll to position [13409, 0]
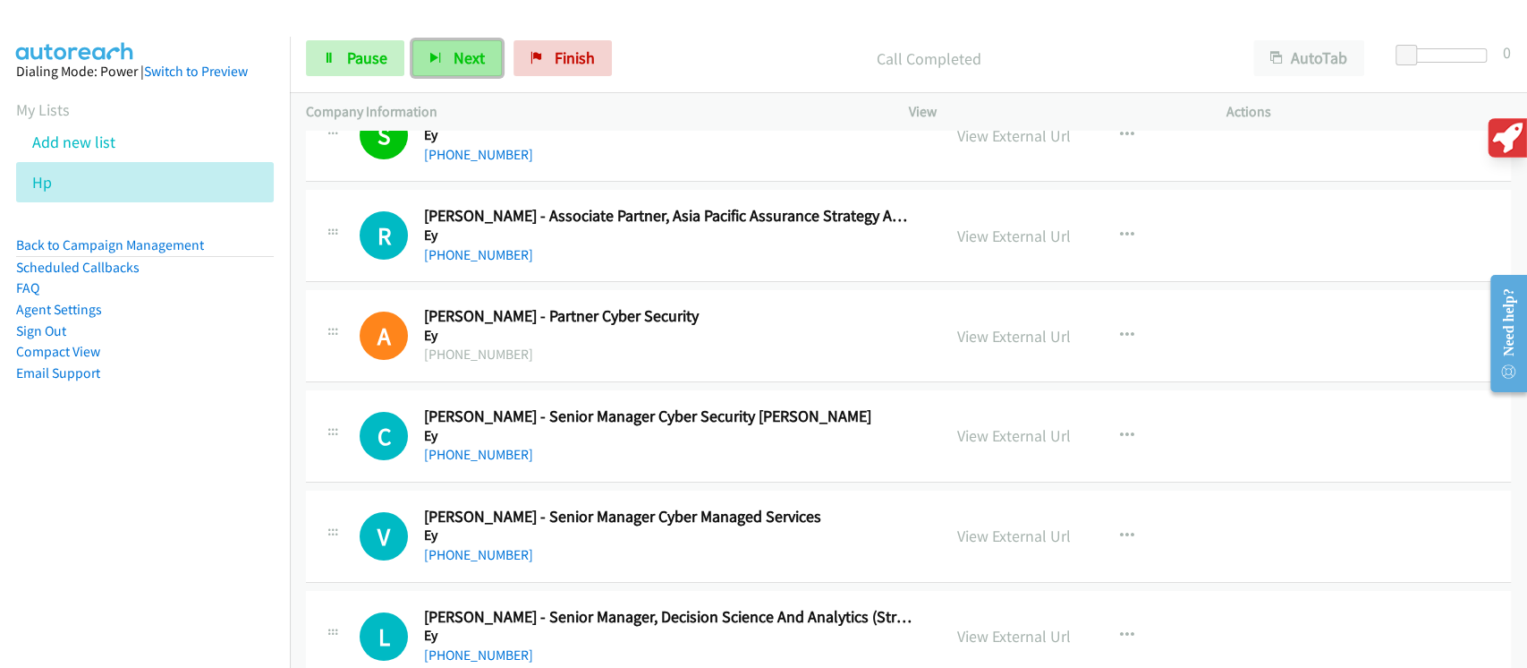
click at [438, 71] on button "Next" at bounding box center [457, 58] width 89 height 36
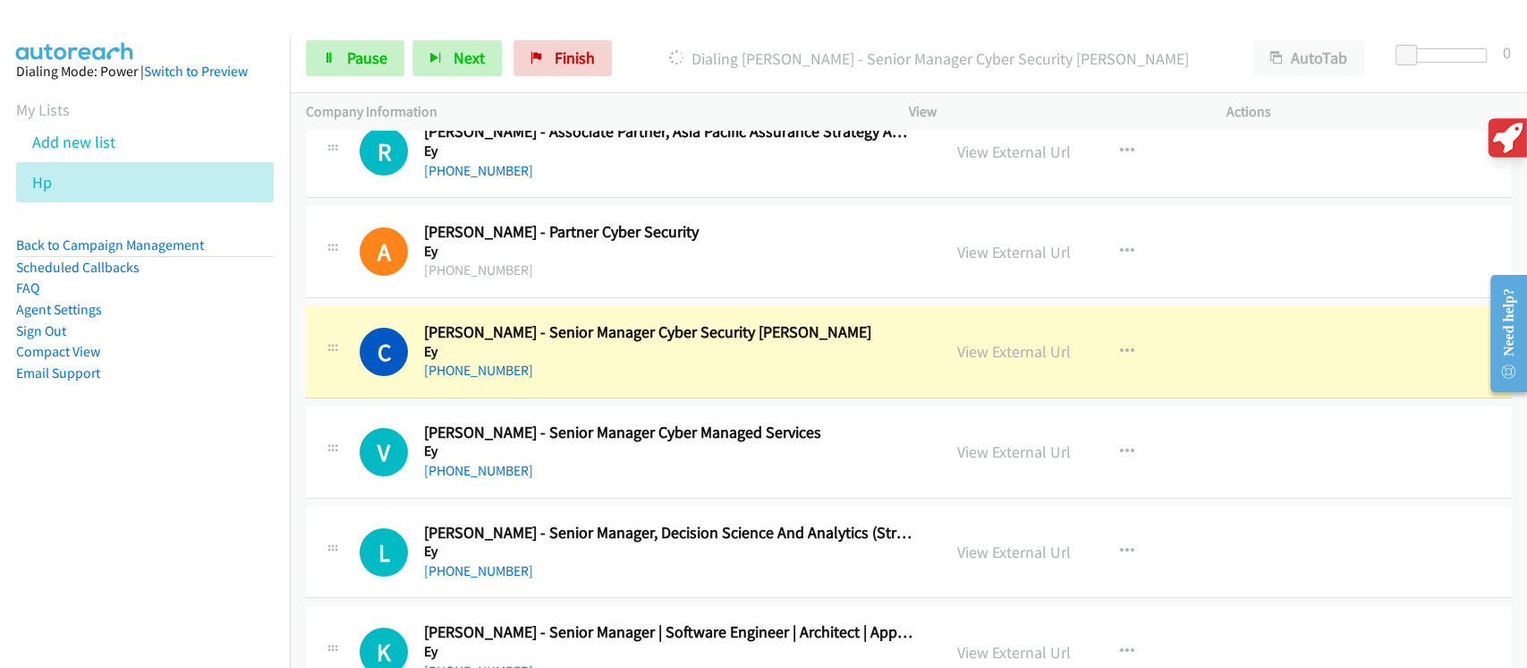
scroll to position [13529, 0]
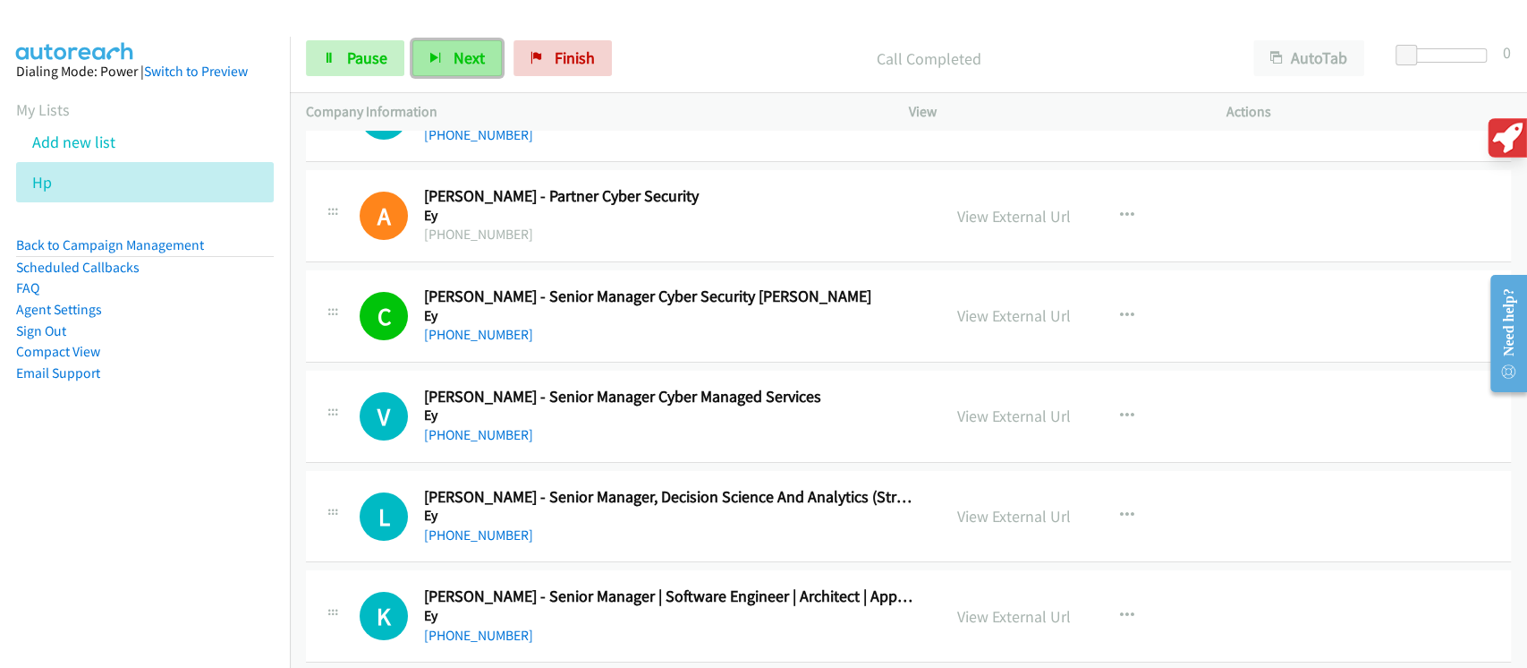
click at [424, 47] on button "Next" at bounding box center [457, 58] width 89 height 36
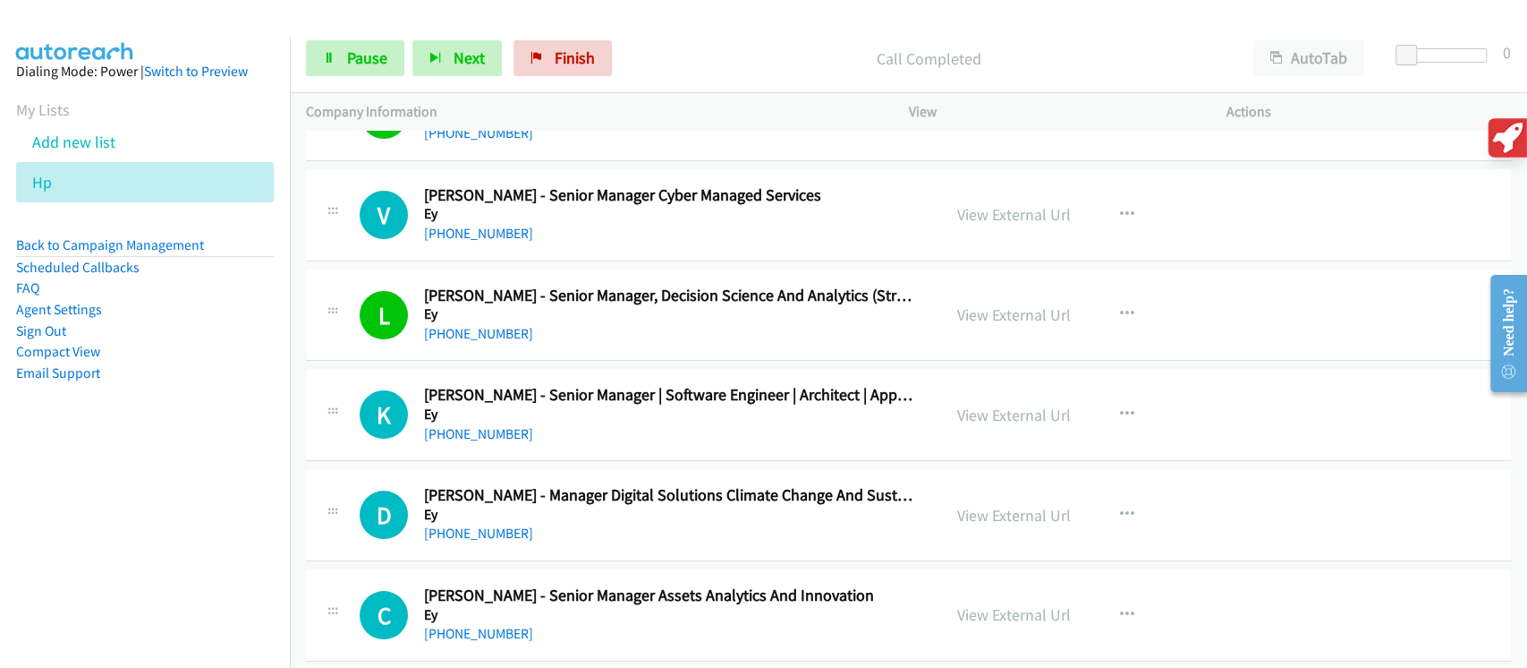
scroll to position [13767, 0]
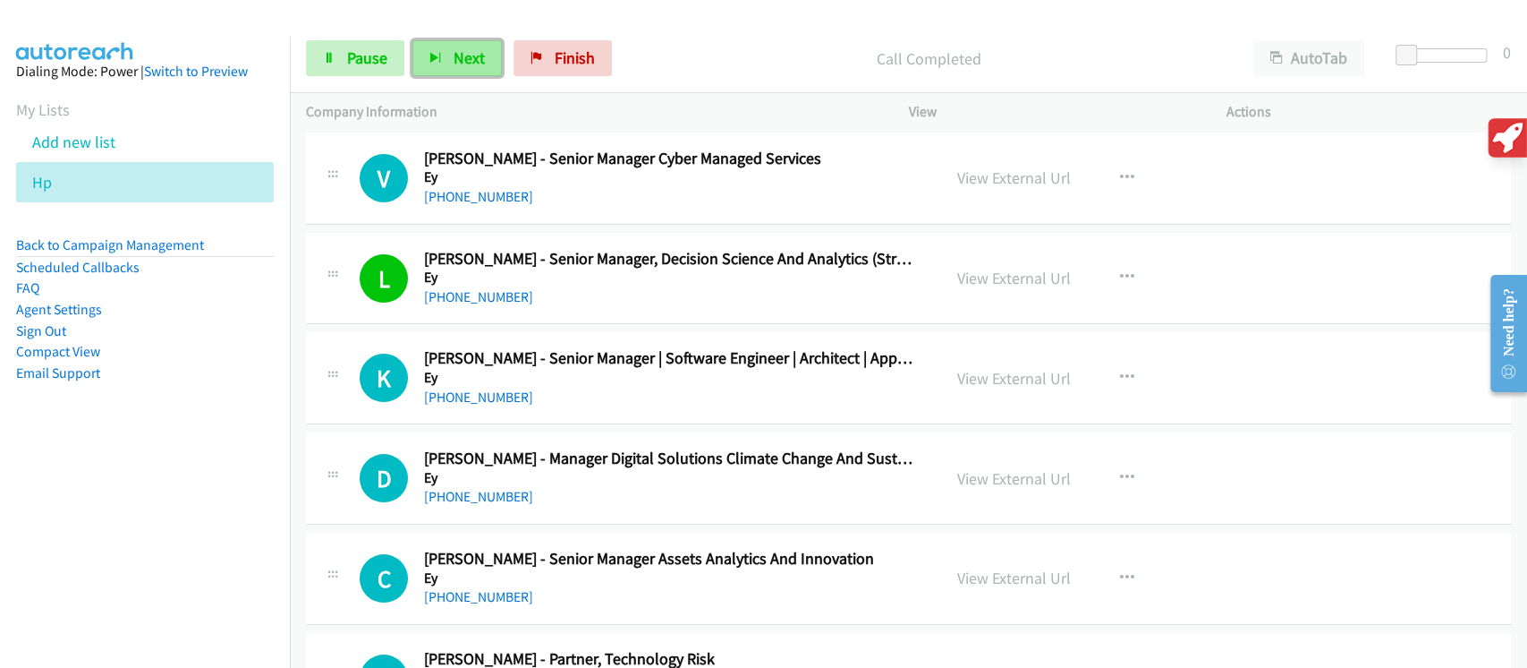
click at [465, 62] on span "Next" at bounding box center [469, 57] width 31 height 21
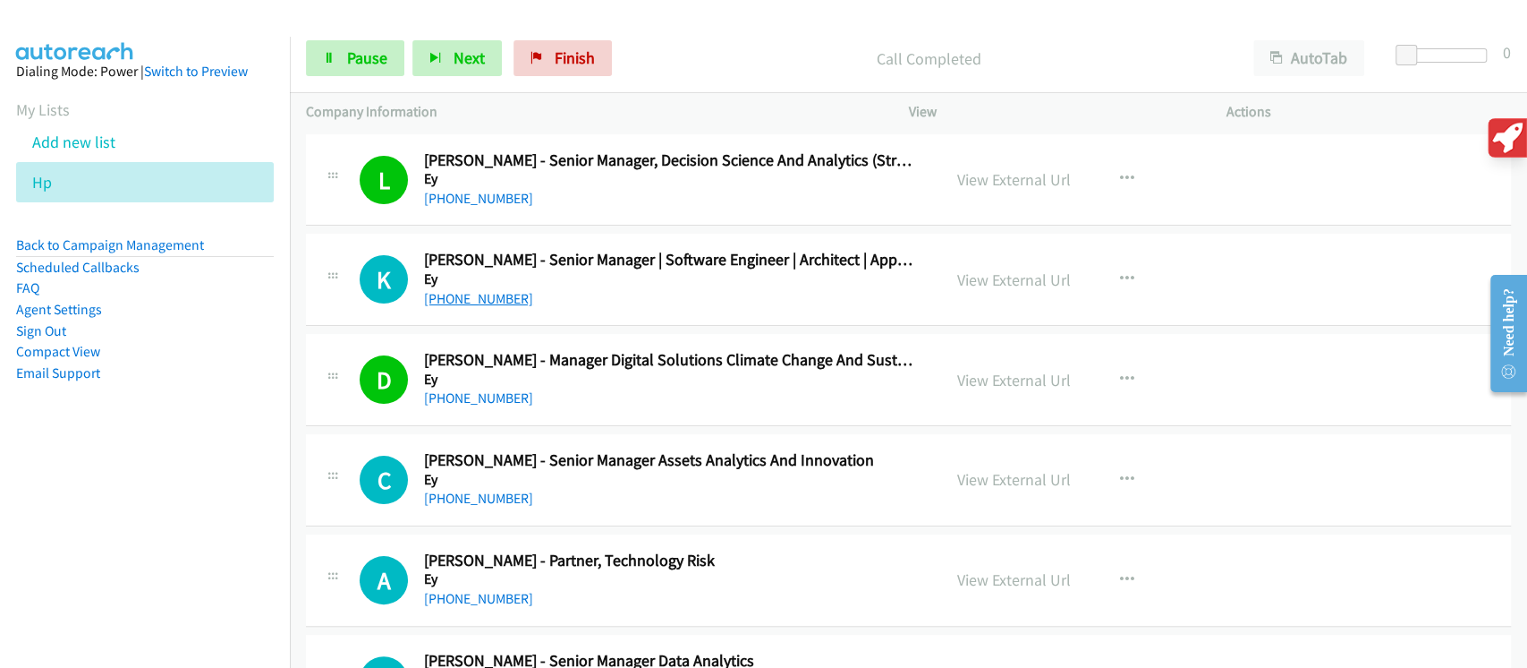
scroll to position [13887, 0]
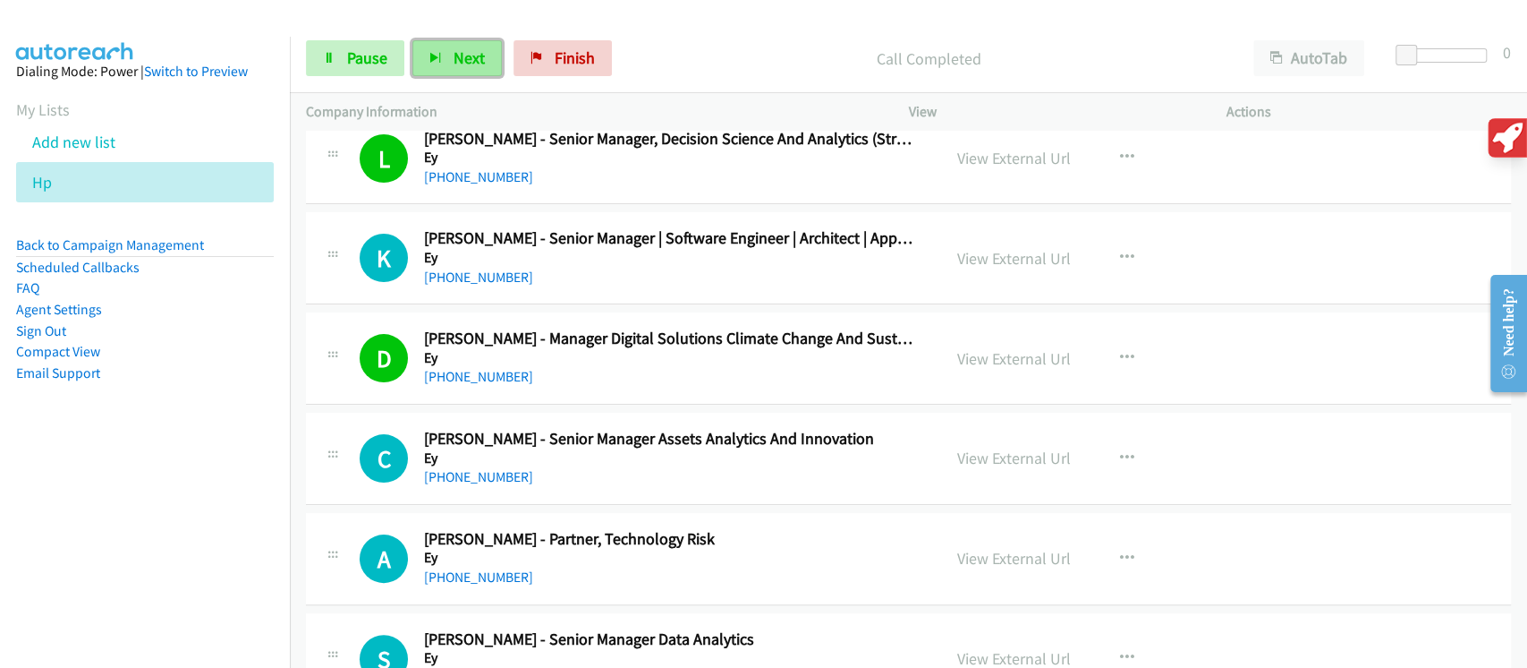
click at [475, 65] on span "Next" at bounding box center [469, 57] width 31 height 21
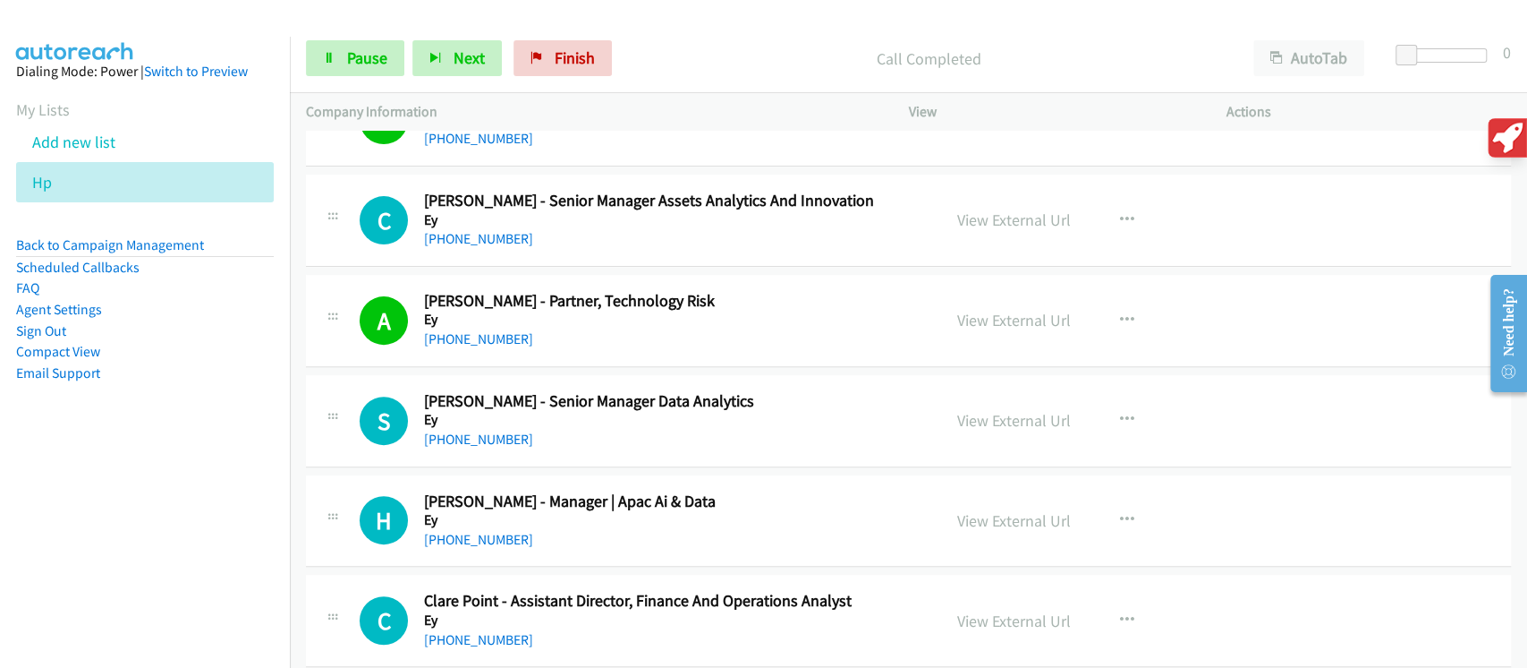
scroll to position [14245, 0]
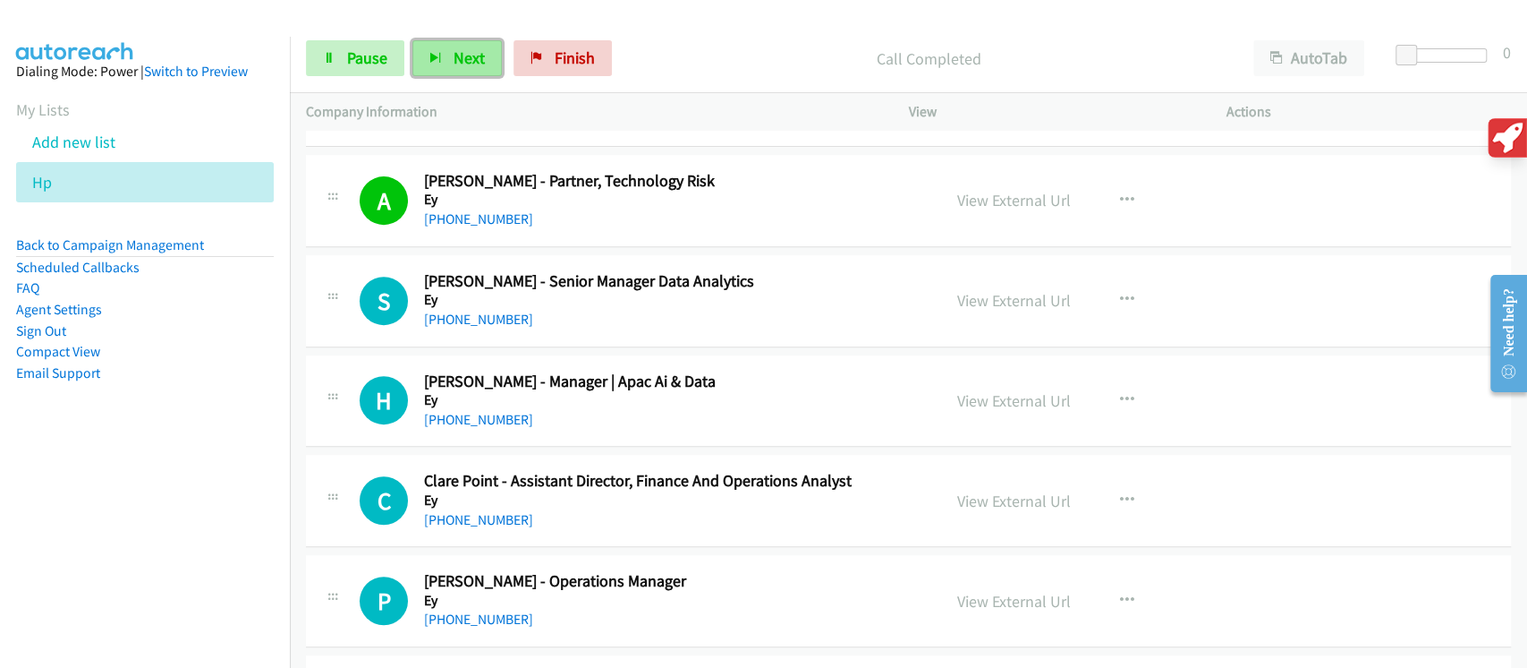
click at [465, 74] on button "Next" at bounding box center [457, 58] width 89 height 36
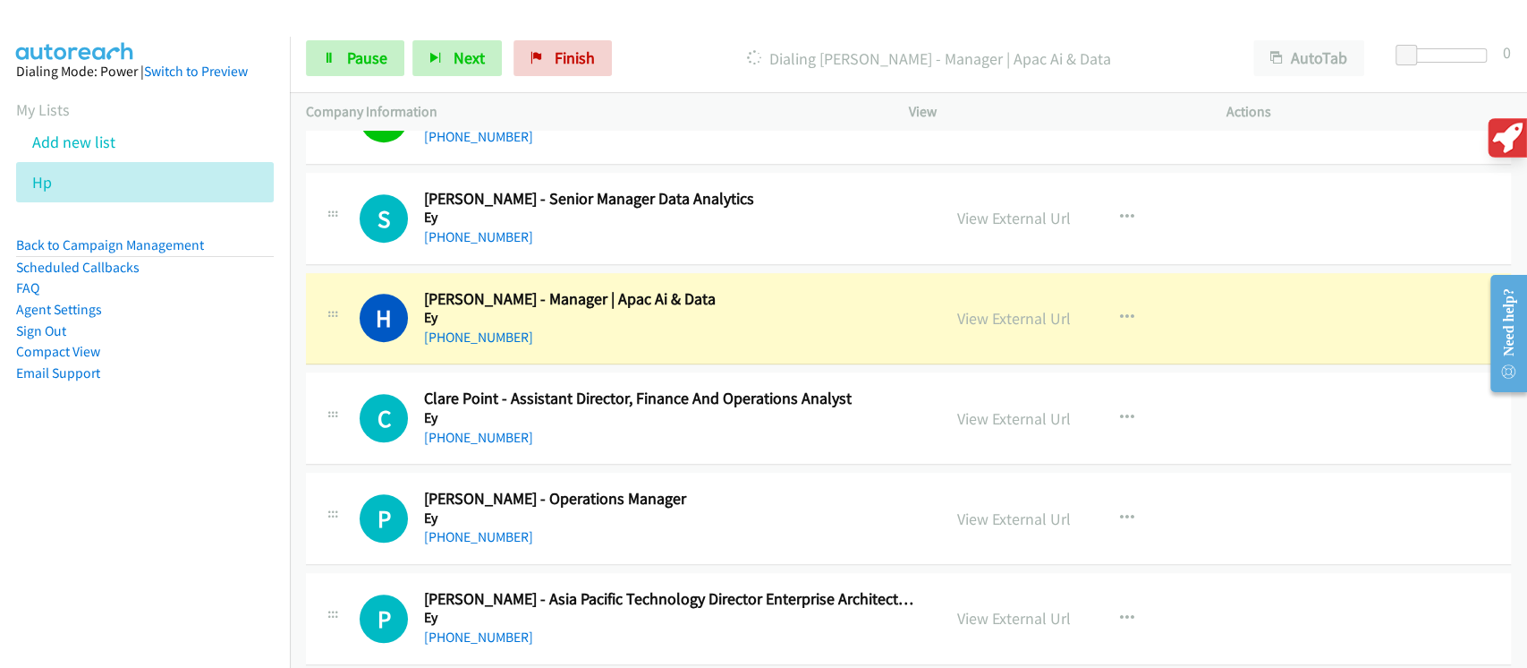
scroll to position [14364, 0]
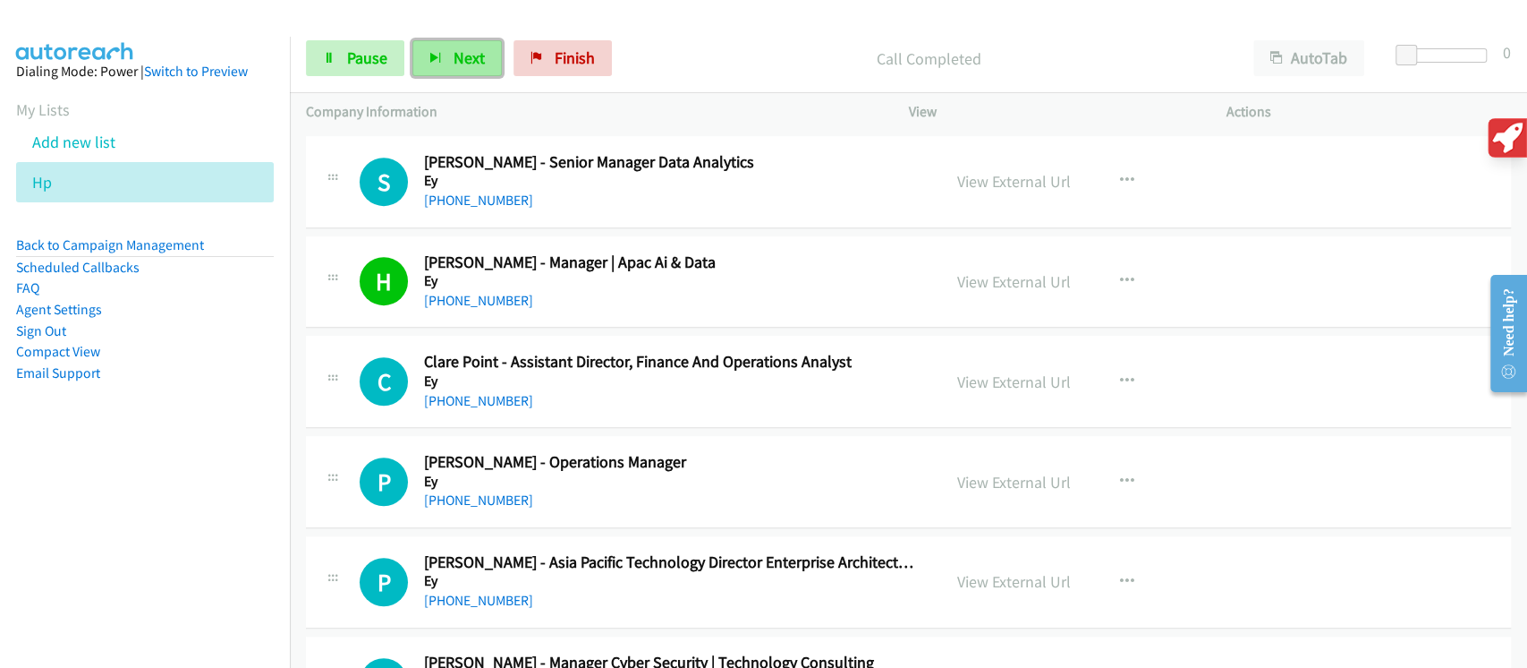
click at [446, 71] on button "Next" at bounding box center [457, 58] width 89 height 36
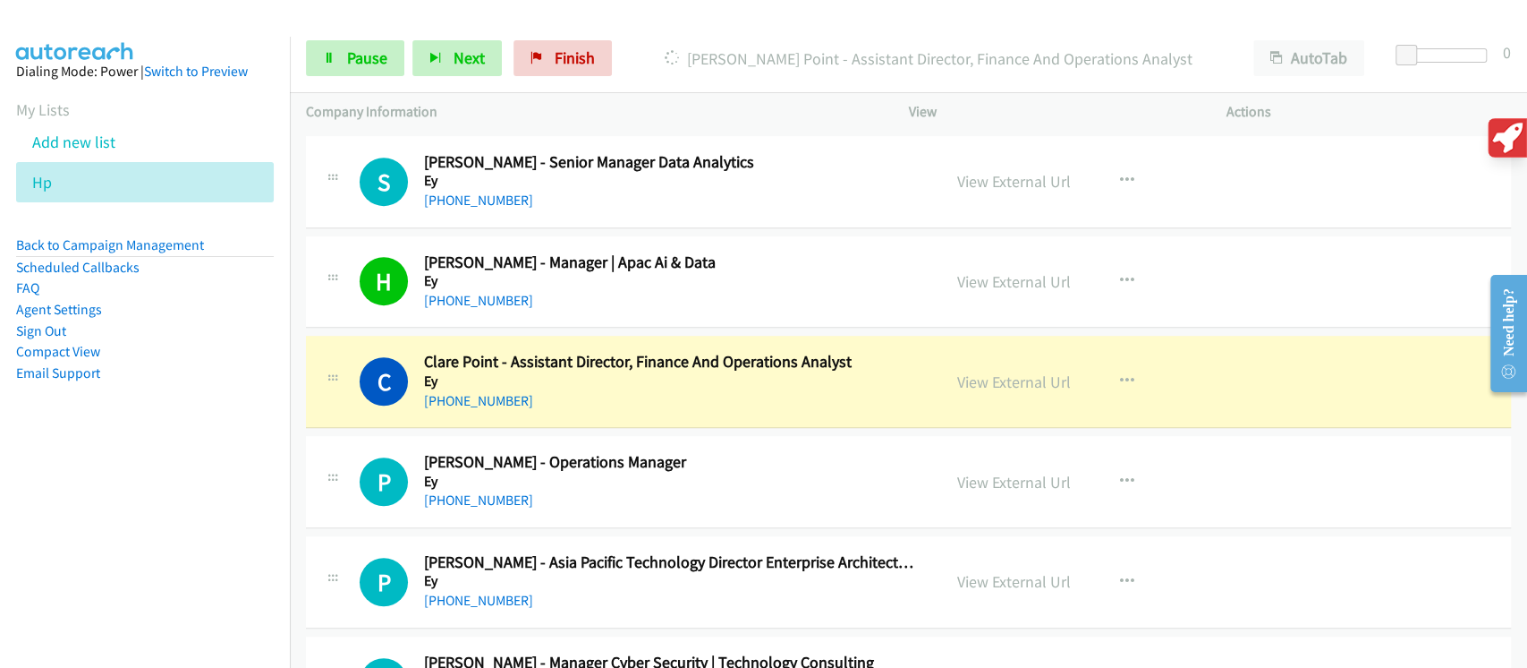
scroll to position [14483, 0]
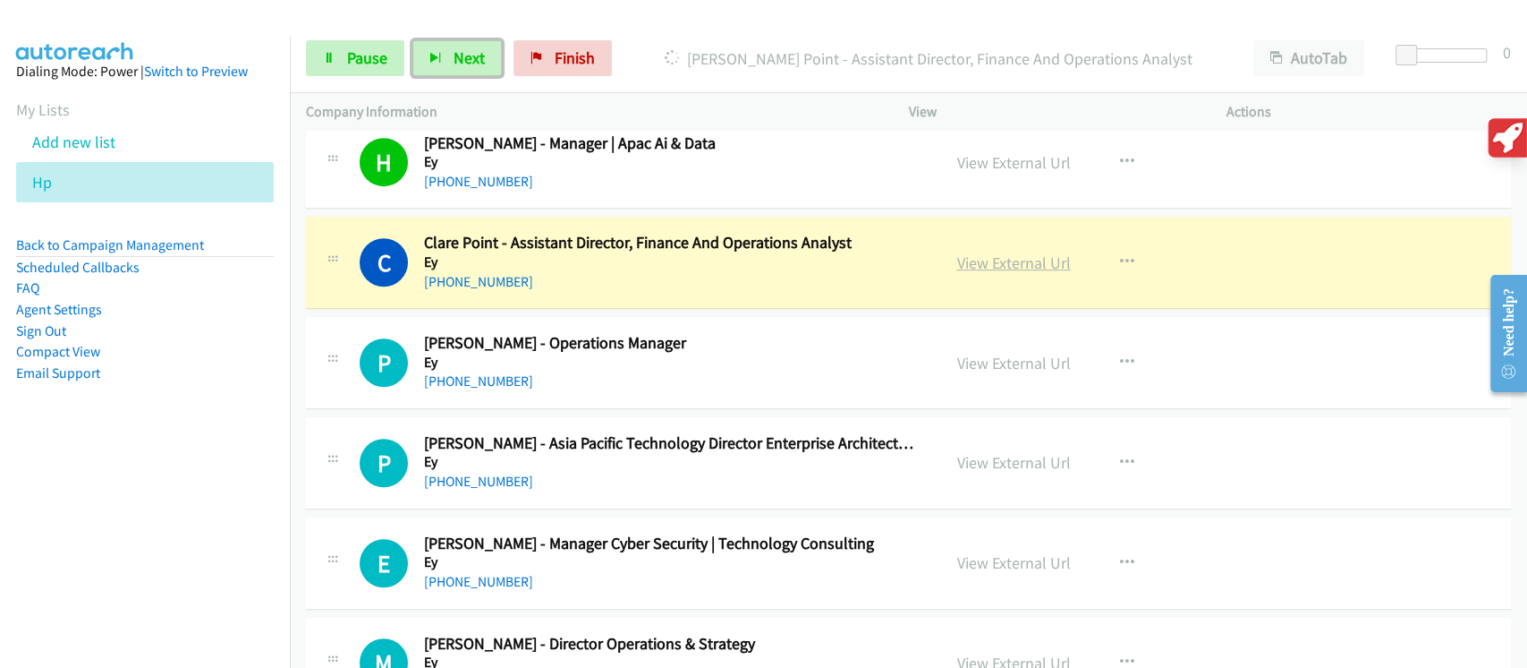
click at [978, 252] on link "View External Url" at bounding box center [1014, 262] width 114 height 21
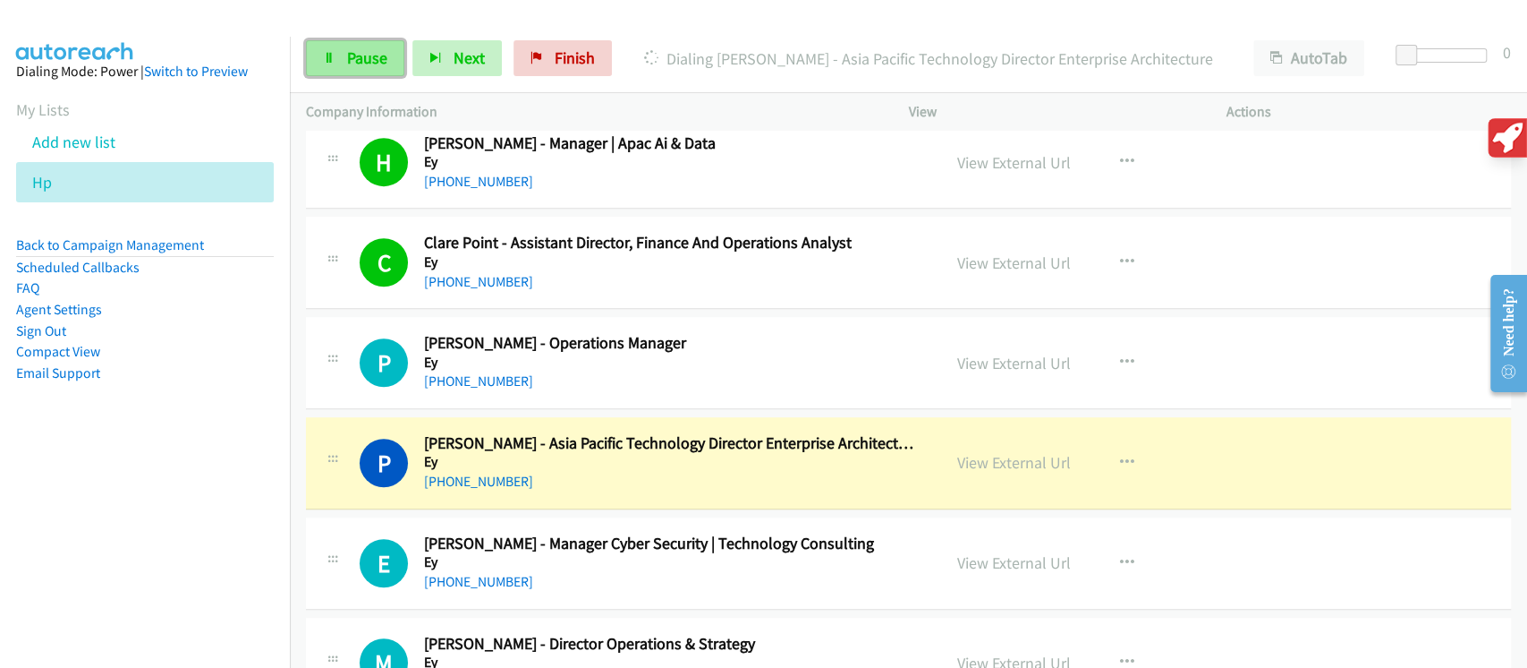
click at [387, 61] on link "Pause" at bounding box center [355, 58] width 98 height 36
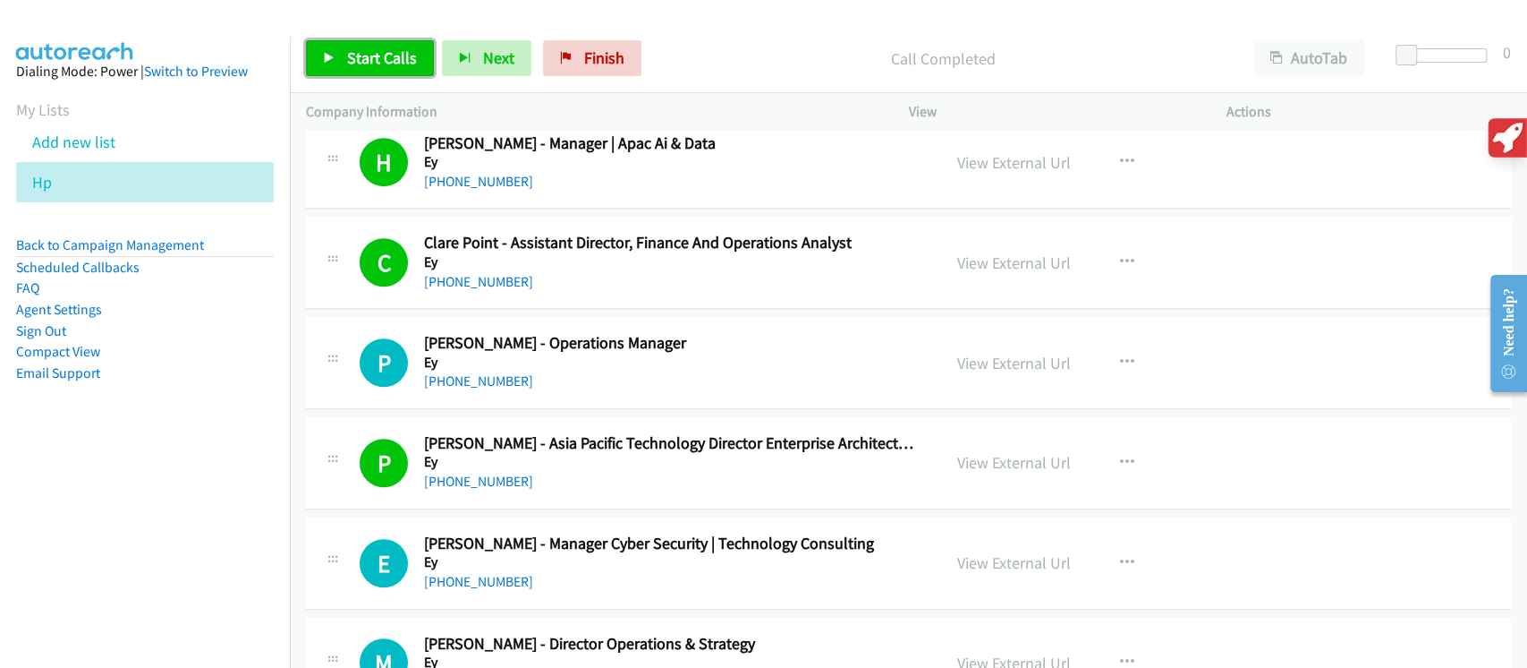
click at [405, 52] on span "Start Calls" at bounding box center [382, 57] width 70 height 21
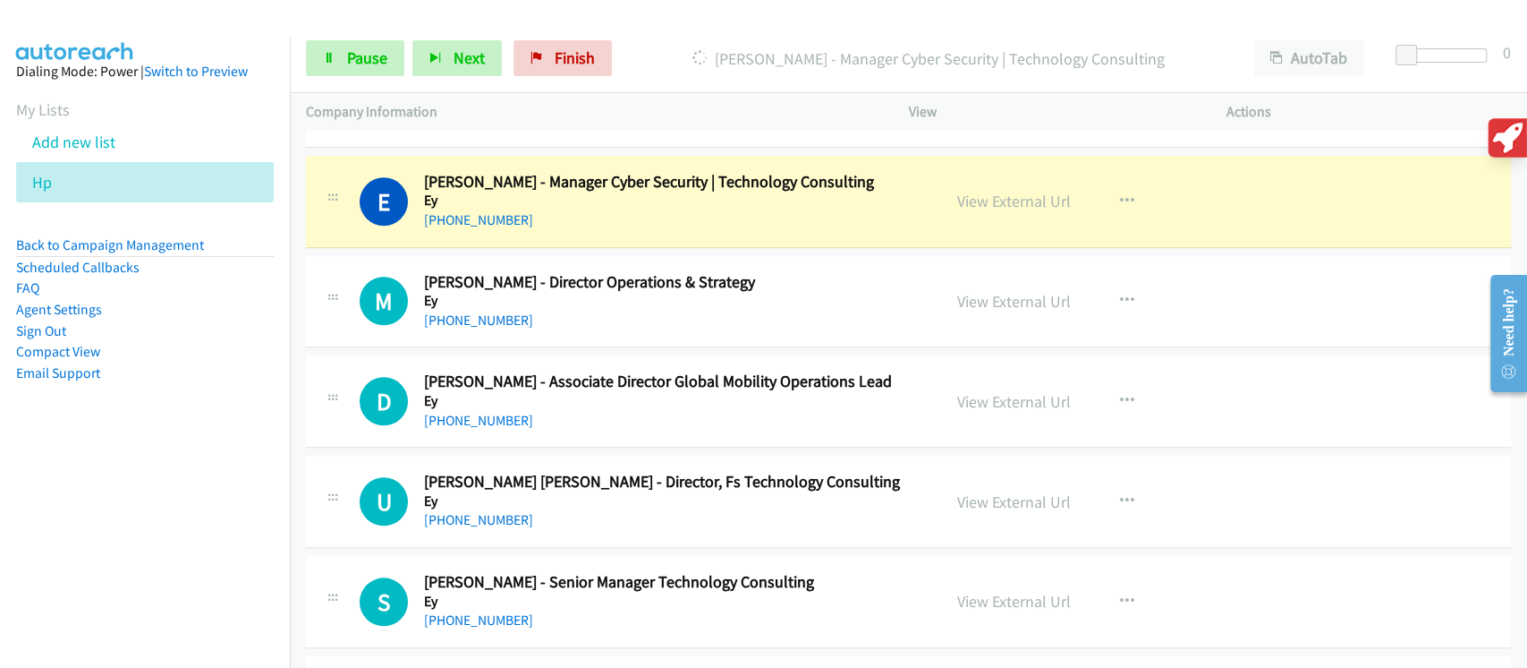
scroll to position [14841, 0]
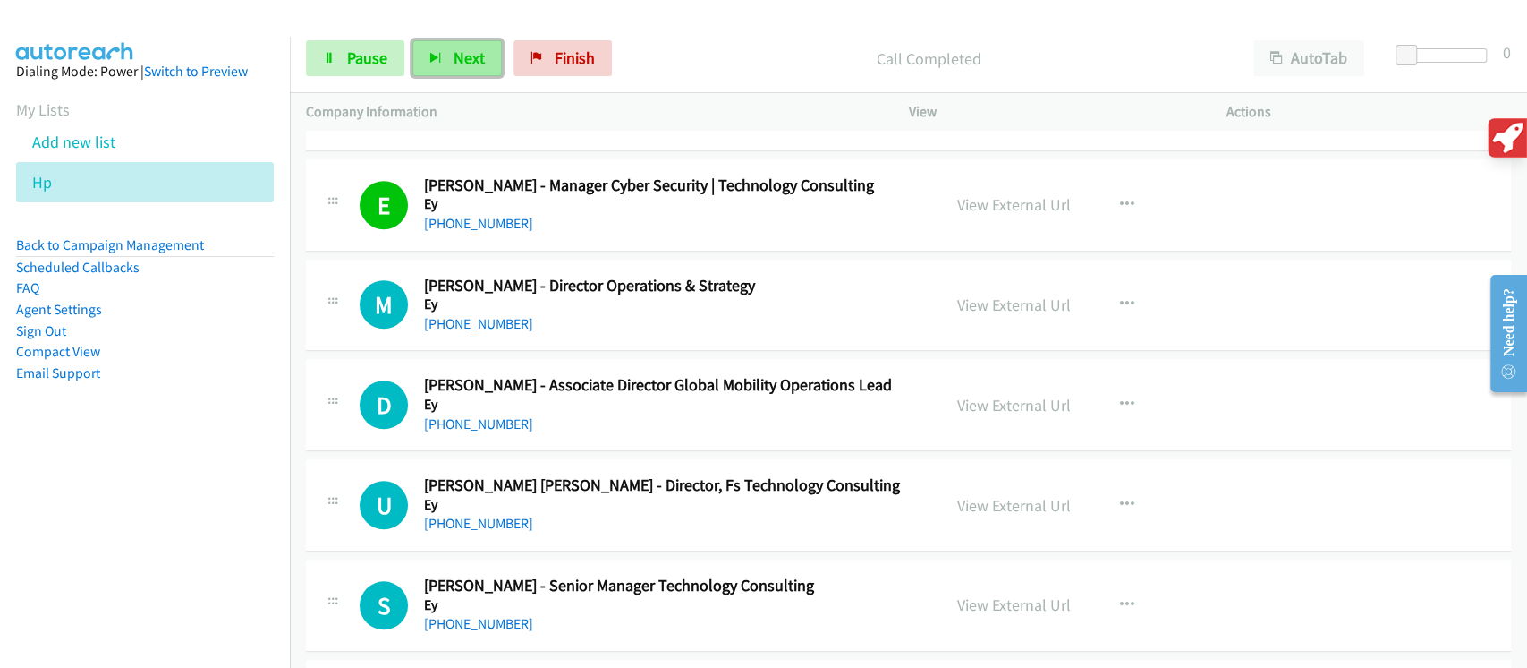
click at [467, 59] on span "Next" at bounding box center [469, 57] width 31 height 21
click at [362, 51] on span "Pause" at bounding box center [367, 57] width 40 height 21
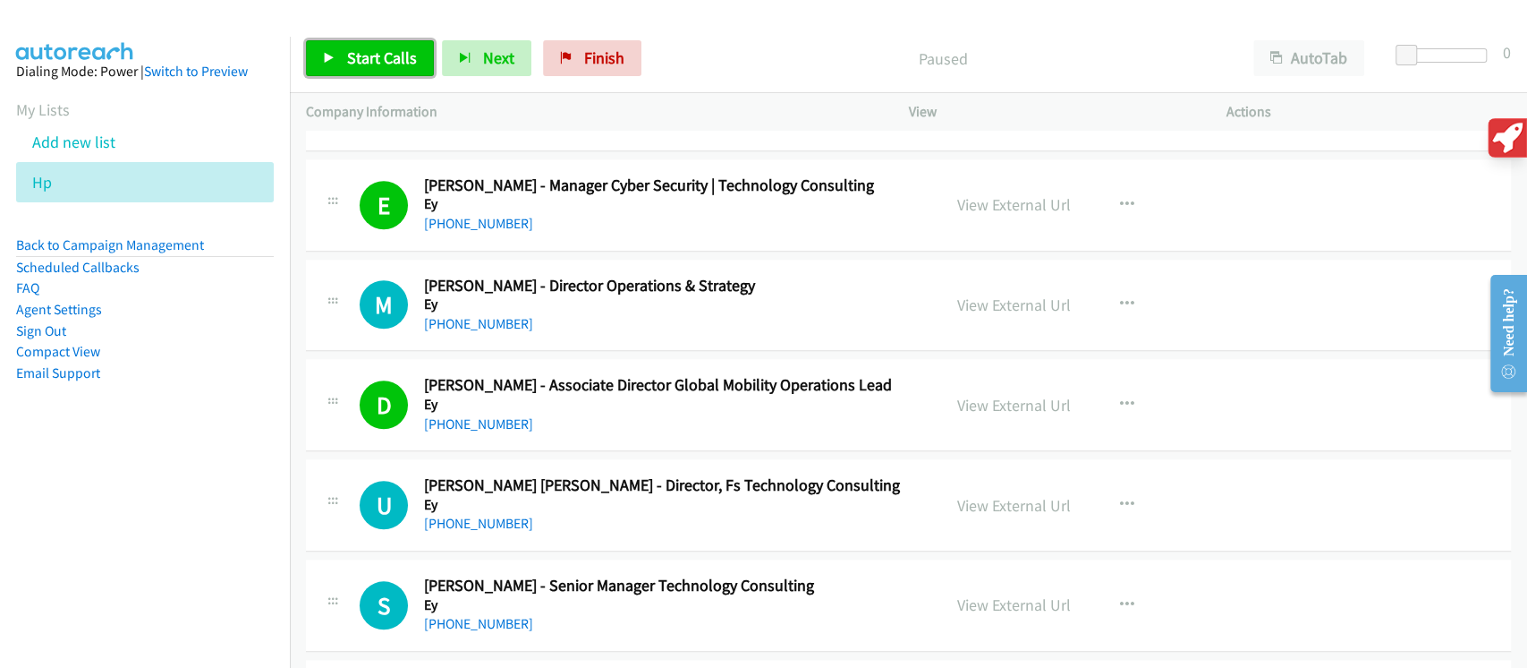
click at [400, 41] on link "Start Calls" at bounding box center [370, 58] width 128 height 36
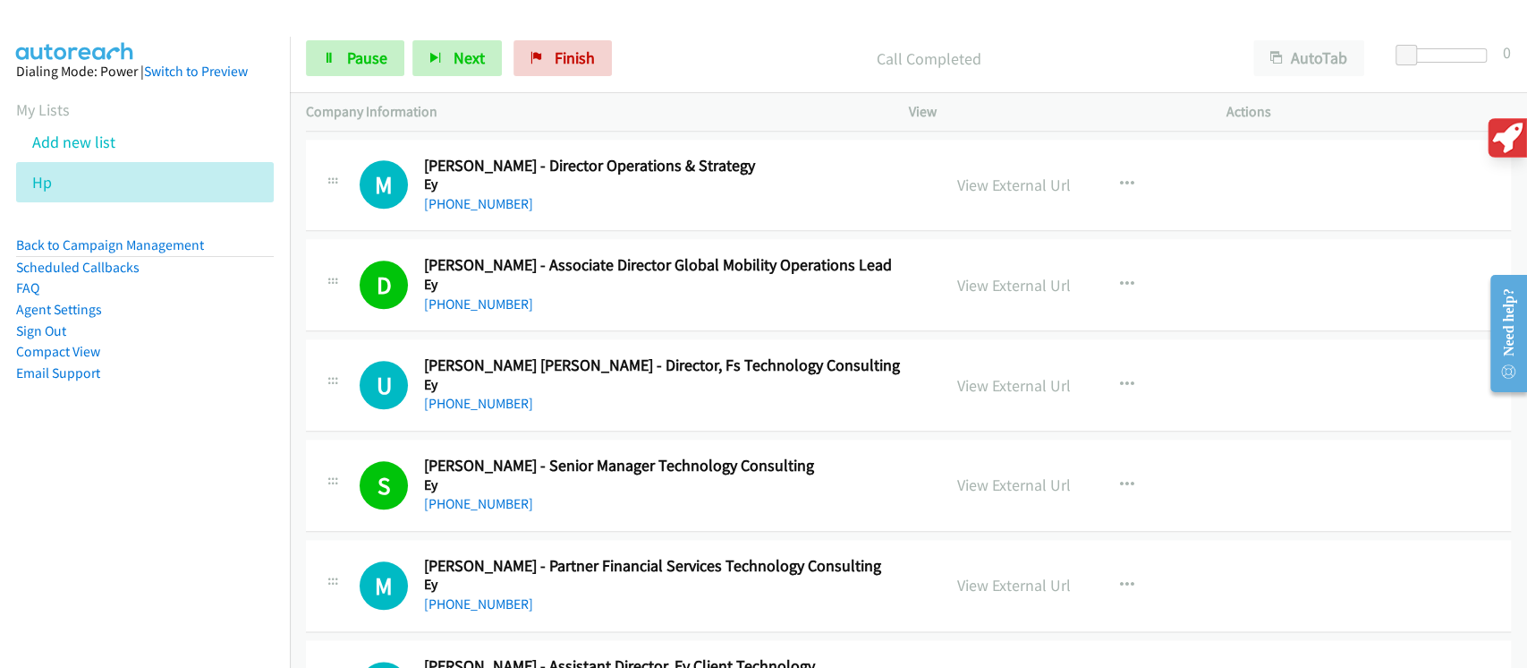
scroll to position [15080, 0]
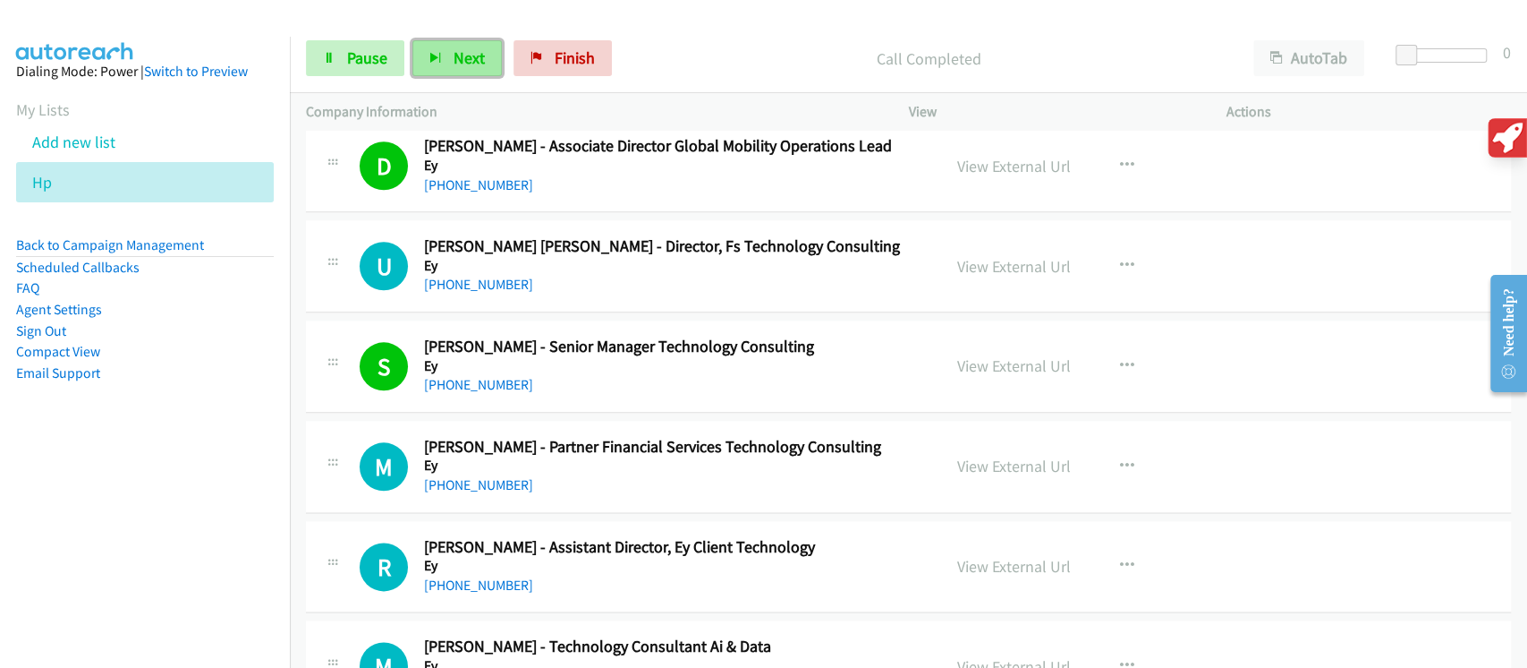
click at [488, 62] on button "Next" at bounding box center [457, 58] width 89 height 36
click at [468, 84] on div "Start Calls Pause Next Finish Call Completed AutoTab AutoTab 0" at bounding box center [909, 58] width 1238 height 69
click at [478, 72] on button "Next" at bounding box center [457, 58] width 89 height 36
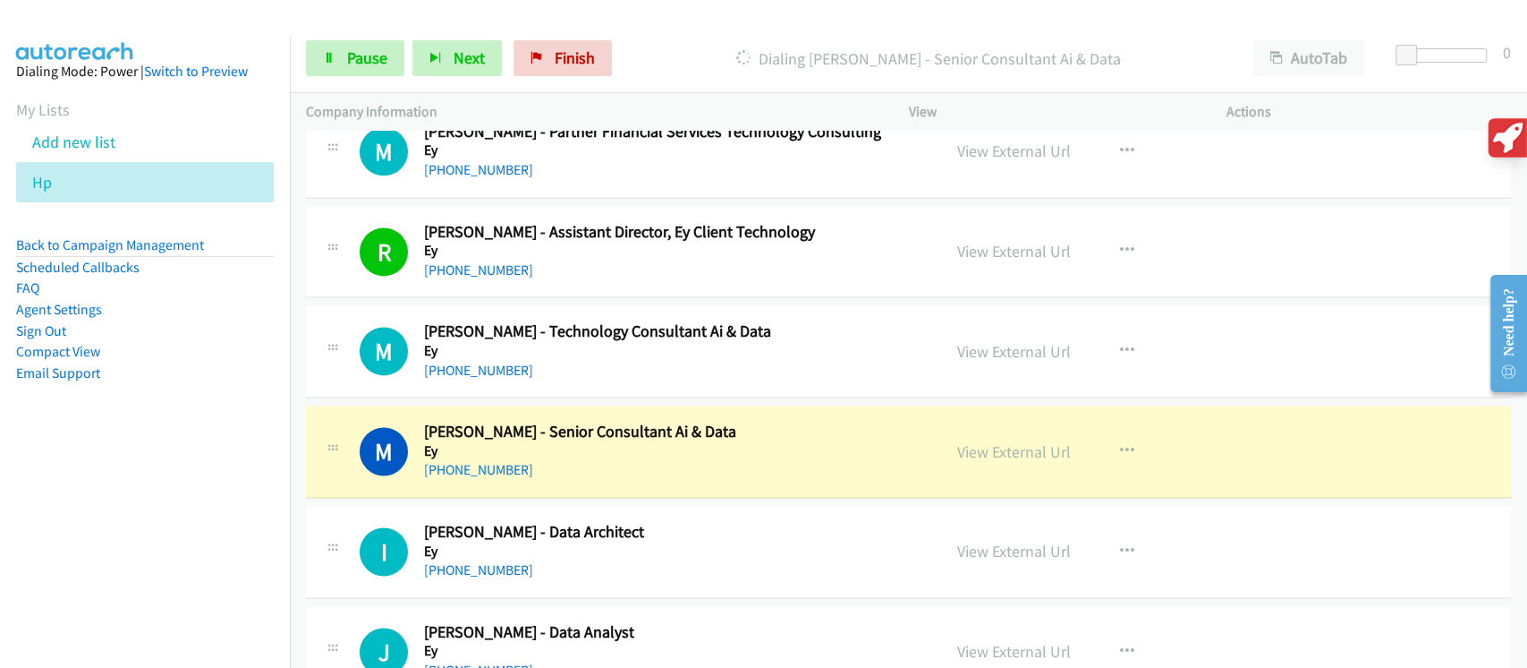
scroll to position [15438, 0]
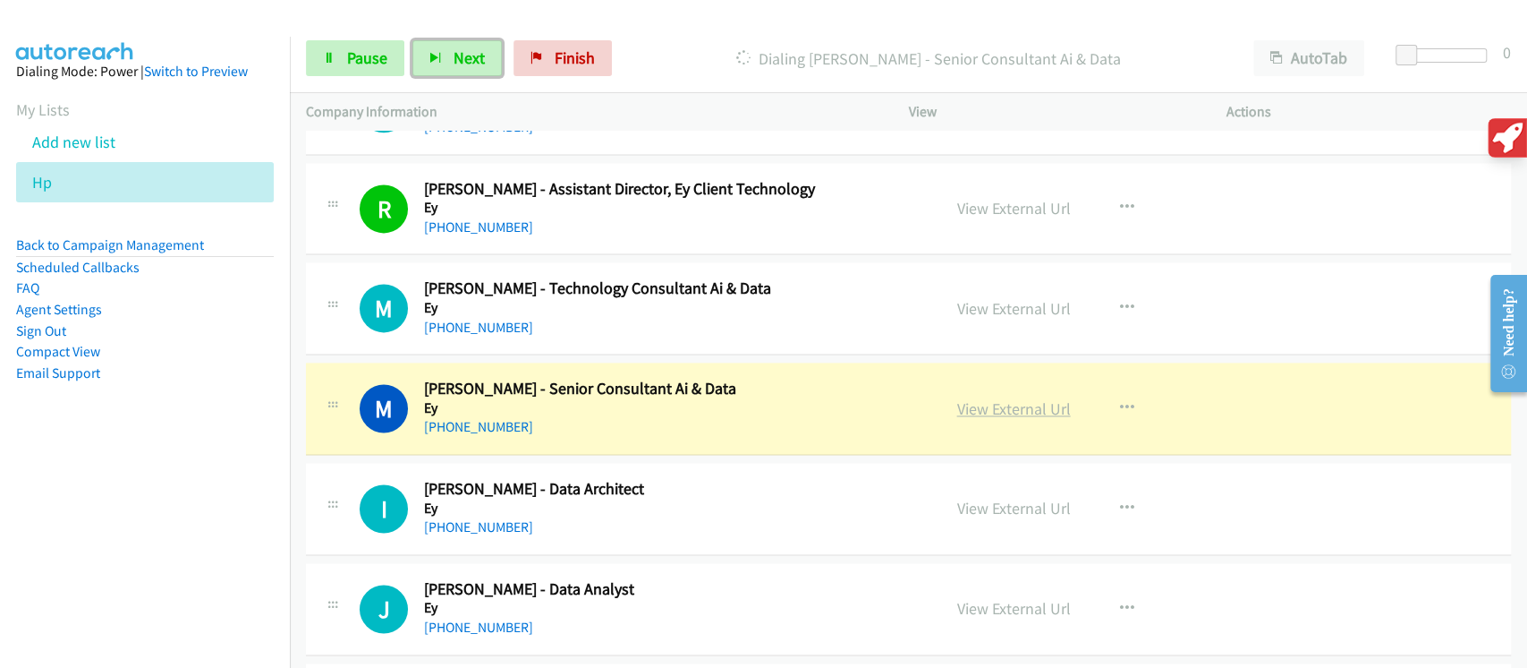
click at [1004, 398] on link "View External Url" at bounding box center [1014, 408] width 114 height 21
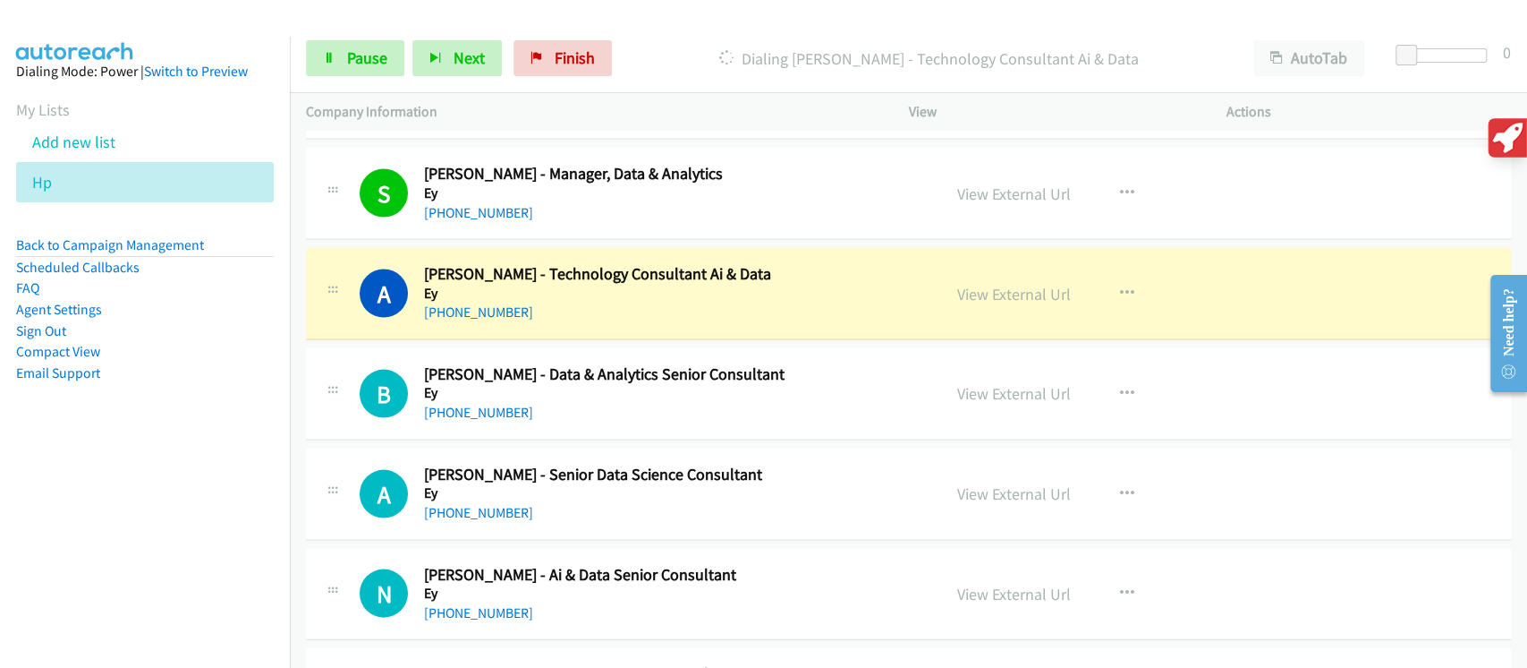
scroll to position [16273, 0]
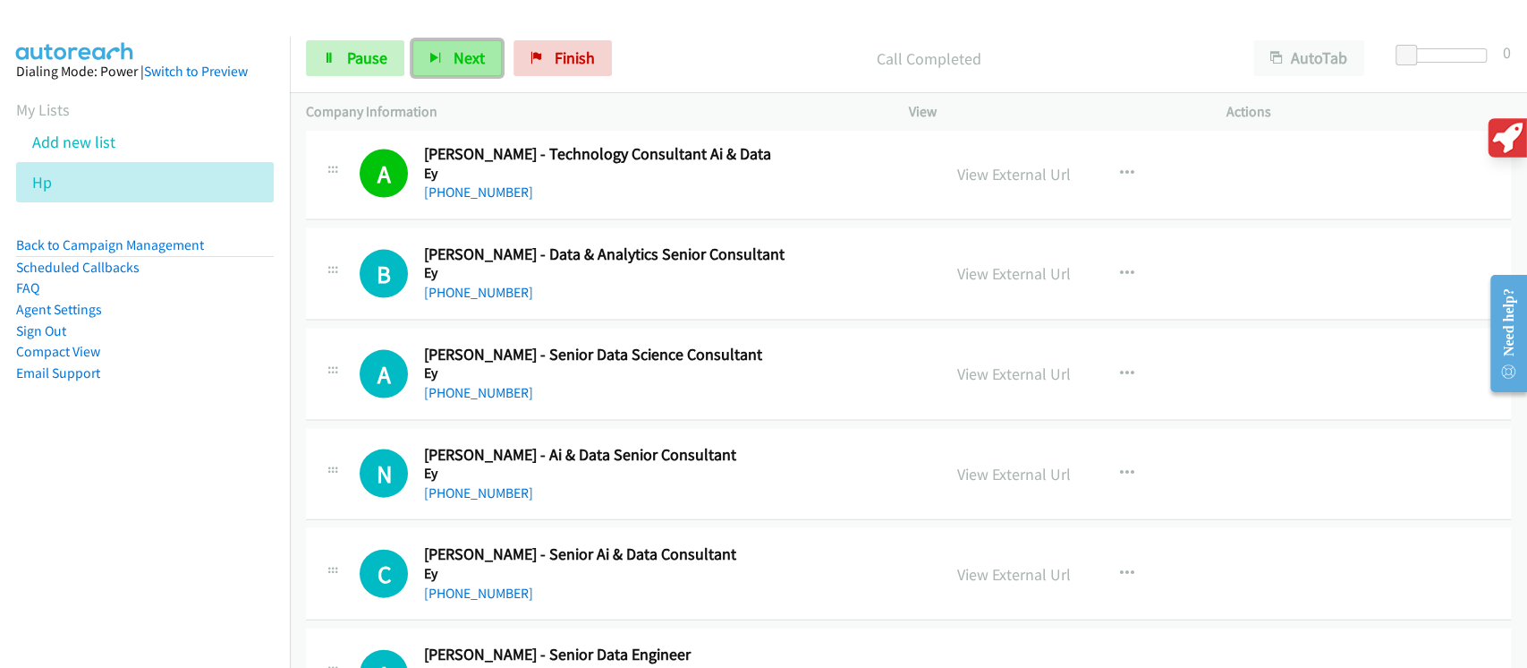
click at [472, 51] on span "Next" at bounding box center [469, 57] width 31 height 21
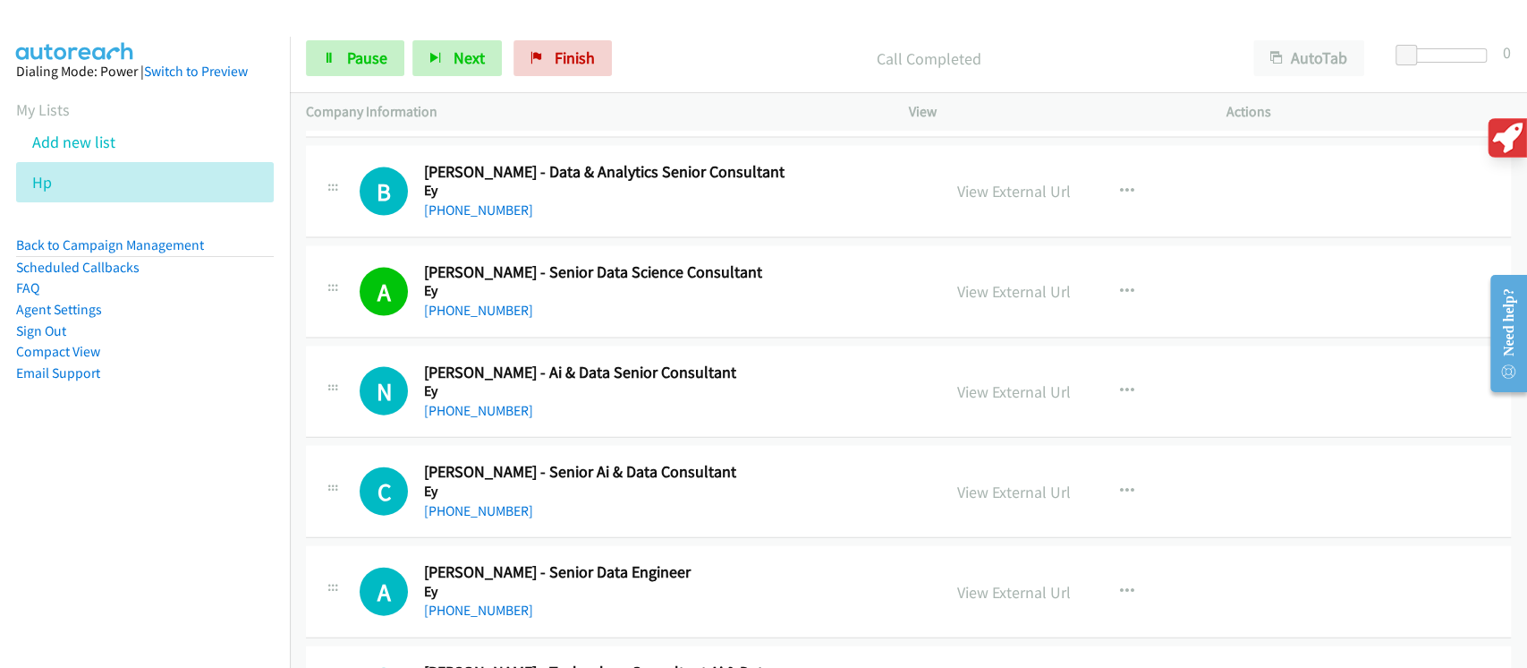
scroll to position [16393, 0]
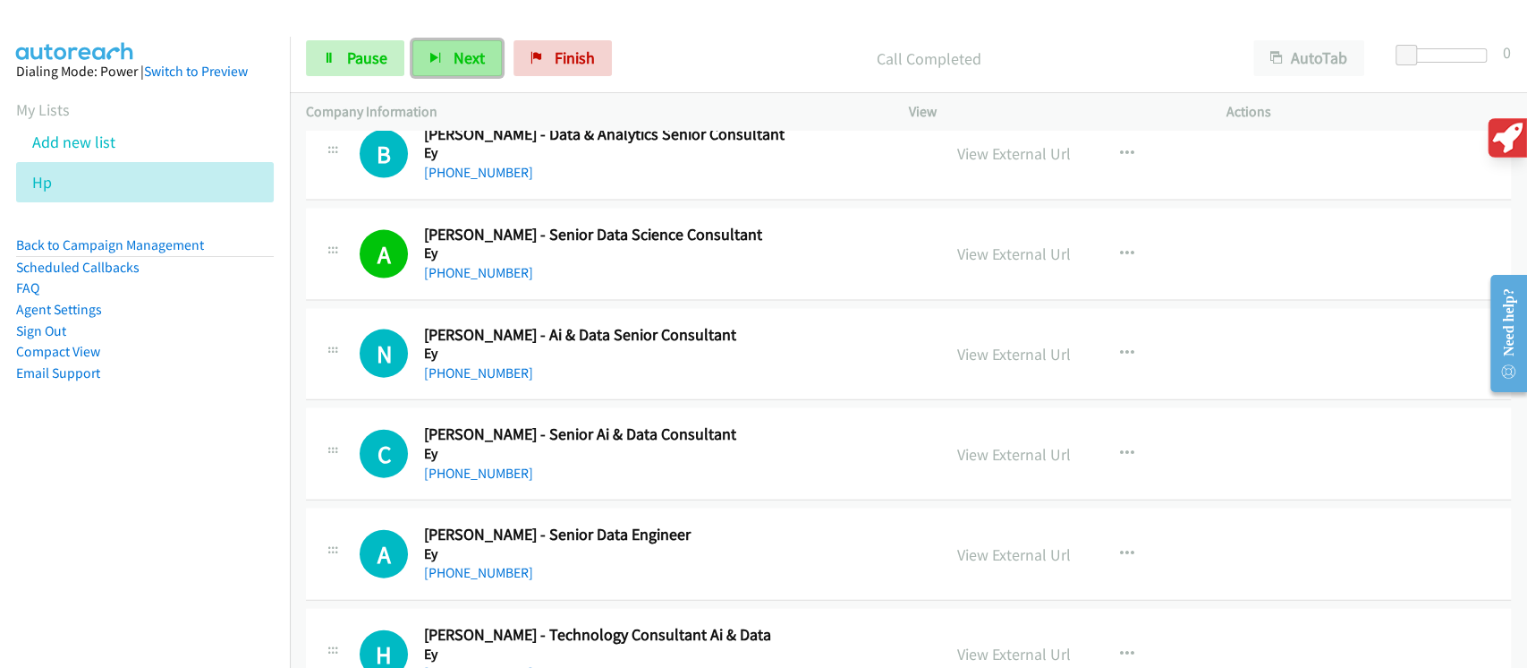
click at [479, 66] on span "Next" at bounding box center [469, 57] width 31 height 21
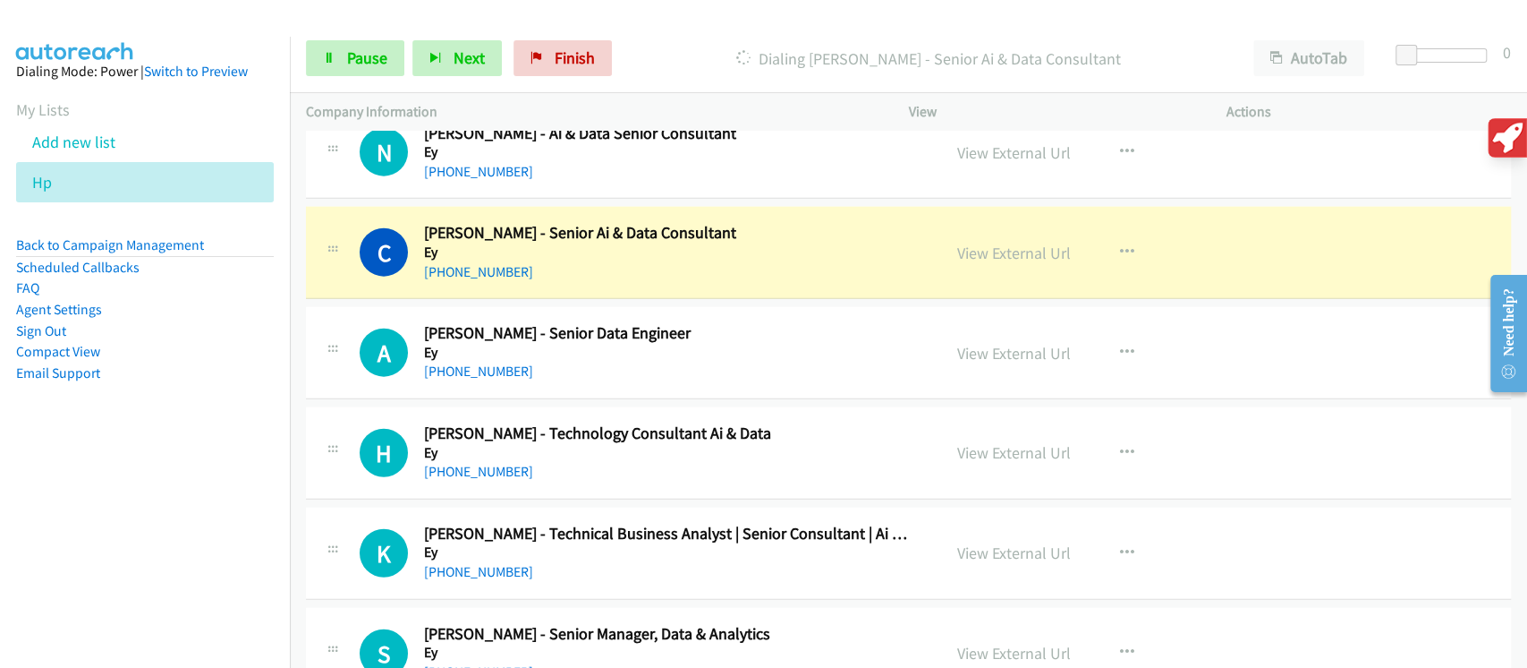
scroll to position [16631, 0]
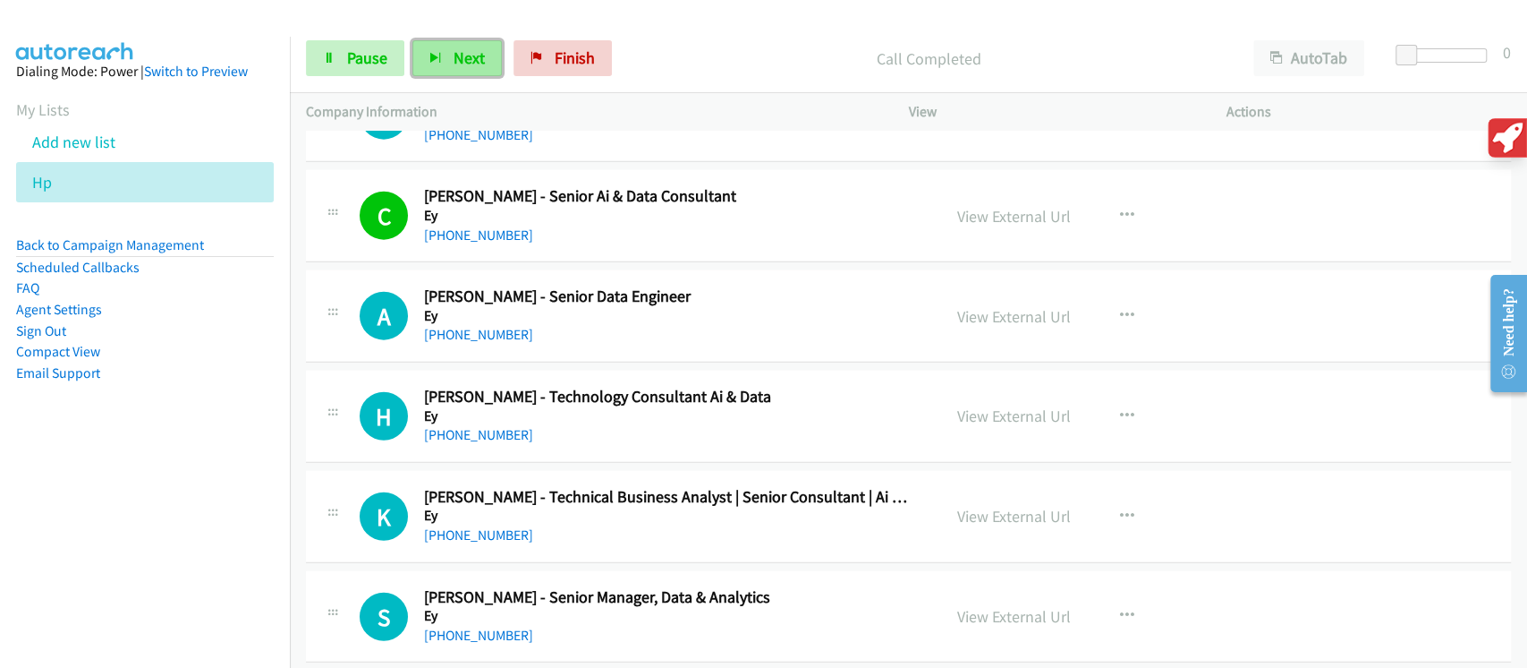
click at [466, 58] on span "Next" at bounding box center [469, 57] width 31 height 21
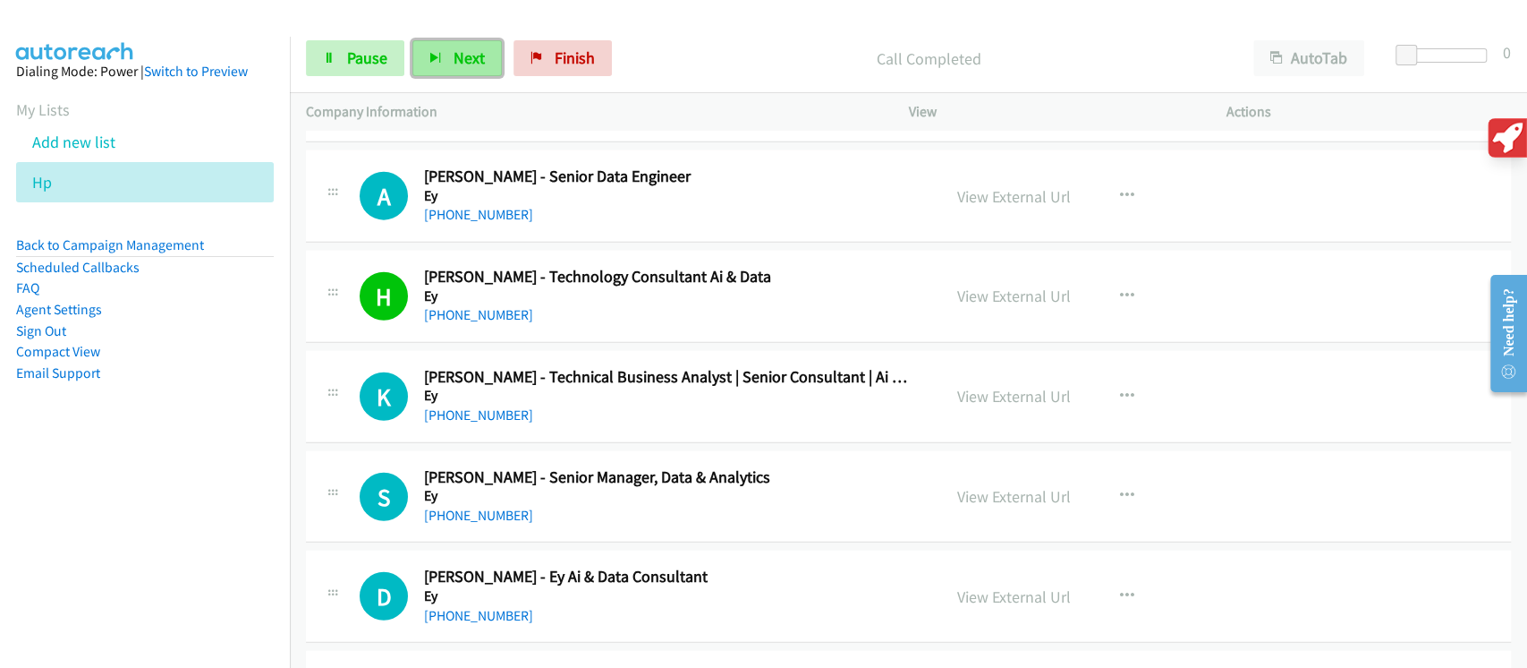
click at [472, 56] on span "Next" at bounding box center [469, 57] width 31 height 21
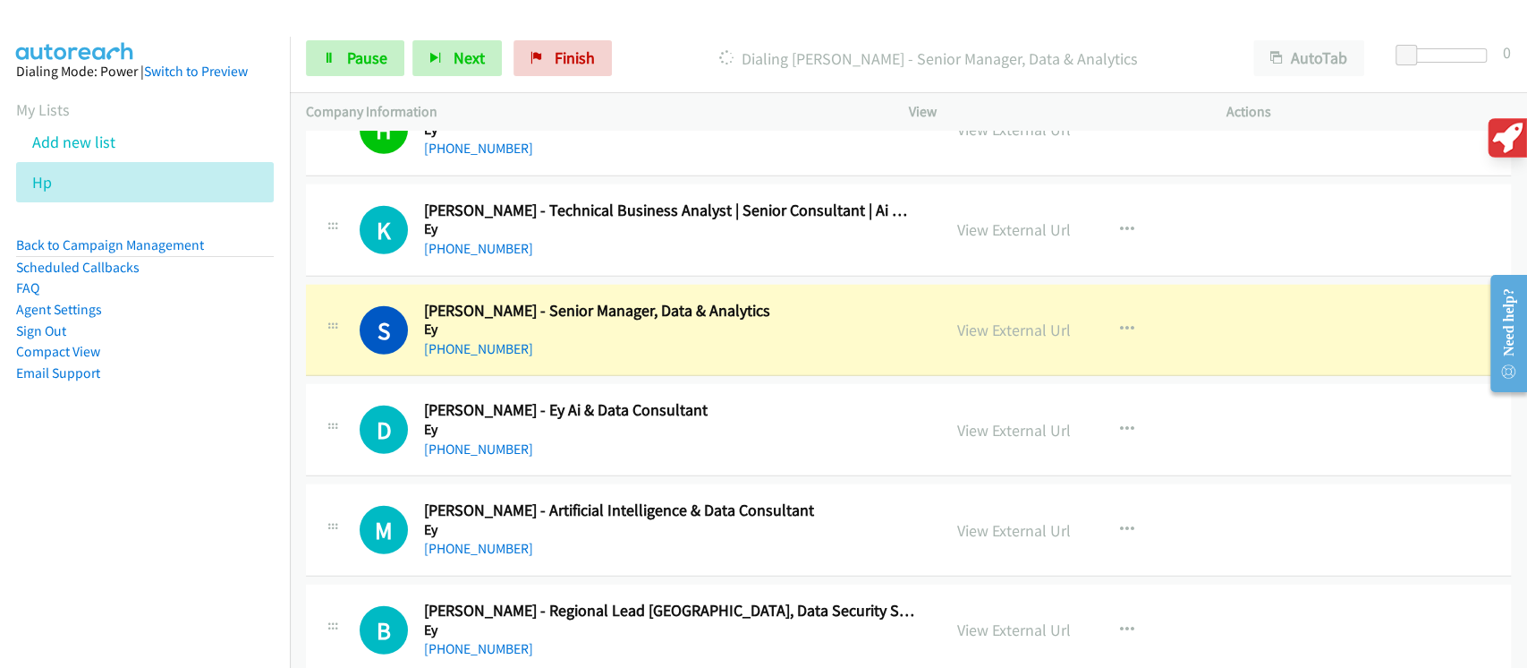
scroll to position [16989, 0]
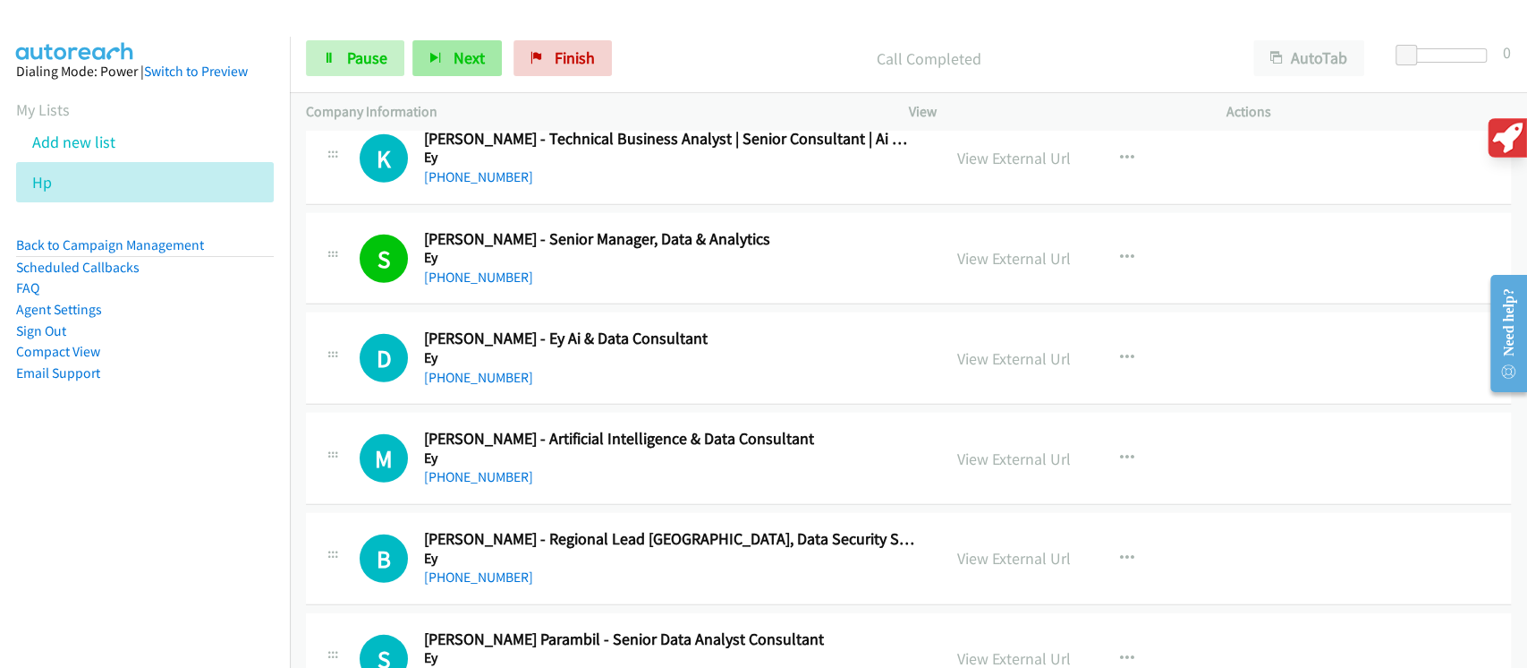
drag, startPoint x: 480, startPoint y: 82, endPoint x: 469, endPoint y: 60, distance: 24.8
click at [480, 82] on div "Start Calls Pause Next Finish Call Completed AutoTab AutoTab 0" at bounding box center [909, 58] width 1238 height 69
click at [469, 60] on span "Next" at bounding box center [469, 57] width 31 height 21
click at [479, 52] on span "Next" at bounding box center [469, 57] width 31 height 21
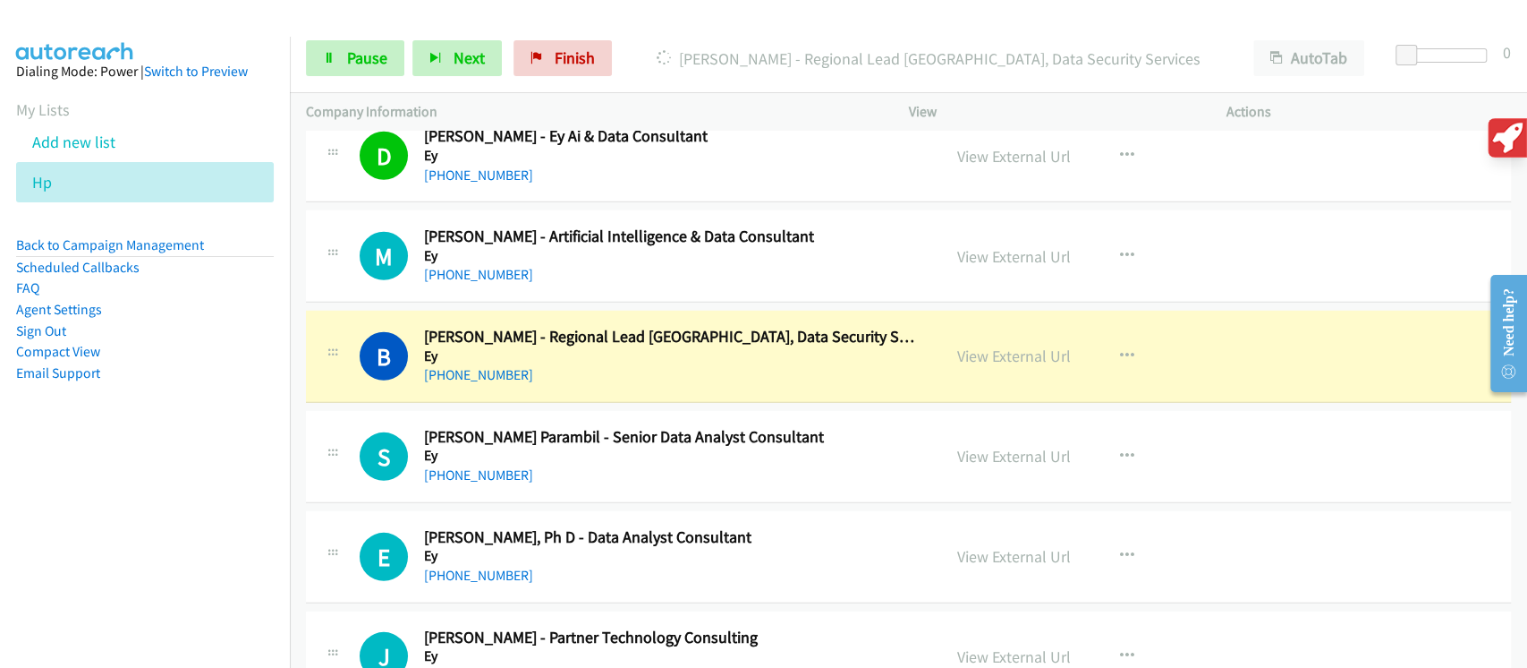
scroll to position [17347, 0]
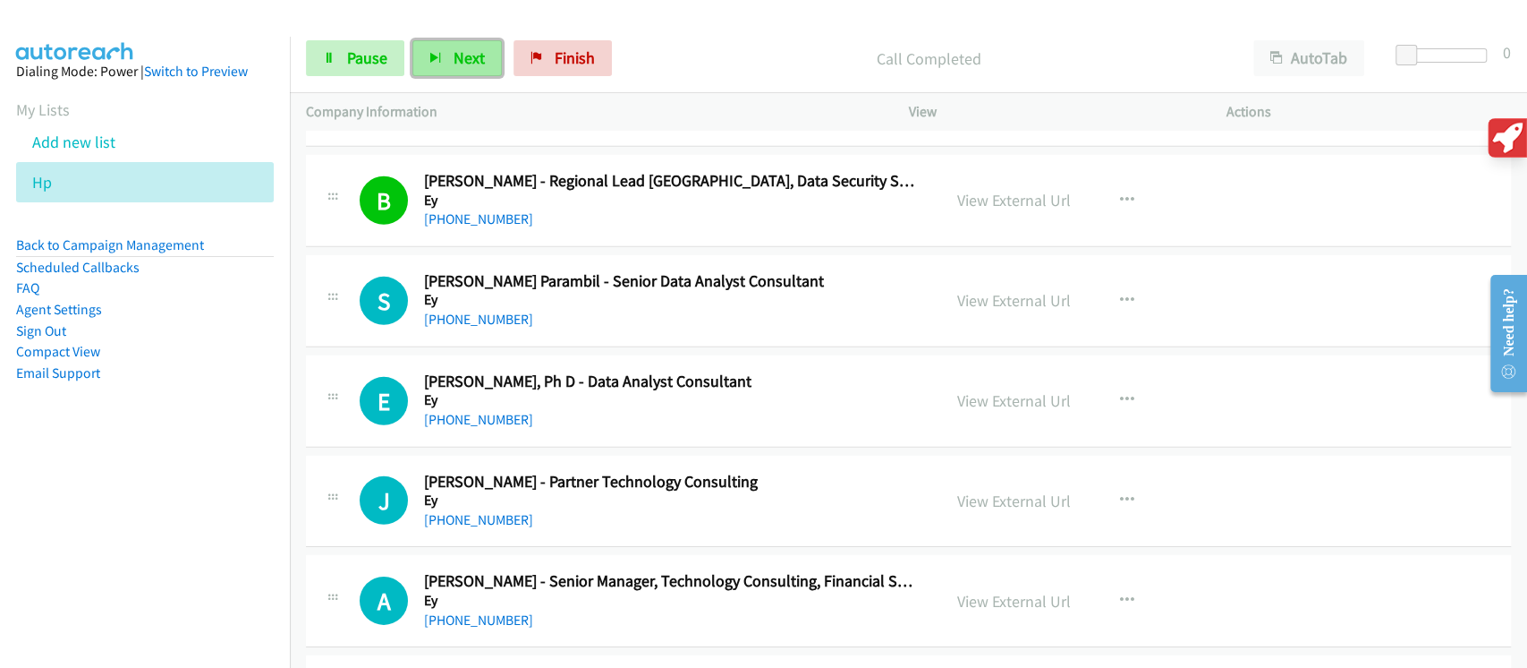
click at [466, 65] on span "Next" at bounding box center [469, 57] width 31 height 21
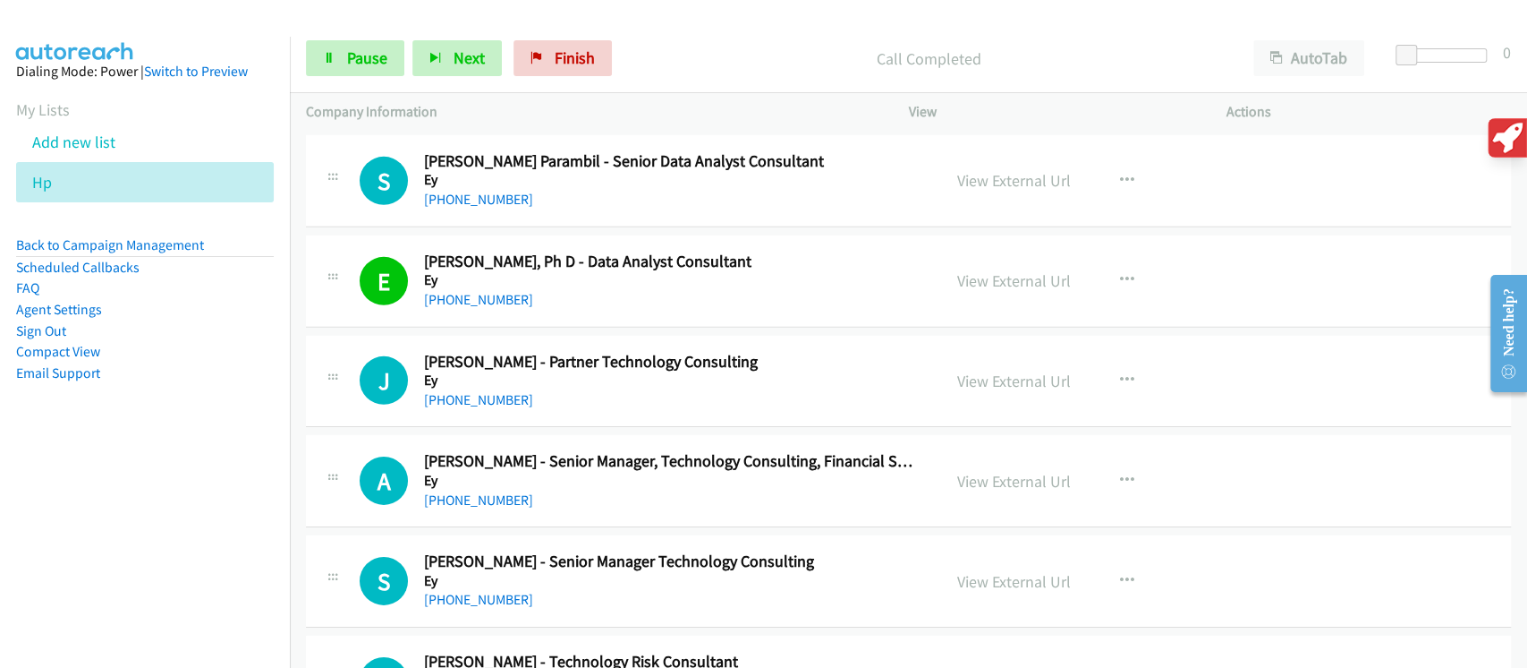
scroll to position [17704, 0]
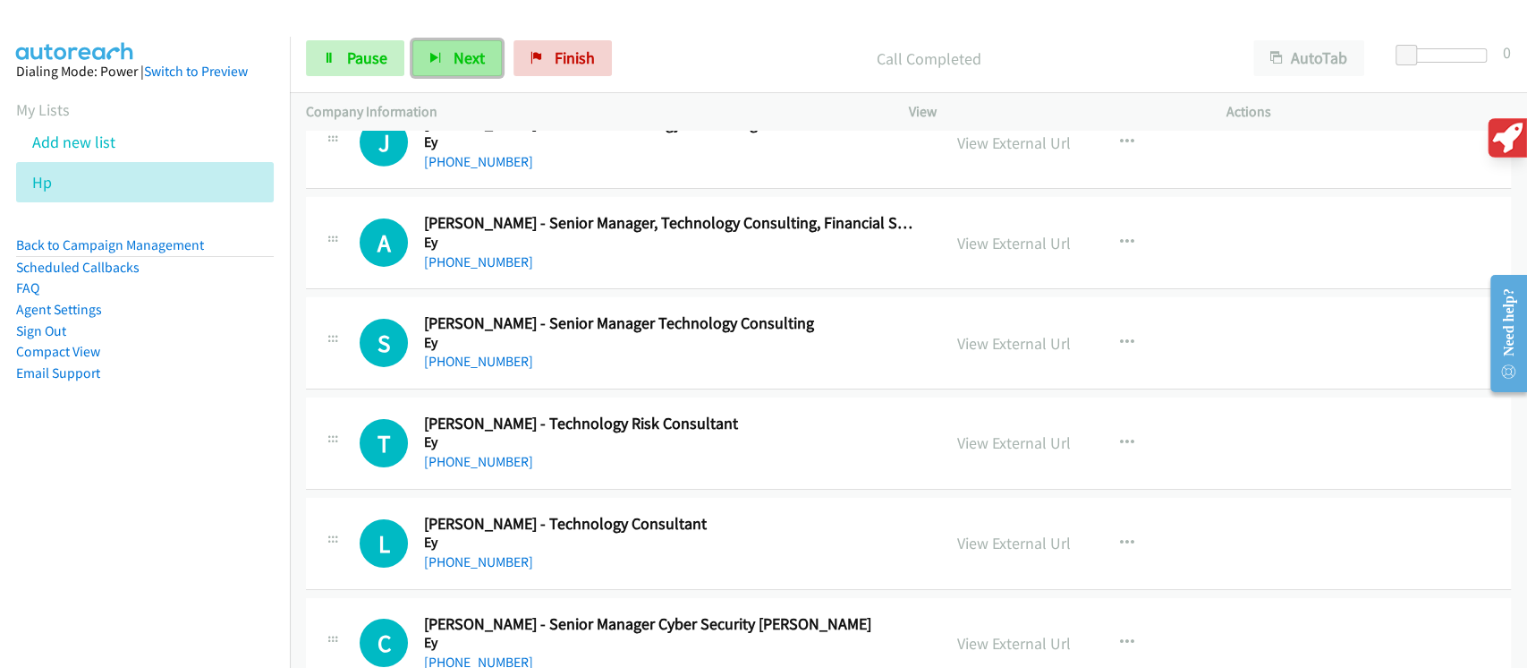
click at [467, 65] on span "Next" at bounding box center [469, 57] width 31 height 21
click at [466, 41] on button "Next" at bounding box center [457, 58] width 89 height 36
click at [455, 68] on button "Next" at bounding box center [457, 58] width 89 height 36
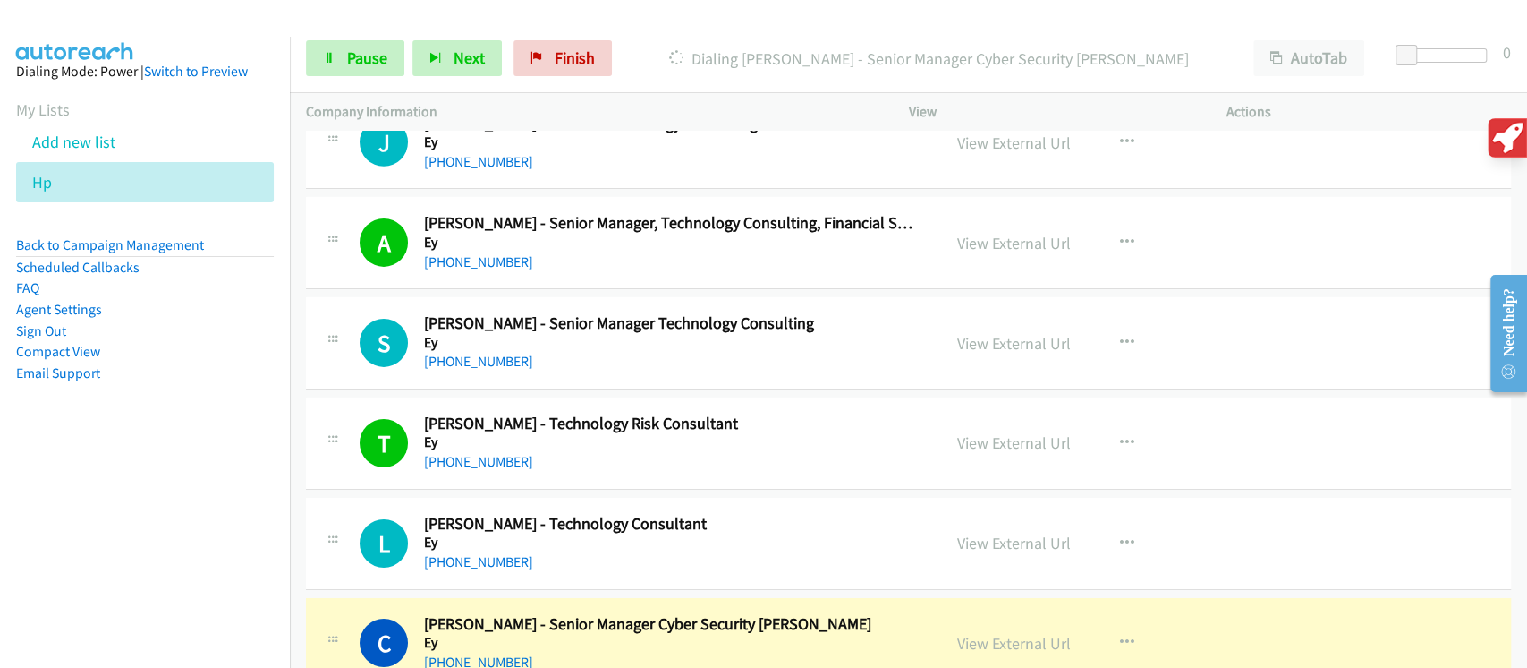
scroll to position [18062, 0]
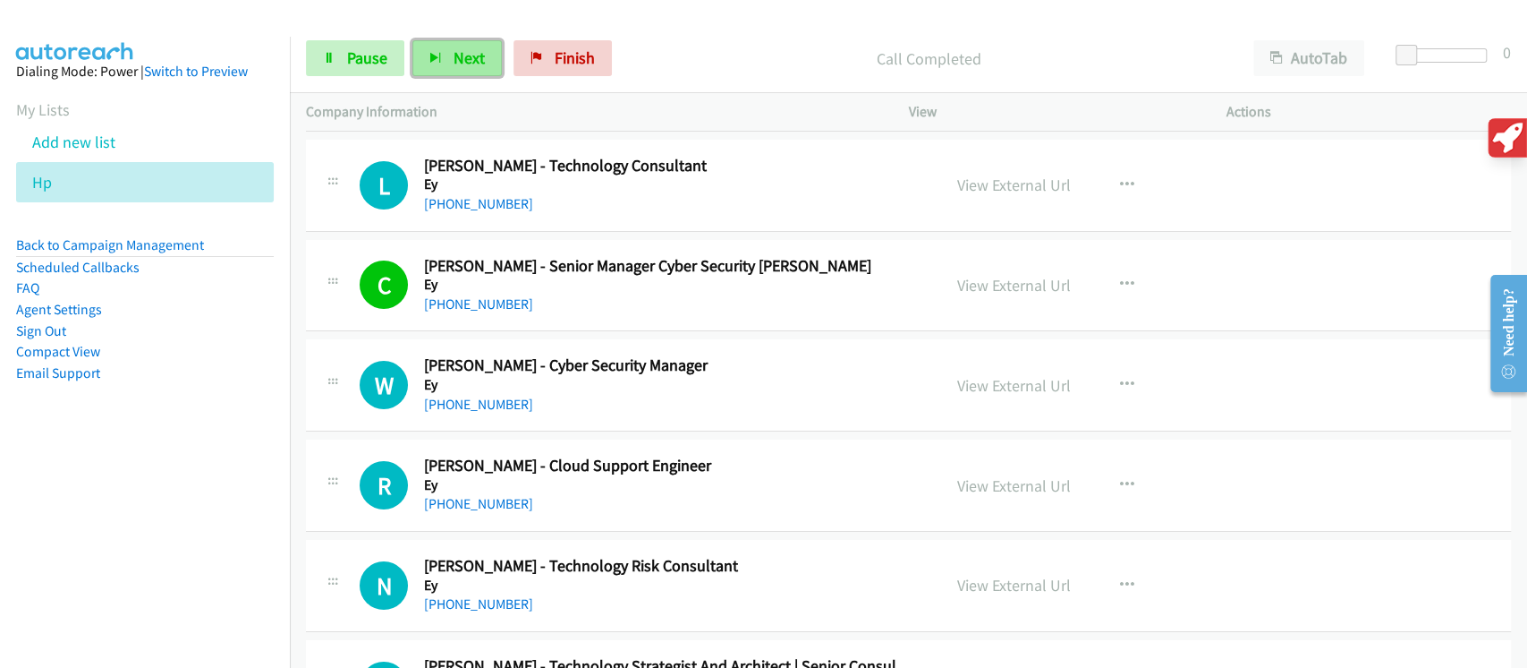
click at [479, 67] on span "Next" at bounding box center [469, 57] width 31 height 21
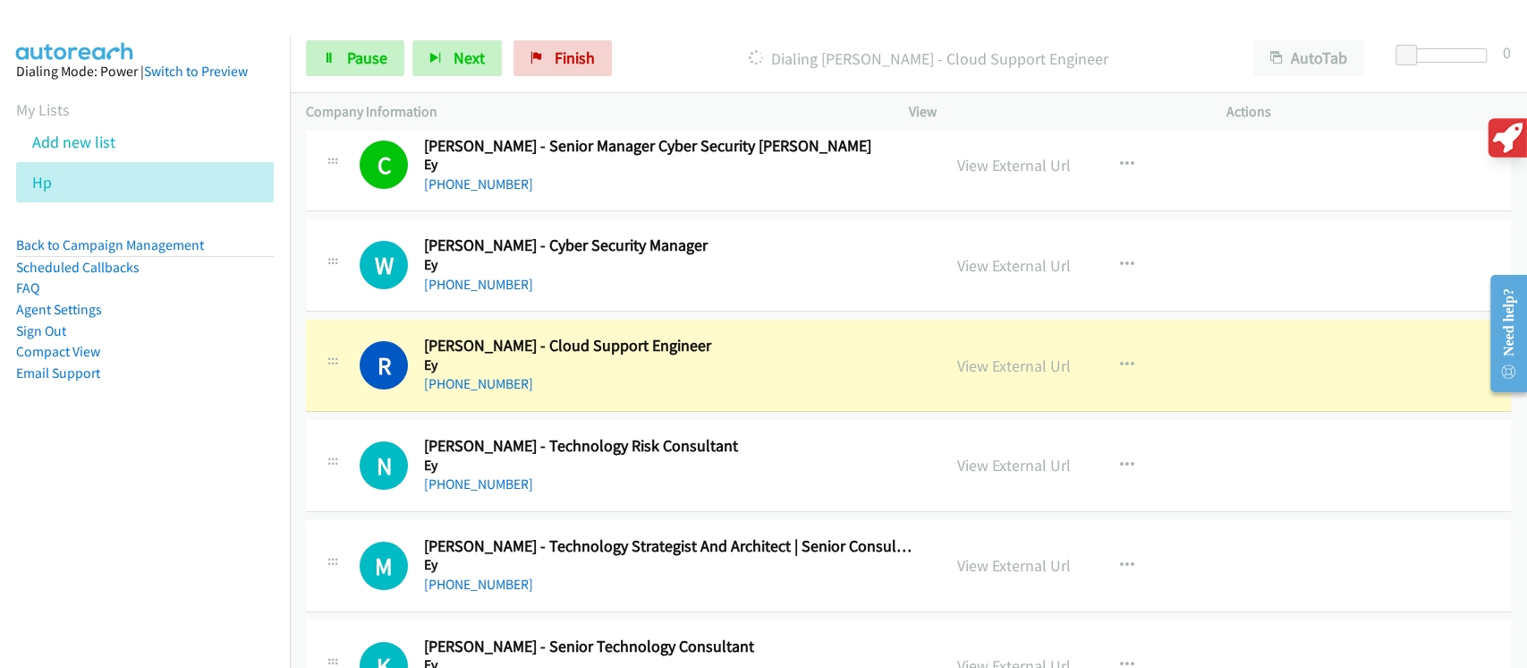
scroll to position [18301, 0]
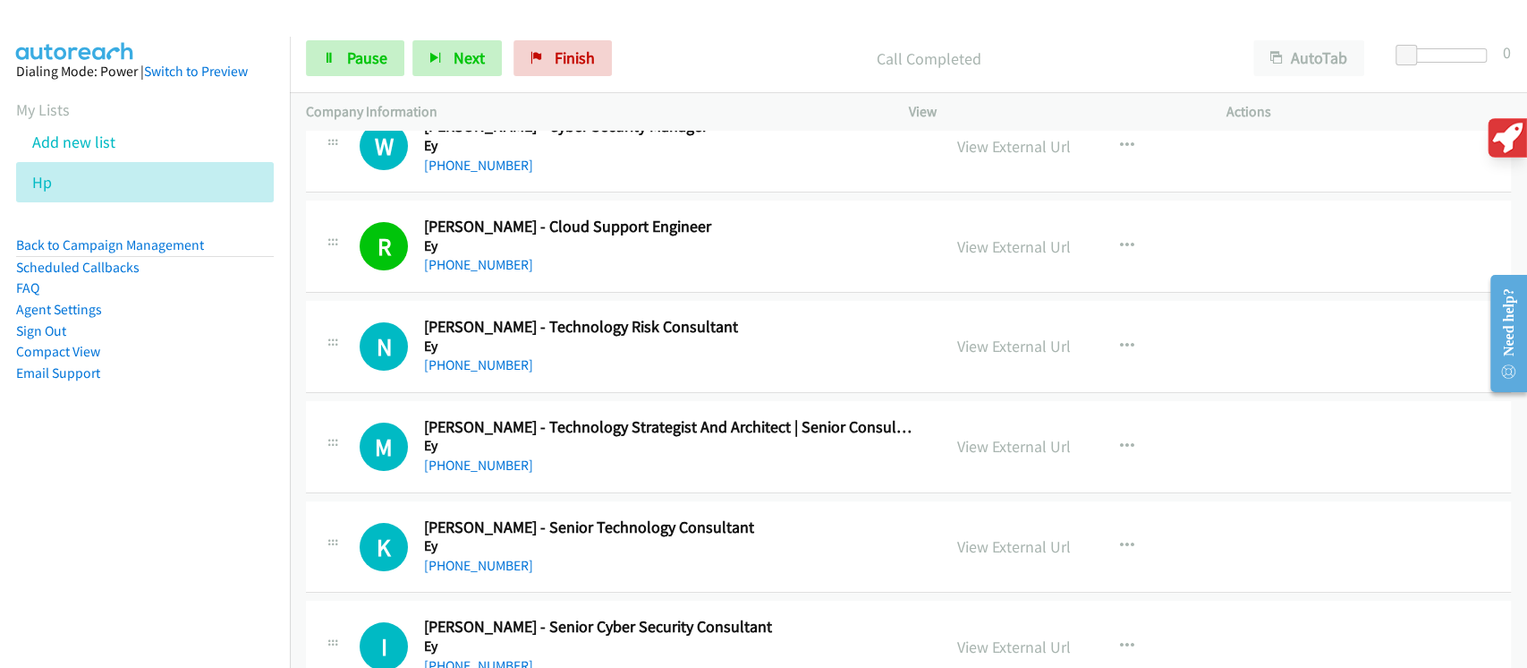
click at [460, 22] on div at bounding box center [755, 34] width 1511 height 69
click at [473, 62] on span "Next" at bounding box center [469, 57] width 31 height 21
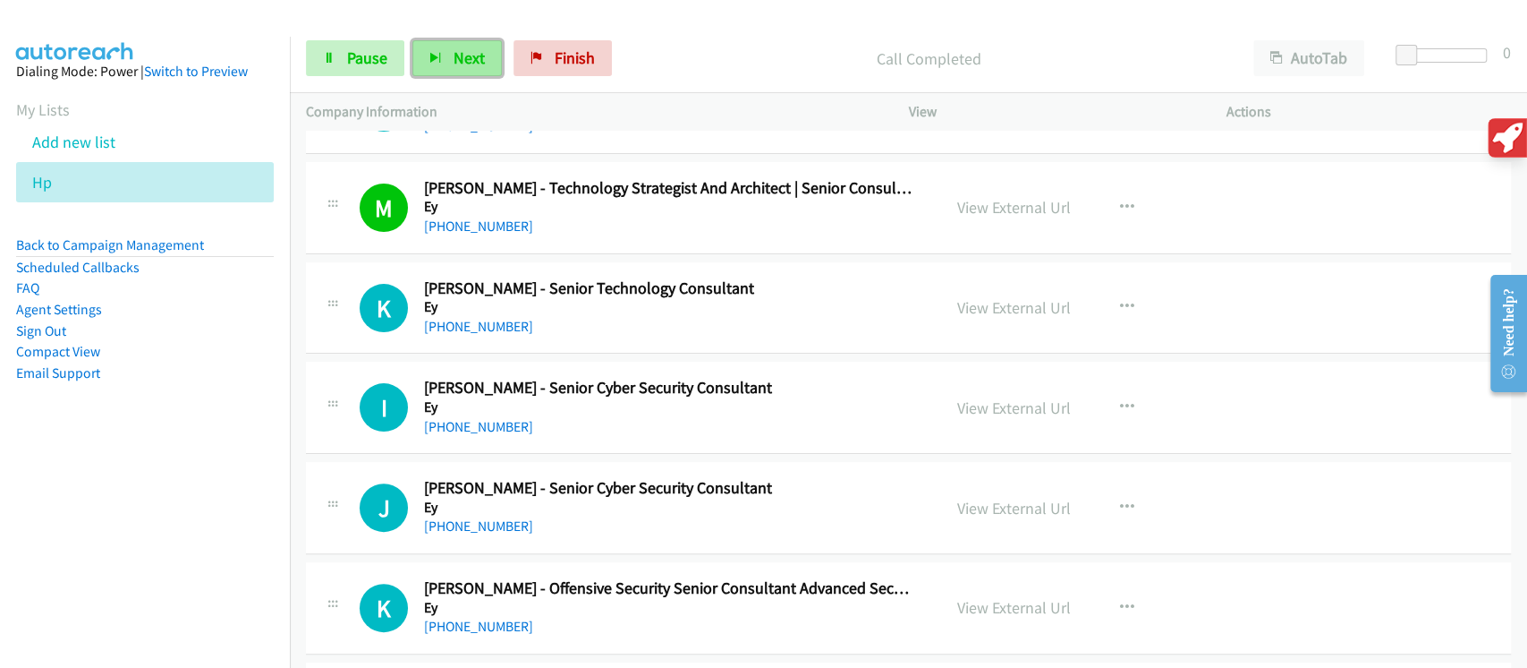
click at [461, 64] on span "Next" at bounding box center [469, 57] width 31 height 21
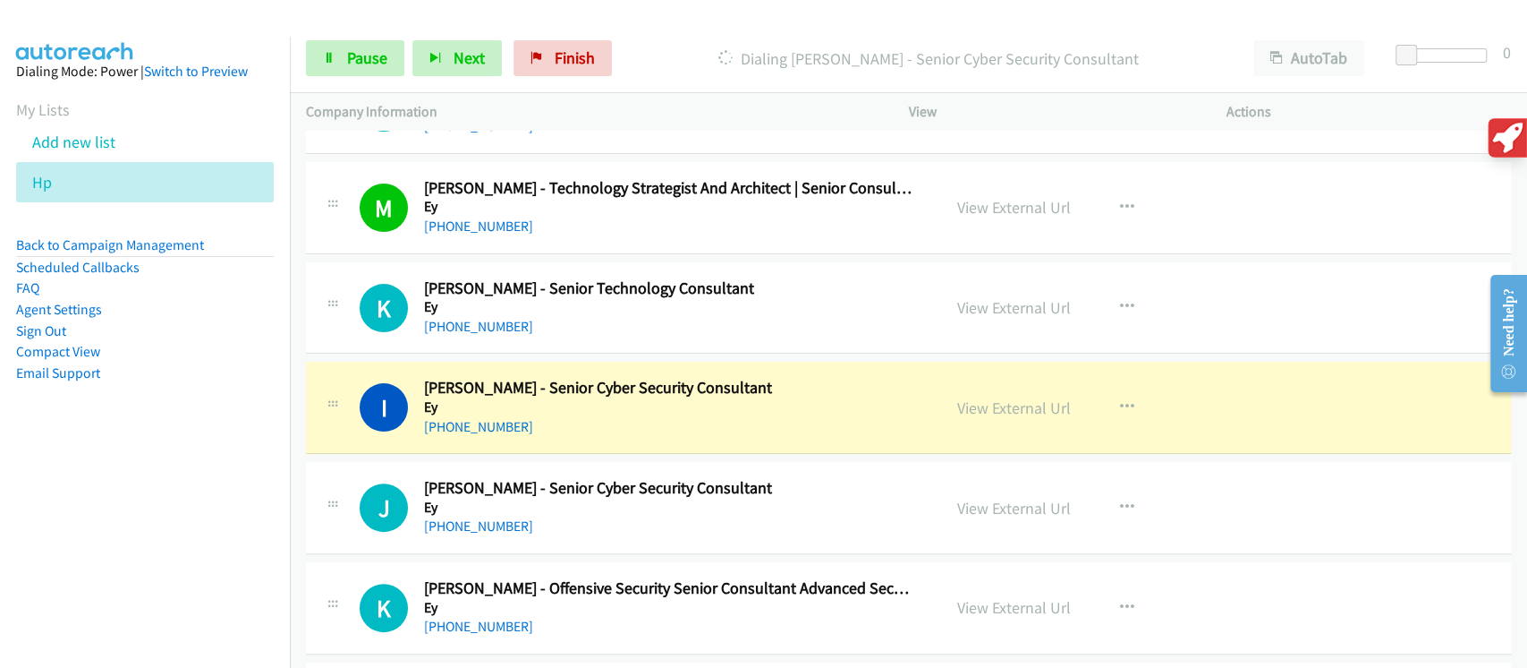
scroll to position [18659, 0]
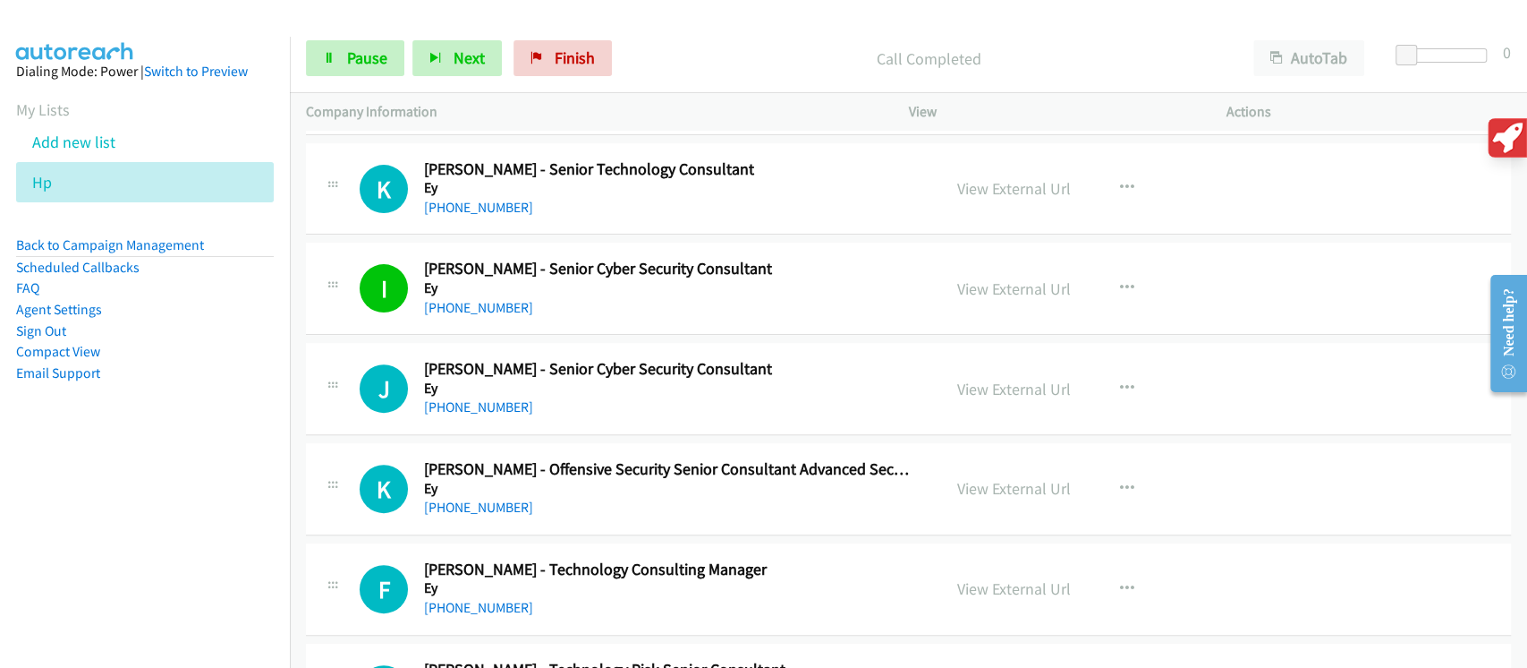
click at [404, 44] on div "Start Calls Pause Next Finish" at bounding box center [463, 58] width 314 height 36
click at [434, 42] on button "Next" at bounding box center [457, 58] width 89 height 36
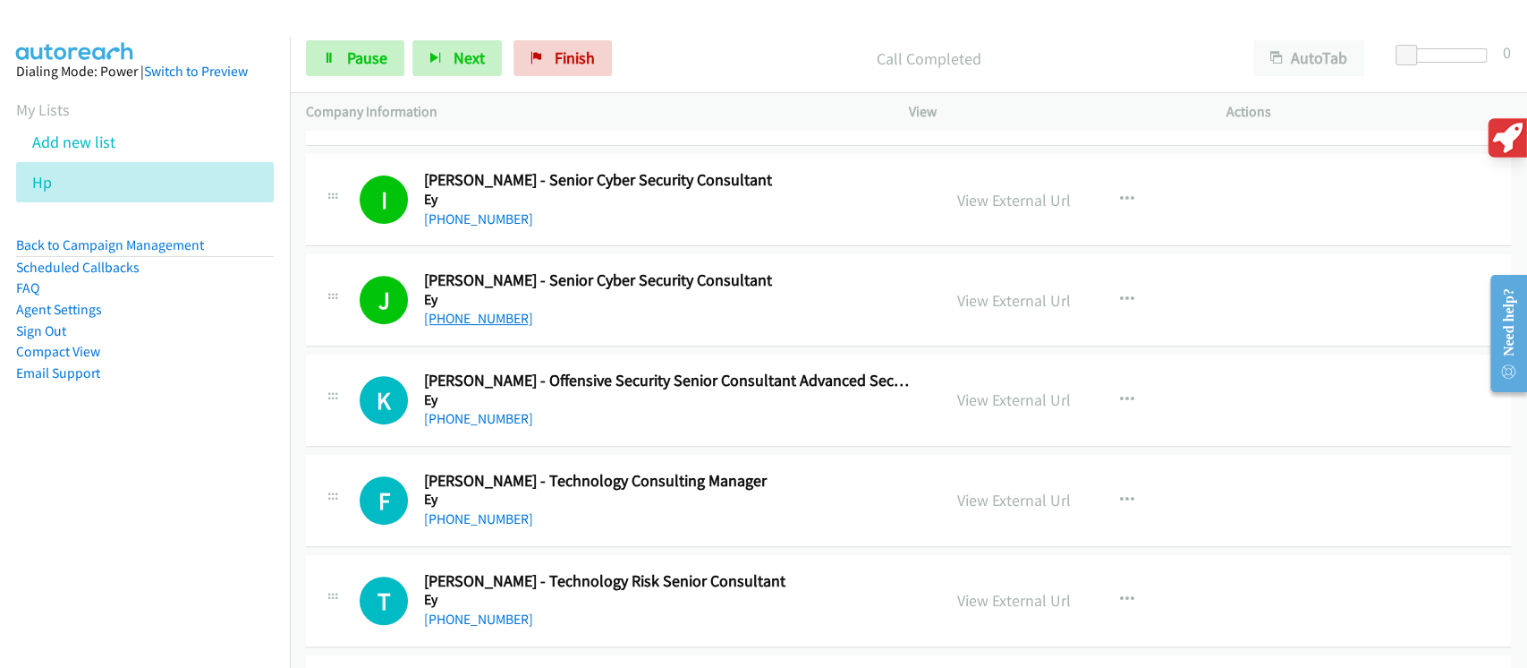
scroll to position [18778, 0]
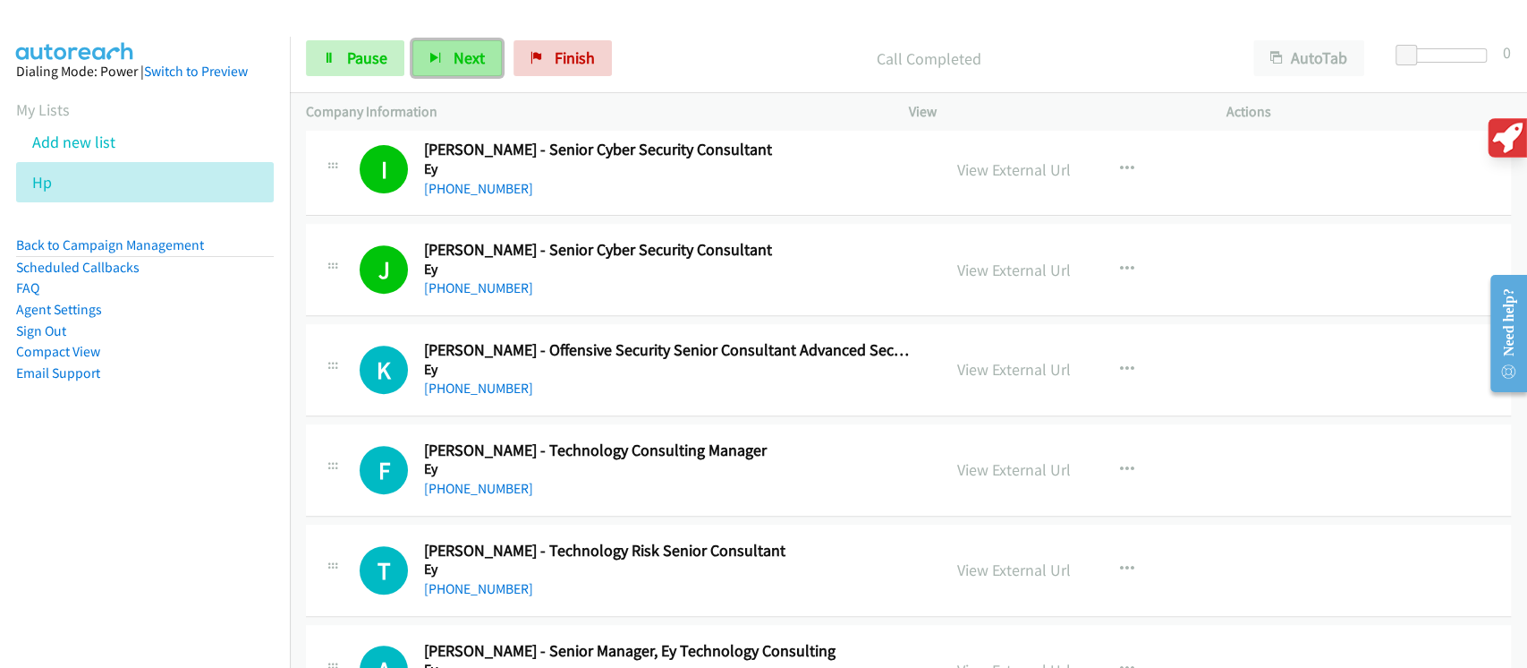
click at [470, 55] on span "Next" at bounding box center [469, 57] width 31 height 21
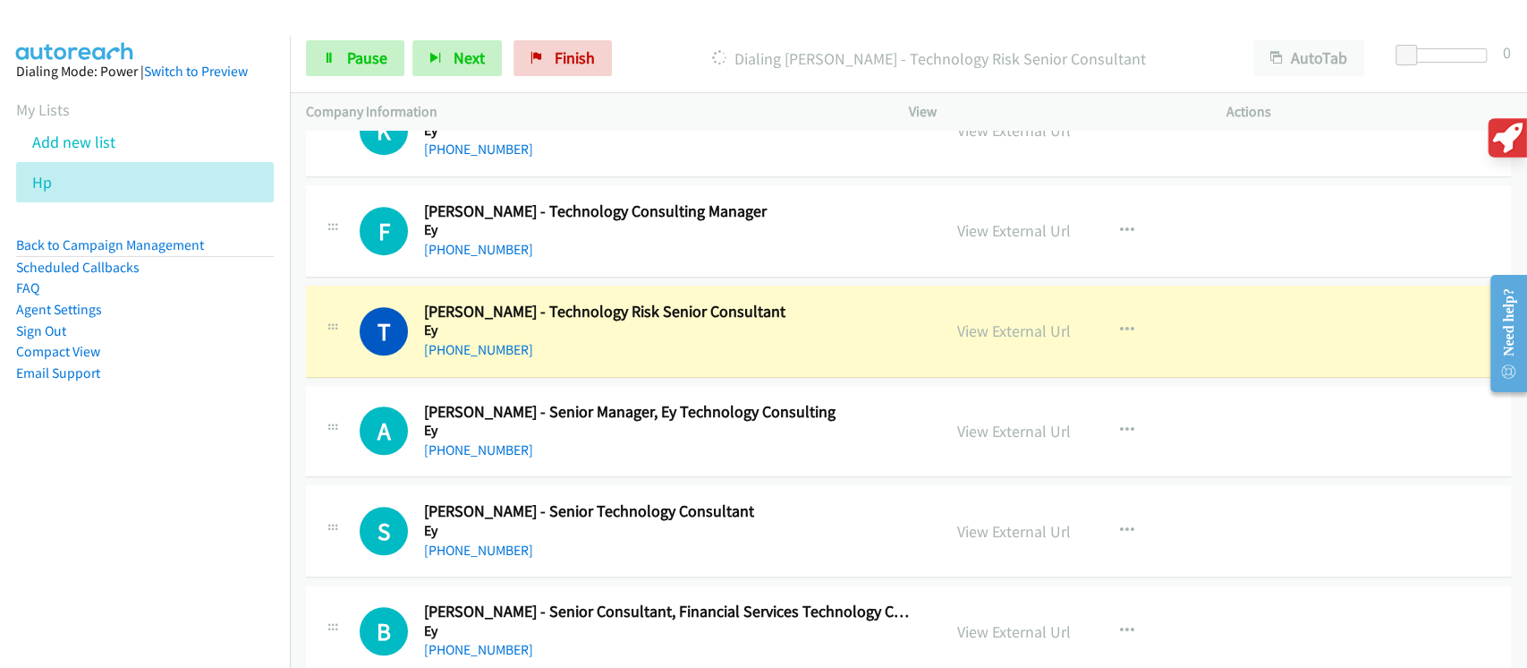
scroll to position [19136, 0]
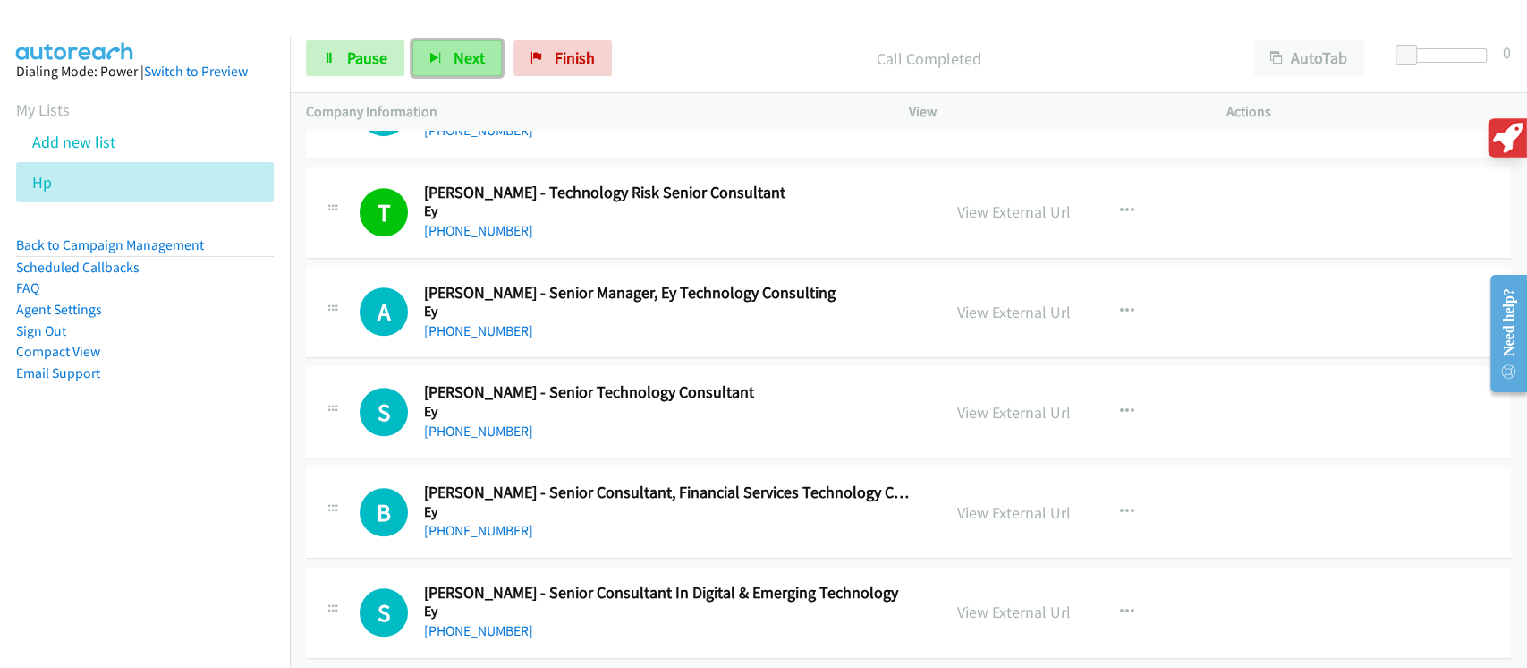
click at [464, 48] on span "Next" at bounding box center [469, 57] width 31 height 21
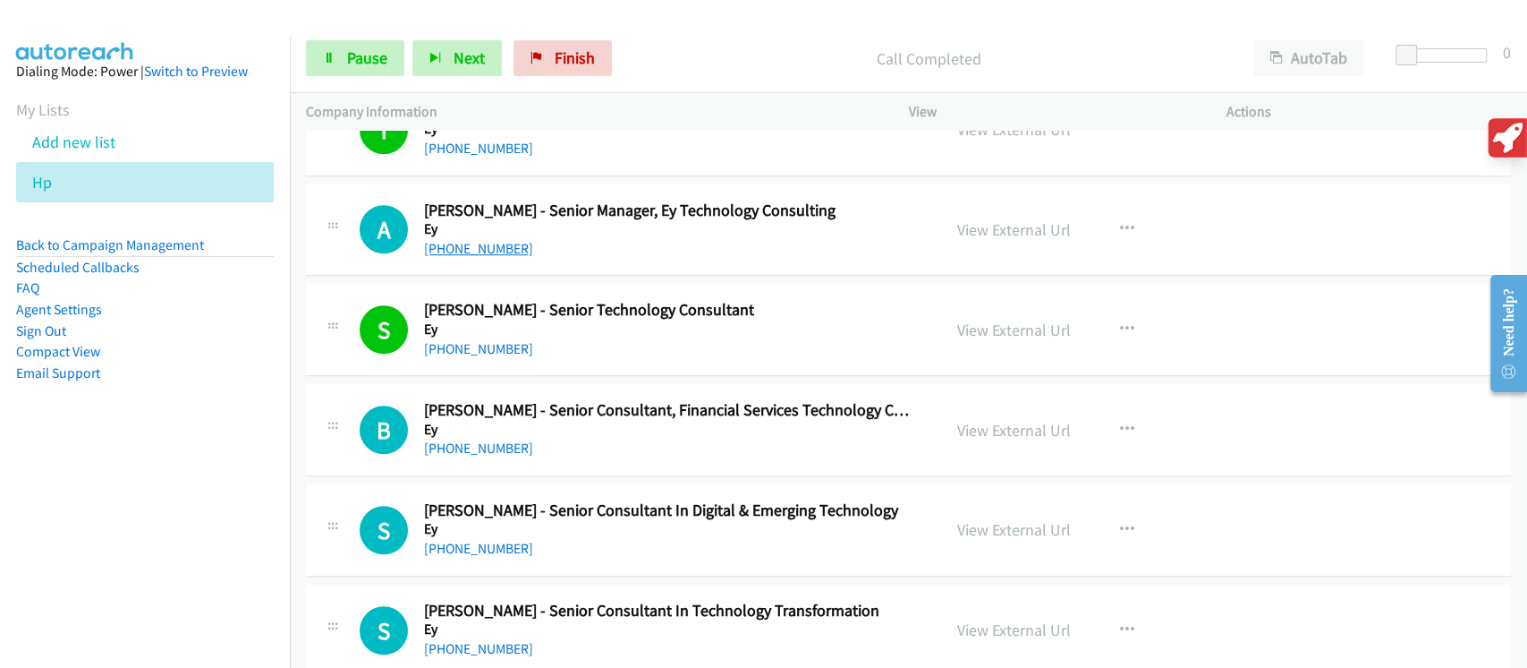
scroll to position [19256, 0]
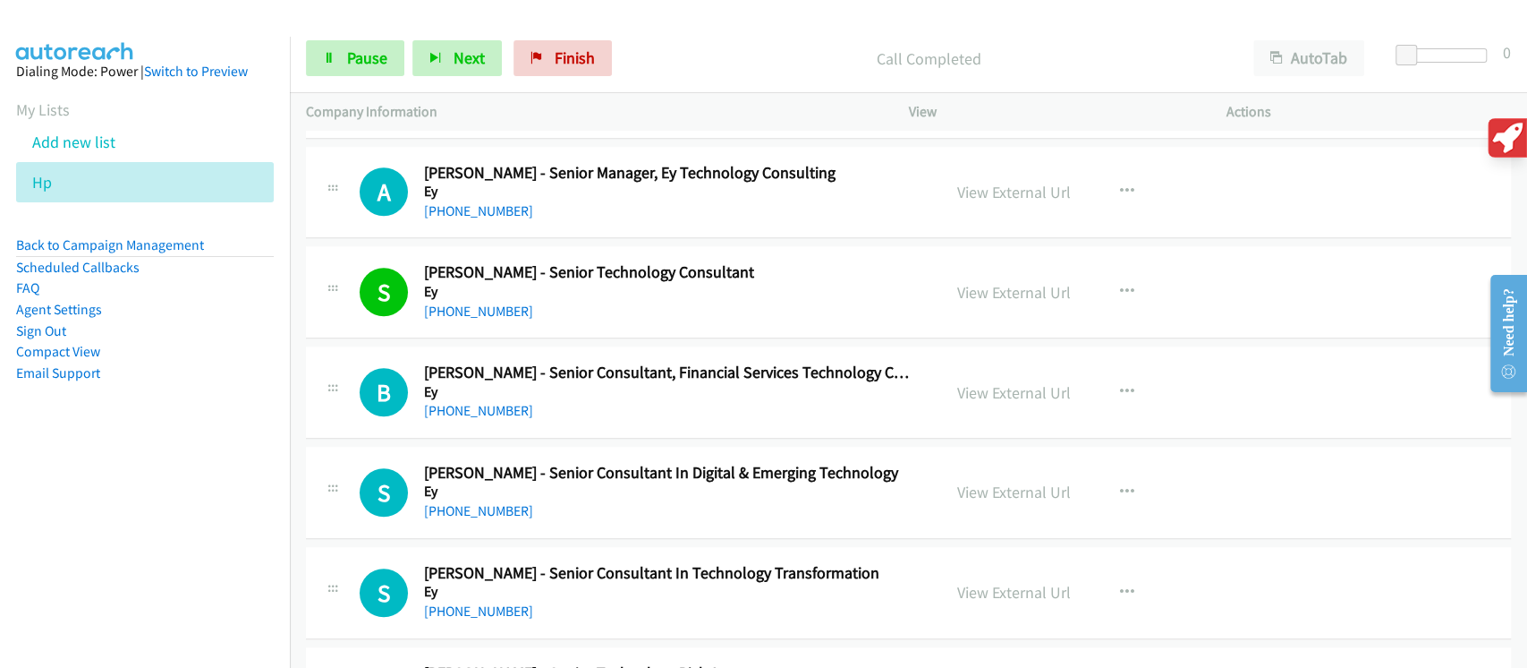
click at [487, 86] on div "Start Calls Pause Next Finish Call Completed AutoTab AutoTab 0" at bounding box center [909, 58] width 1238 height 69
click at [463, 63] on span "Next" at bounding box center [469, 57] width 31 height 21
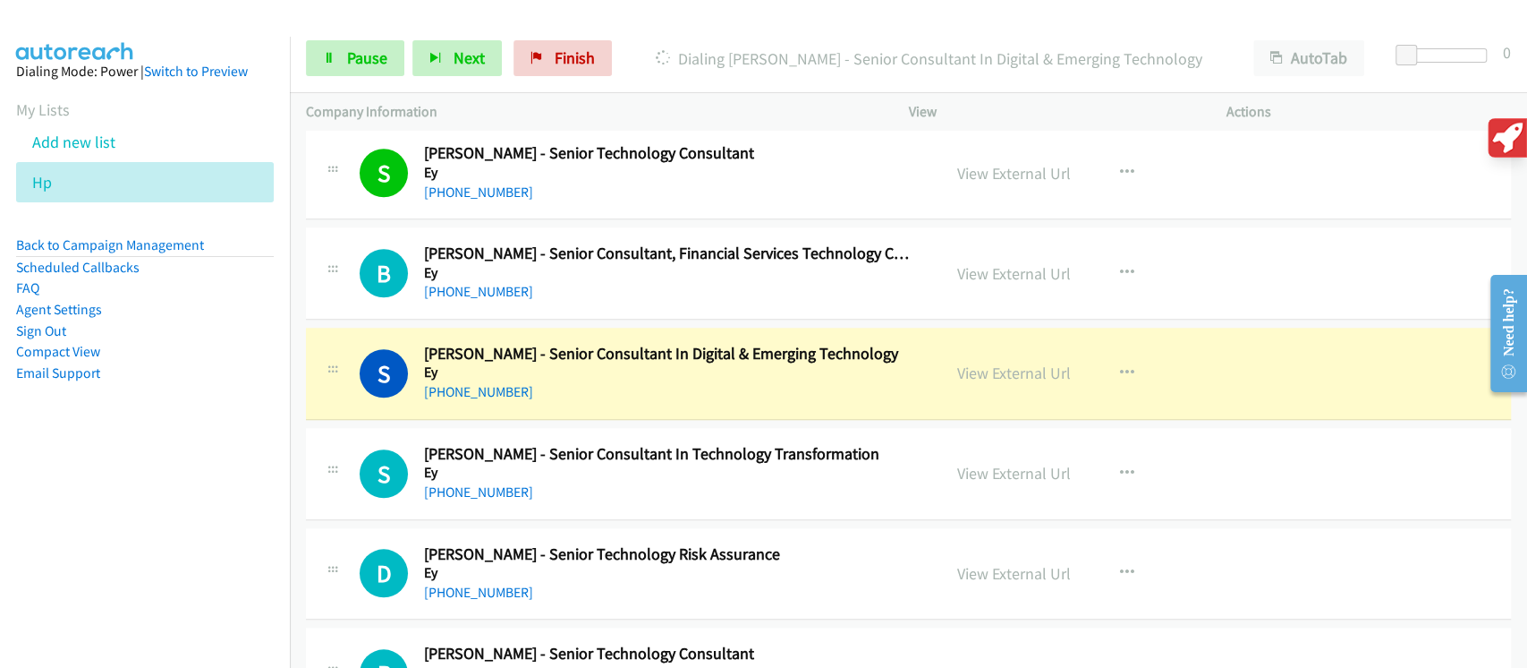
scroll to position [19494, 0]
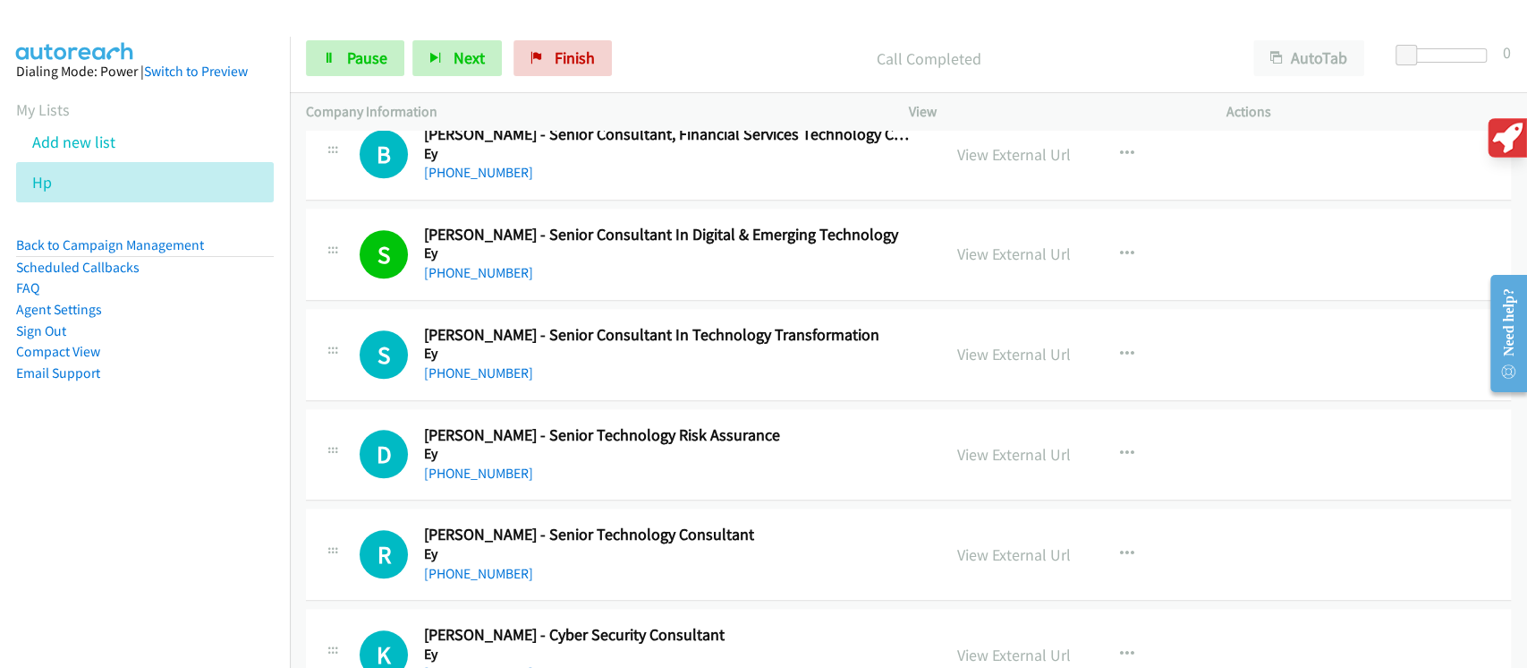
drag, startPoint x: 185, startPoint y: 476, endPoint x: 200, endPoint y: 455, distance: 25.1
click at [186, 476] on nav "Dialing Mode: Power | Switch to Preview My Lists Add new list Hp Back to Campai…" at bounding box center [145, 371] width 291 height 668
